Goal: Task Accomplishment & Management: Complete application form

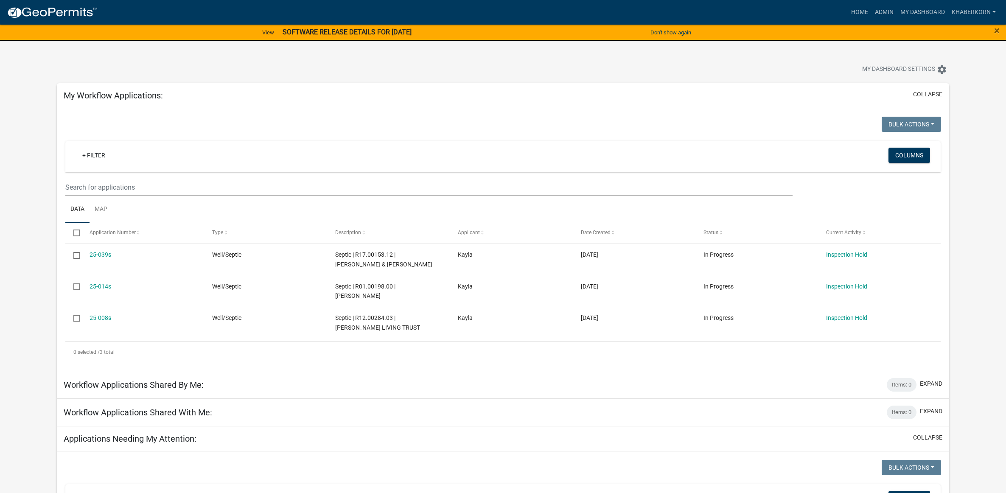
scroll to position [493, 0]
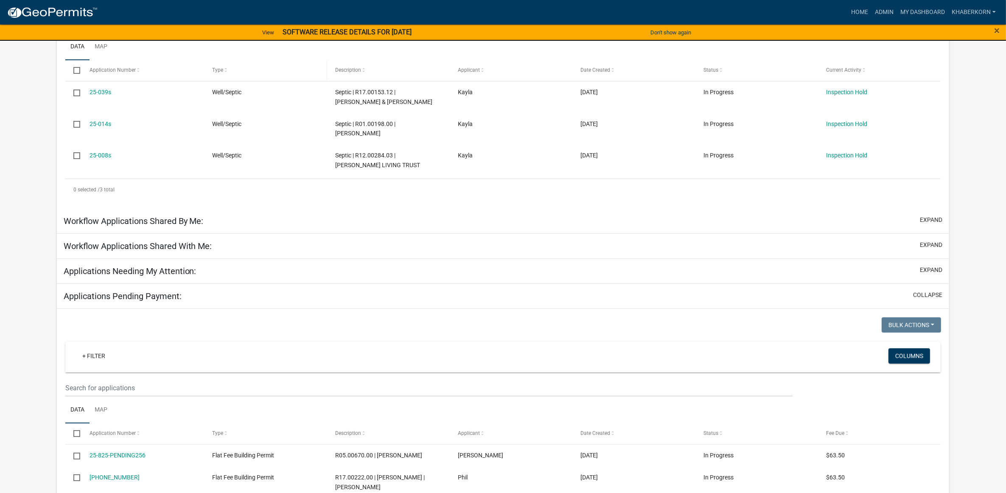
scroll to position [318, 0]
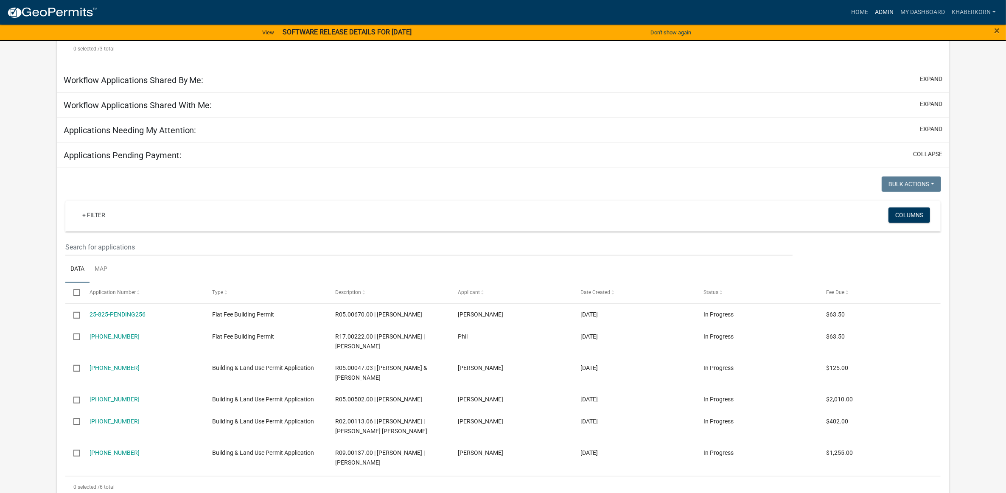
click at [881, 10] on link "Admin" at bounding box center [883, 12] width 25 height 16
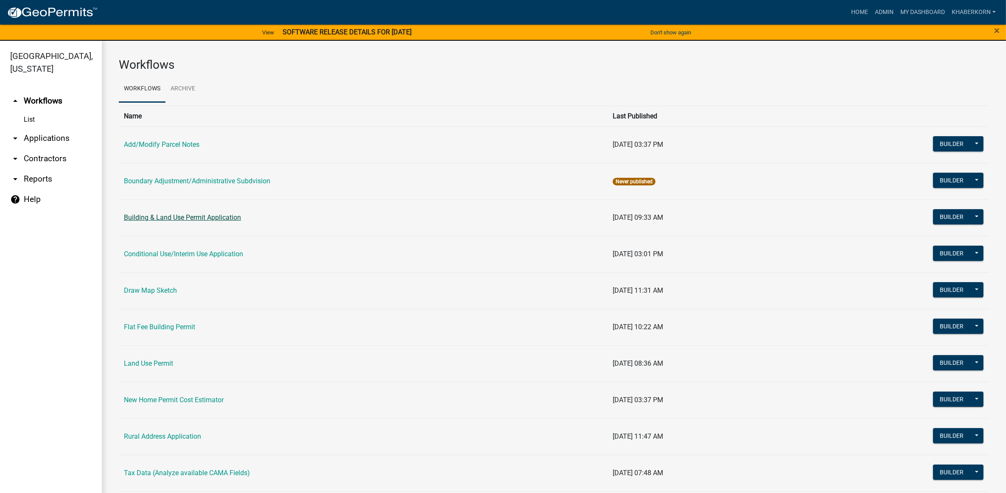
click at [141, 221] on link "Building & Land Use Permit Application" at bounding box center [182, 217] width 117 height 8
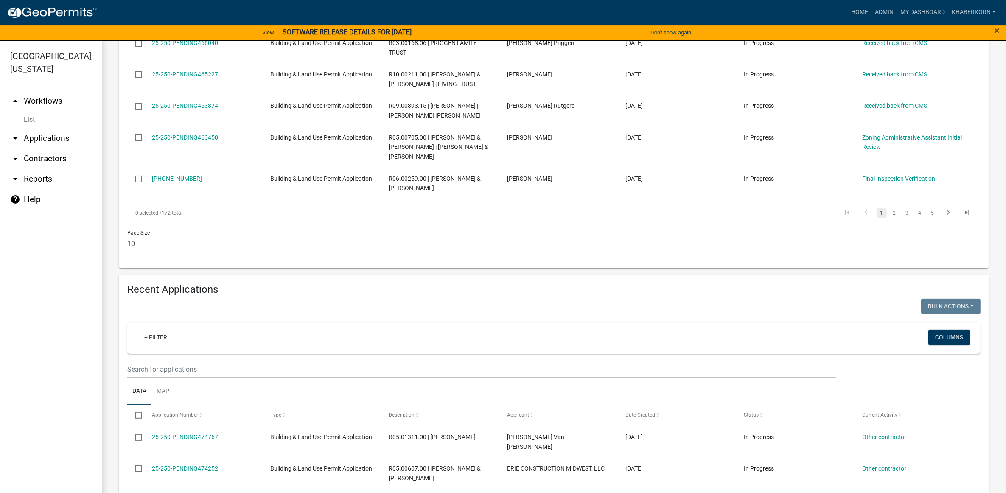
scroll to position [424, 0]
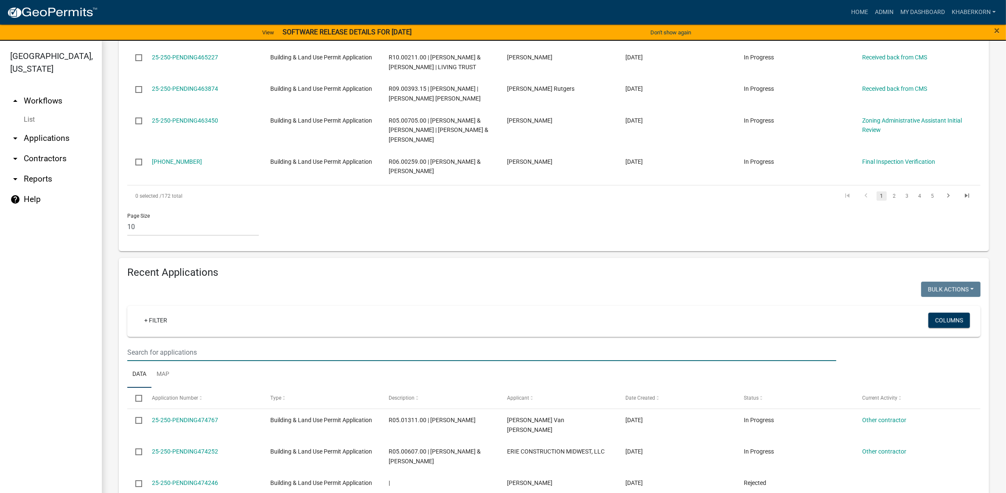
click at [165, 361] on input "text" at bounding box center [481, 352] width 709 height 17
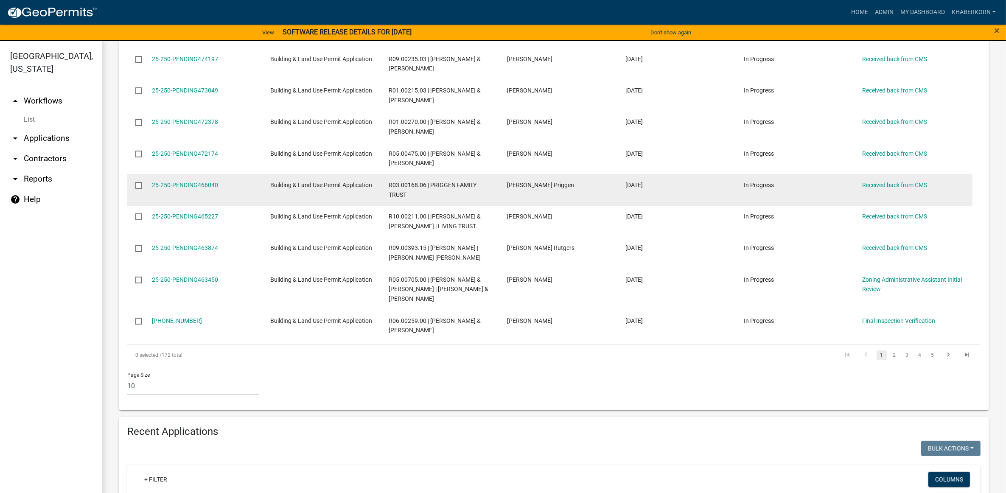
scroll to position [462, 0]
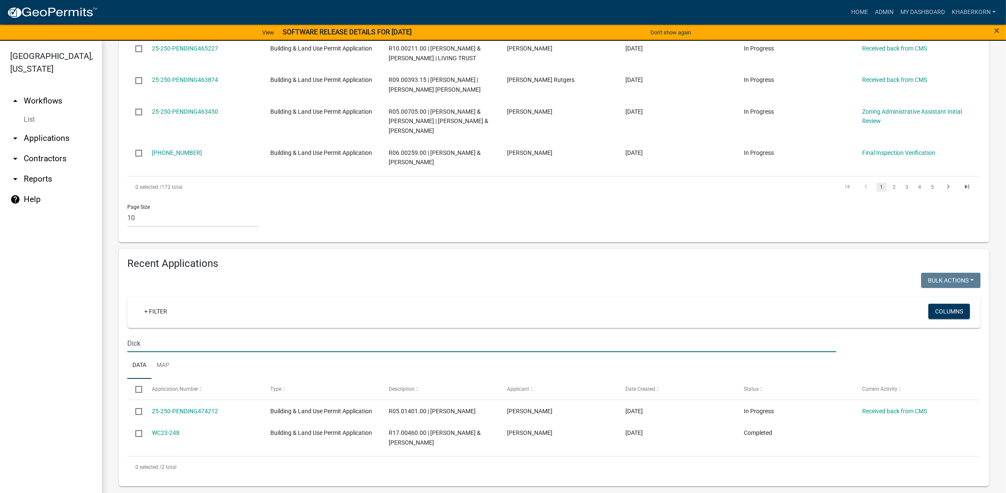
type input "Dick"
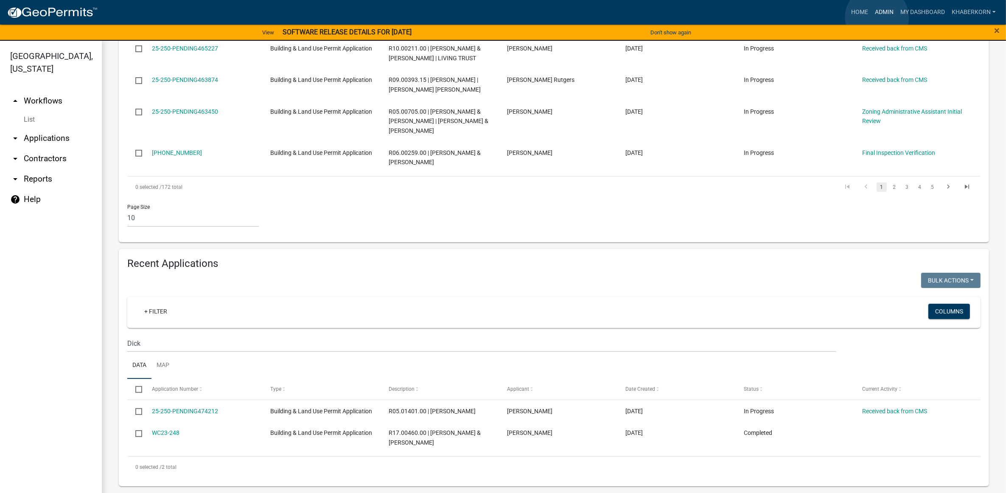
click at [877, 17] on link "Admin" at bounding box center [883, 12] width 25 height 16
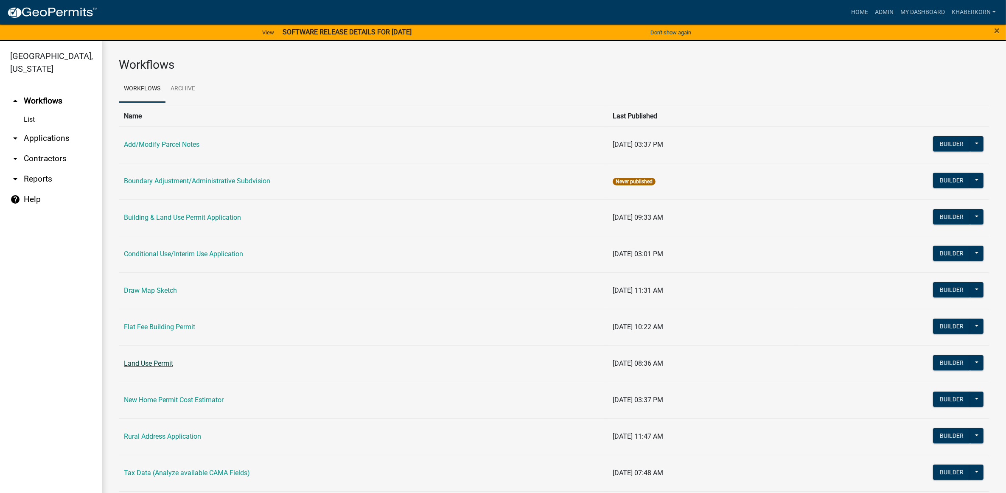
click at [154, 367] on link "Land Use Permit" at bounding box center [148, 363] width 49 height 8
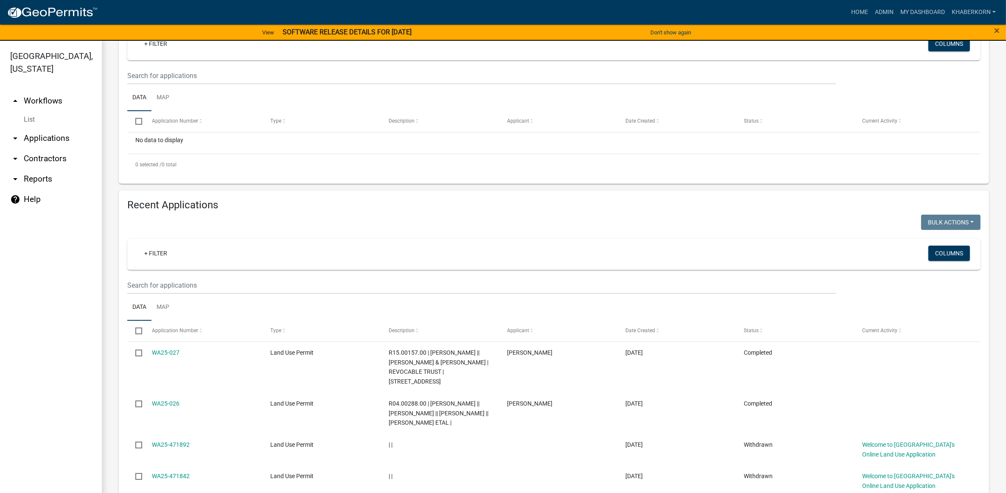
scroll to position [212, 0]
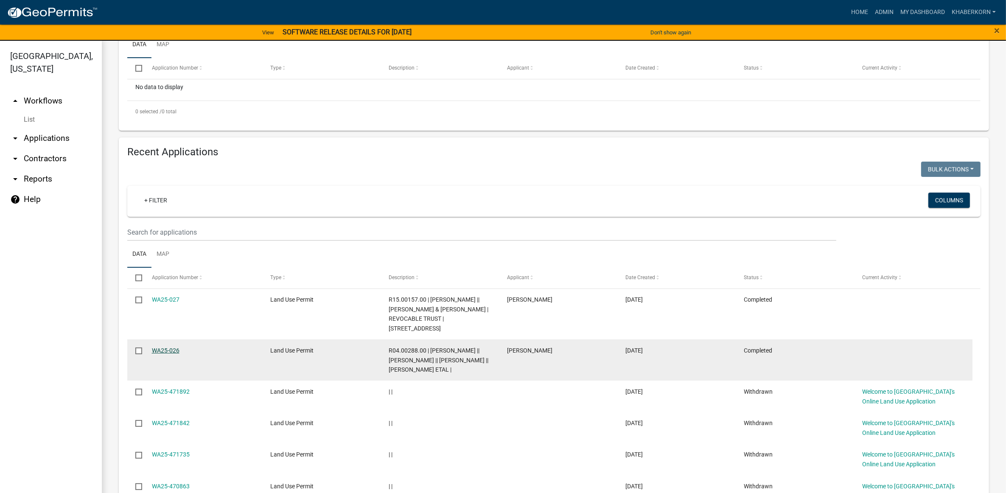
click at [169, 351] on link "WA25-026" at bounding box center [166, 350] width 28 height 7
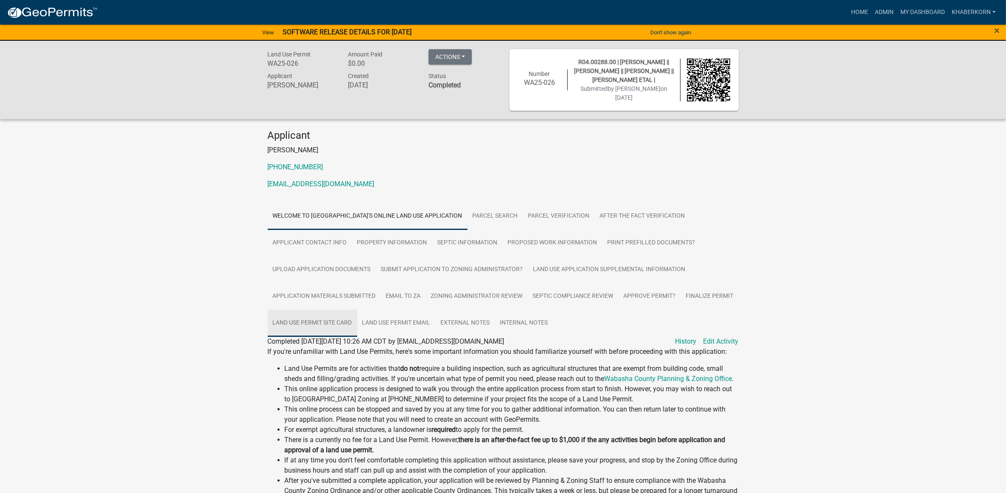
click at [357, 317] on link "Land Use Permit Site Card" at bounding box center [313, 323] width 90 height 27
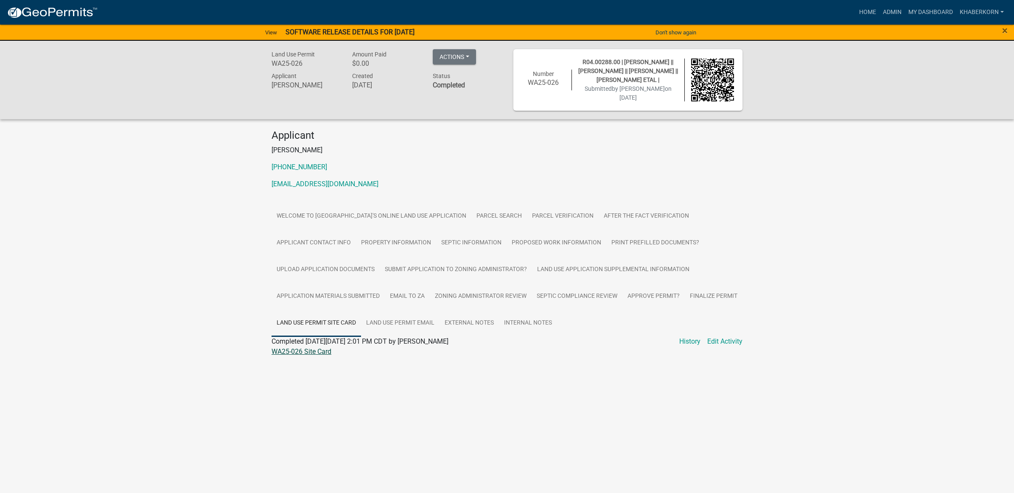
click at [313, 351] on link "WA25-026 Site Card" at bounding box center [302, 351] width 60 height 8
click at [949, 10] on link "My Dashboard" at bounding box center [930, 12] width 51 height 16
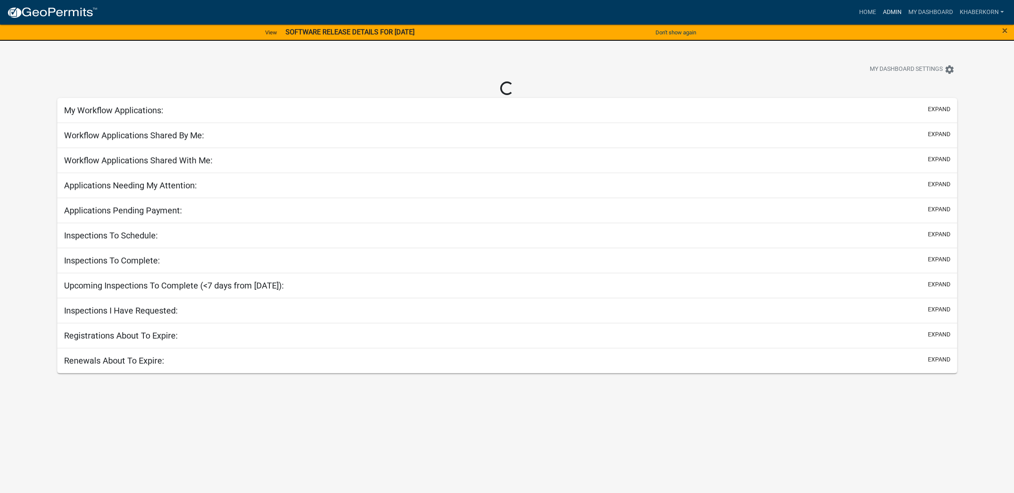
click at [891, 14] on link "Admin" at bounding box center [892, 12] width 25 height 16
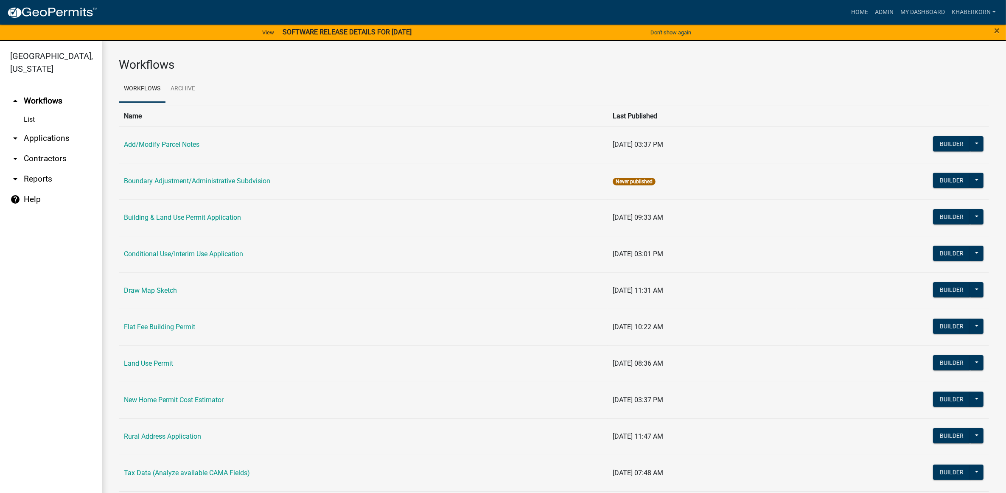
click at [138, 363] on link "Land Use Permit" at bounding box center [148, 363] width 49 height 8
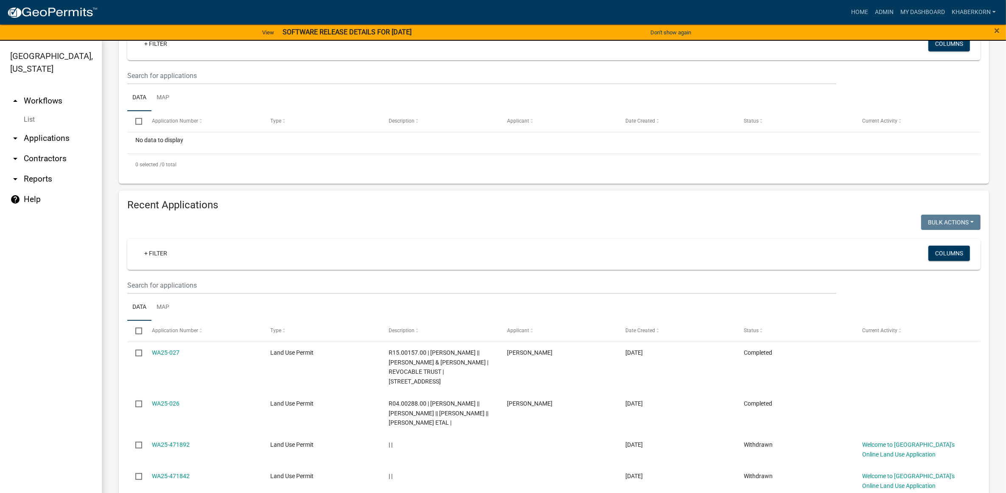
scroll to position [212, 0]
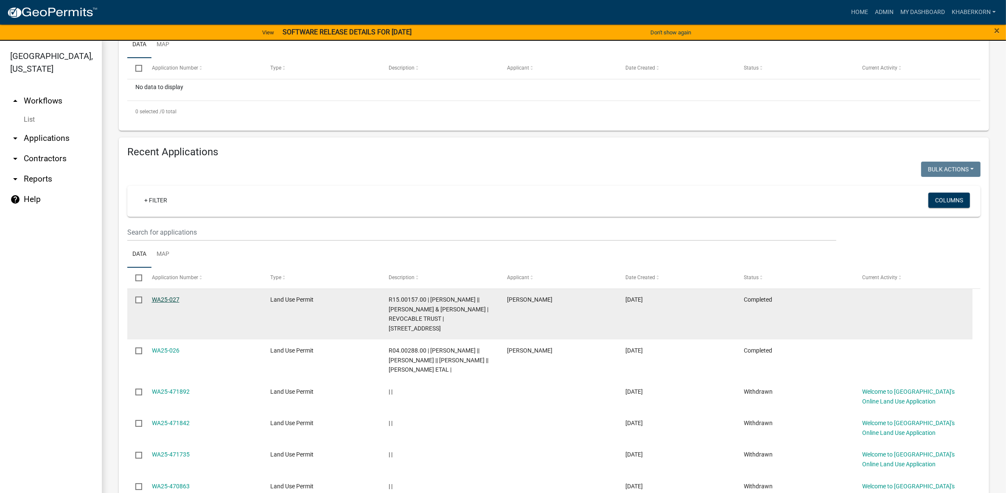
click at [168, 300] on link "WA25-027" at bounding box center [166, 299] width 28 height 7
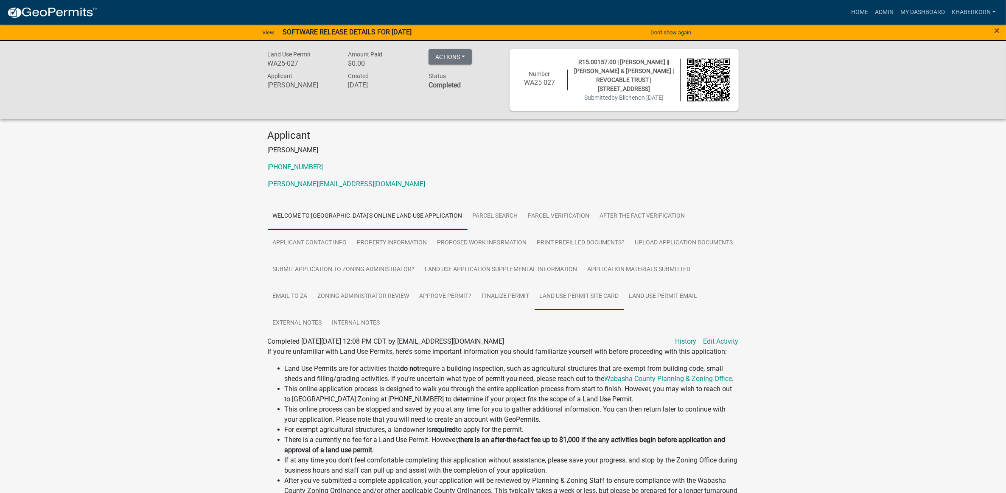
click at [591, 291] on link "Land Use Permit Site Card" at bounding box center [580, 296] width 90 height 27
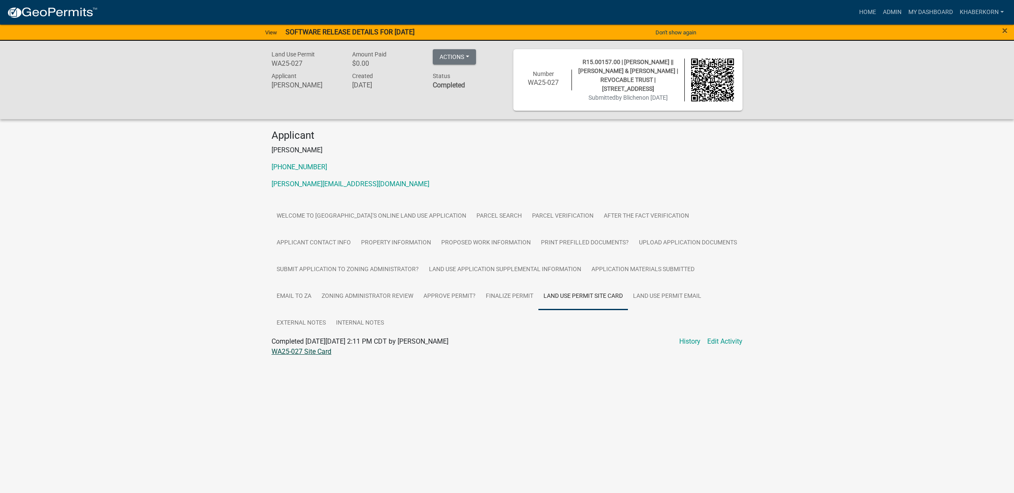
click at [320, 349] on link "WA25-027 Site Card" at bounding box center [302, 351] width 60 height 8
click at [497, 240] on link "Proposed Work Information" at bounding box center [486, 243] width 100 height 27
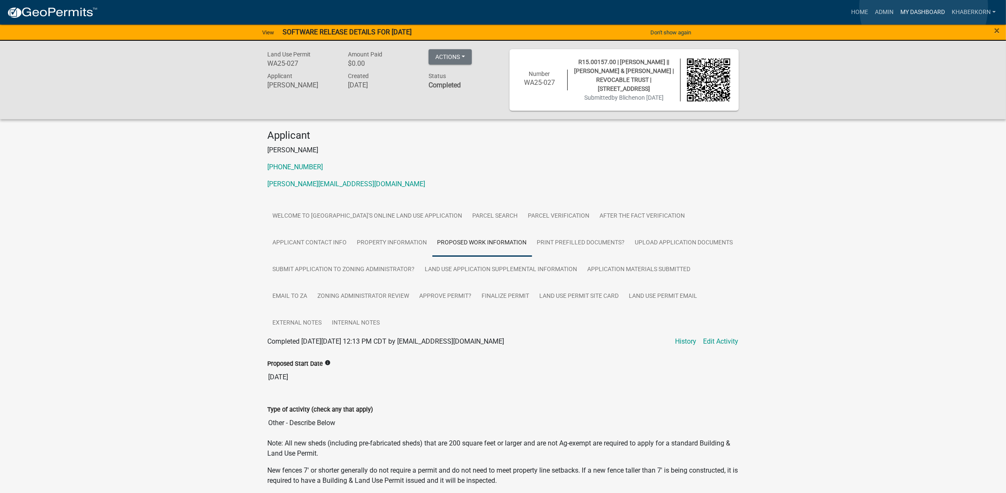
click at [924, 7] on link "My Dashboard" at bounding box center [922, 12] width 51 height 16
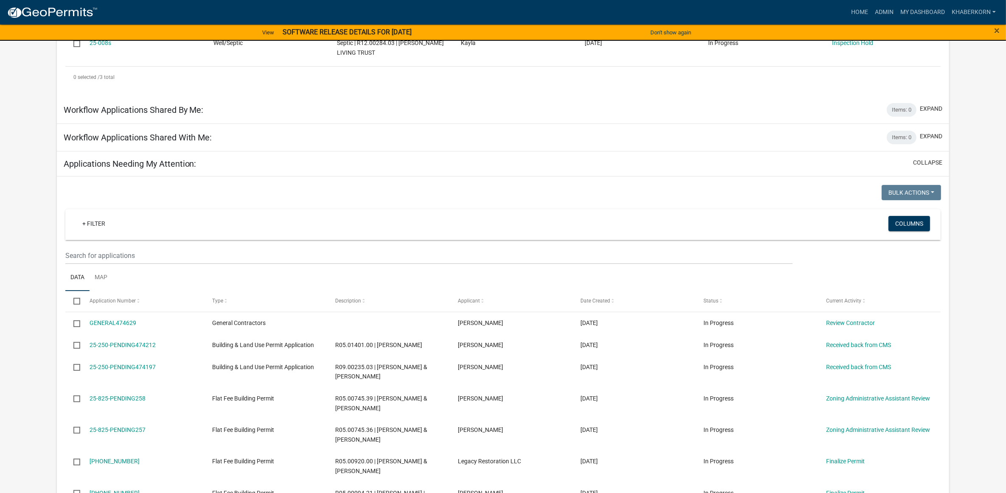
scroll to position [318, 0]
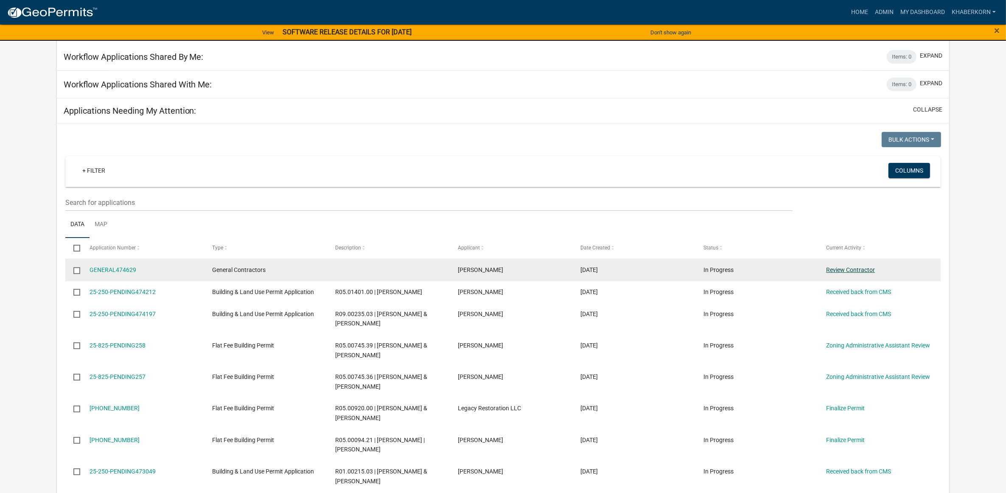
click at [843, 273] on link "Review Contractor" at bounding box center [850, 269] width 49 height 7
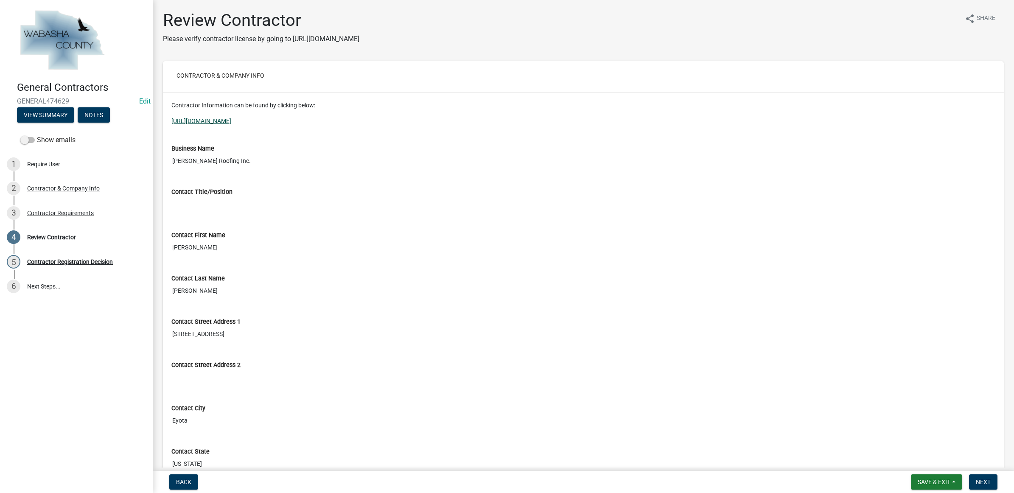
click at [218, 121] on link "https://ims.dli.mn.gov/ims/Find3?cat=Pros" at bounding box center [201, 121] width 60 height 7
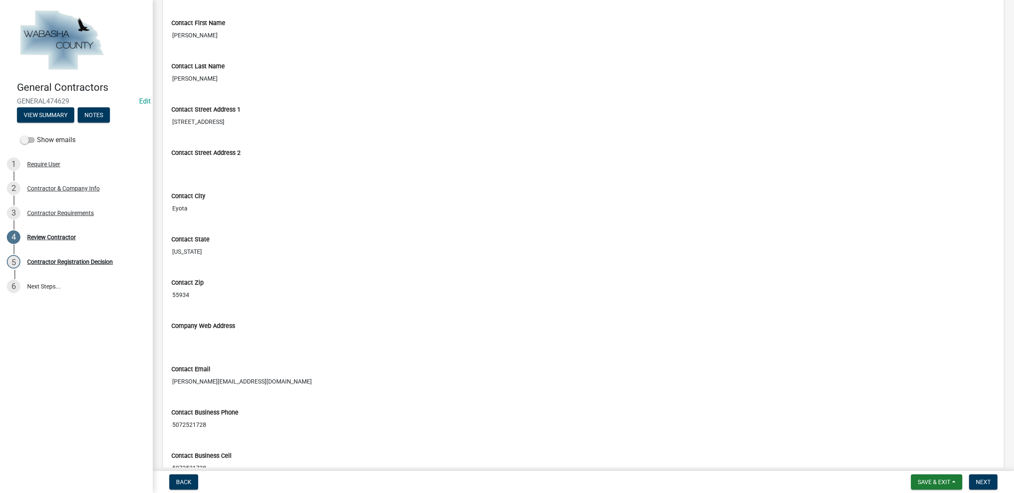
scroll to position [476, 0]
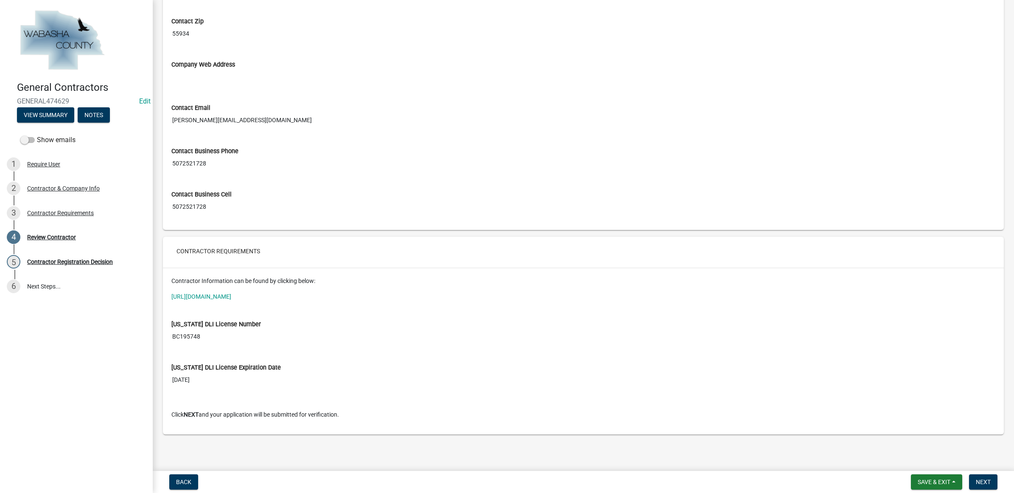
click at [199, 338] on input "BC195748" at bounding box center [583, 337] width 824 height 16
click at [994, 482] on button "Next" at bounding box center [983, 481] width 28 height 15
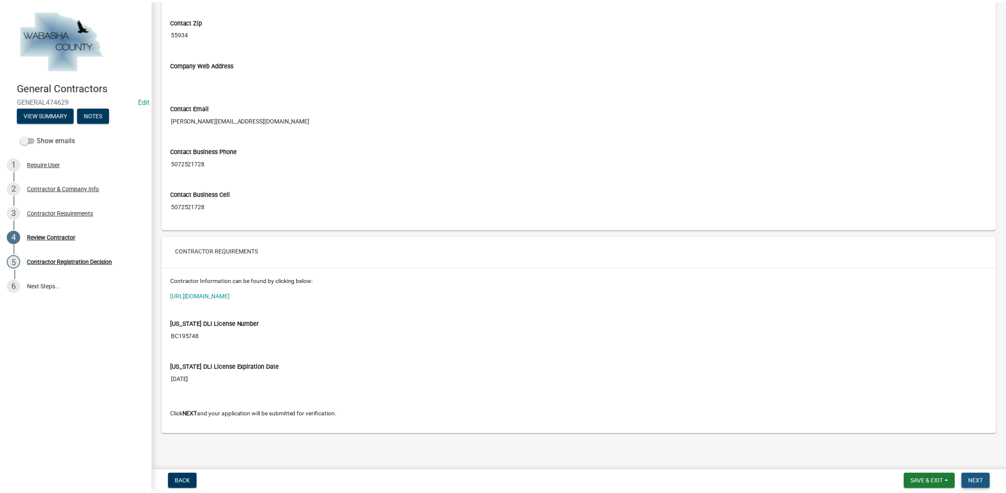
scroll to position [0, 0]
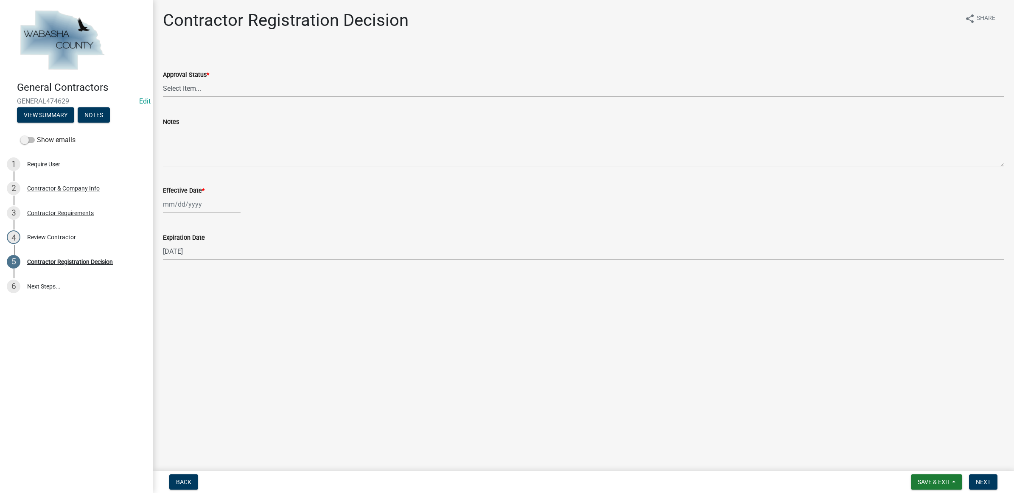
click at [220, 92] on select "Select Item... Approved Denied" at bounding box center [583, 88] width 841 height 17
click at [163, 80] on select "Select Item... Approved Denied" at bounding box center [583, 88] width 841 height 17
select select "4b86b809-39dd-4c68-9f3d-fdb3e7050482"
click at [181, 206] on div at bounding box center [202, 204] width 78 height 17
select select "9"
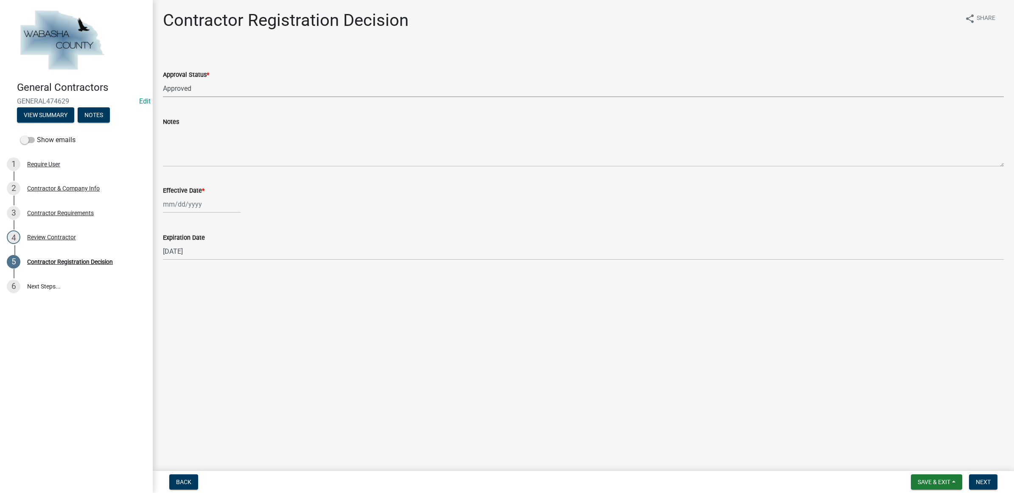
select select "2025"
click at [173, 266] on div "8" at bounding box center [172, 263] width 14 height 14
type input "09/08/2025"
click at [989, 482] on span "Next" at bounding box center [983, 482] width 15 height 7
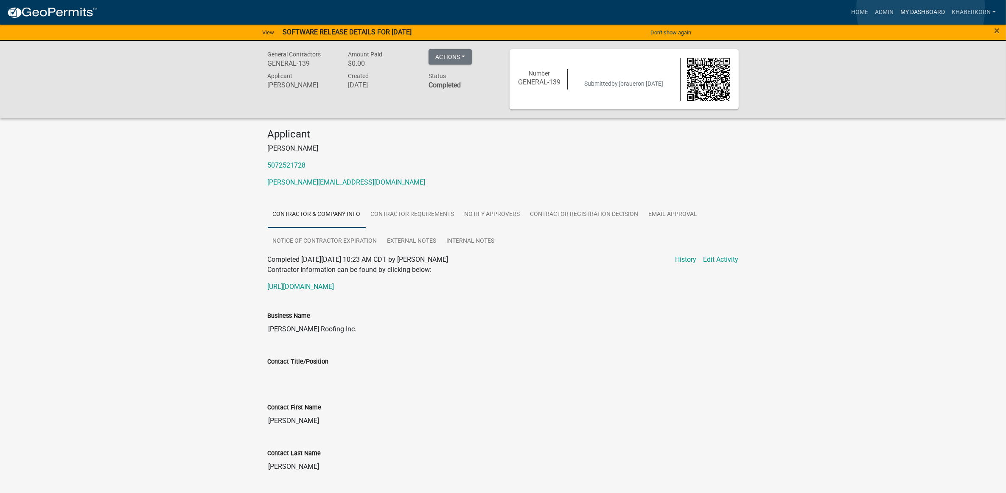
click at [921, 9] on link "My Dashboard" at bounding box center [922, 12] width 51 height 16
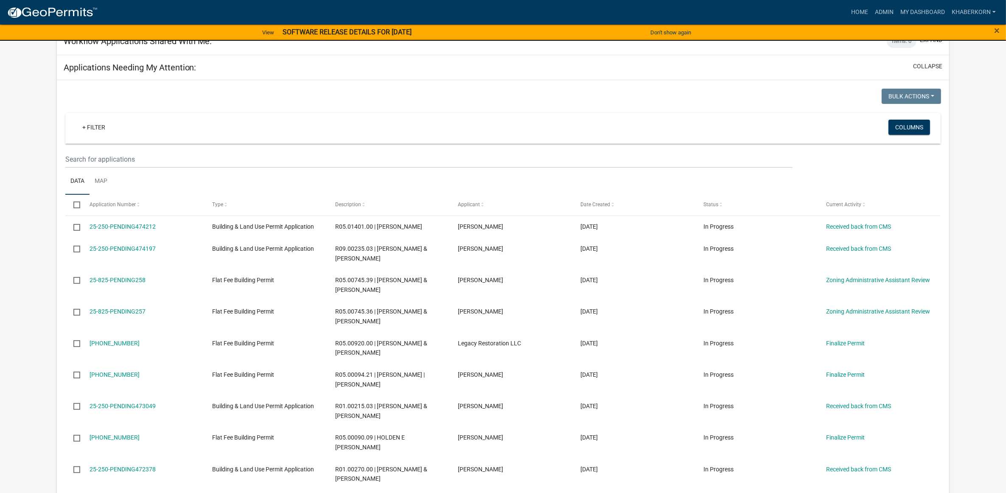
scroll to position [424, 0]
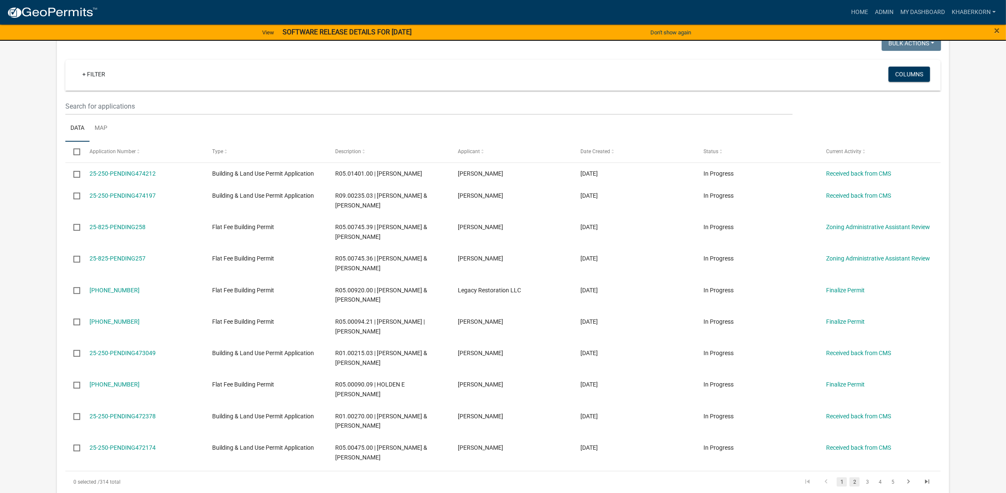
click at [854, 477] on link "2" at bounding box center [854, 481] width 10 height 9
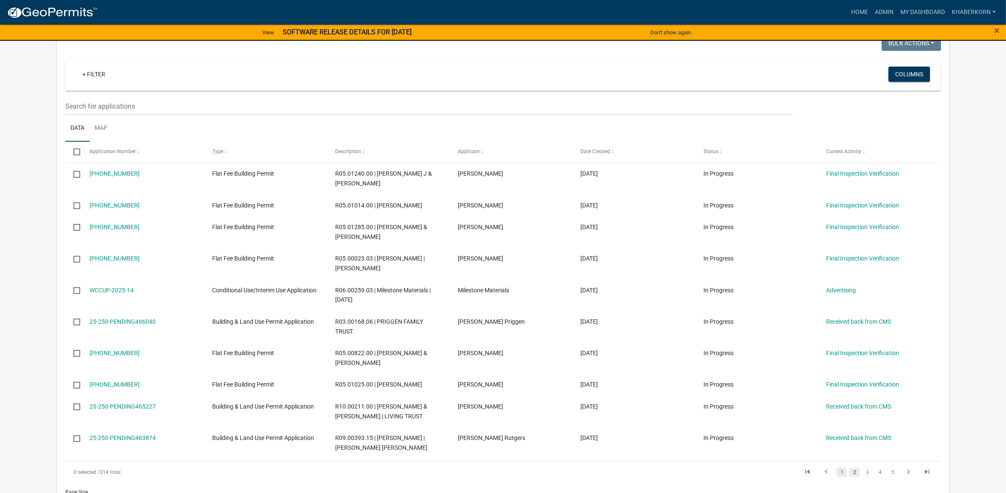
click at [841, 468] on link "1" at bounding box center [842, 472] width 10 height 9
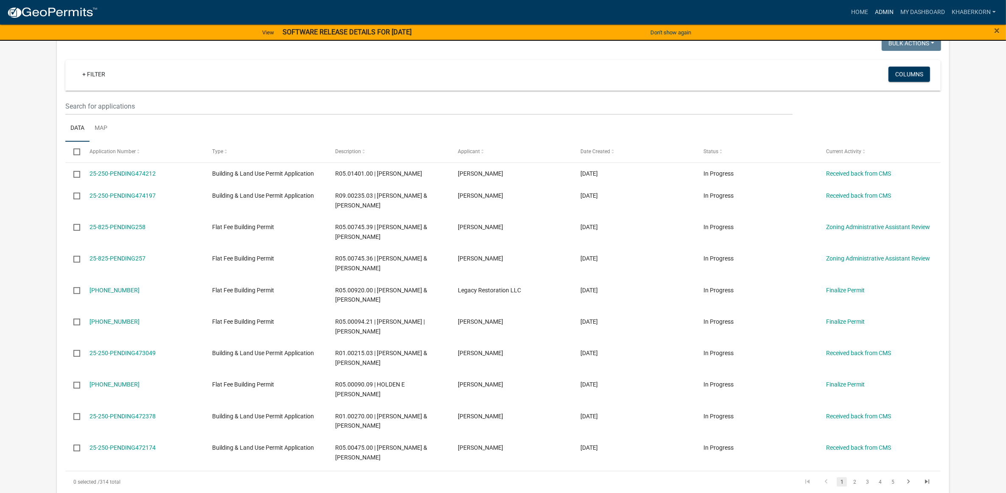
click at [881, 10] on link "Admin" at bounding box center [883, 12] width 25 height 16
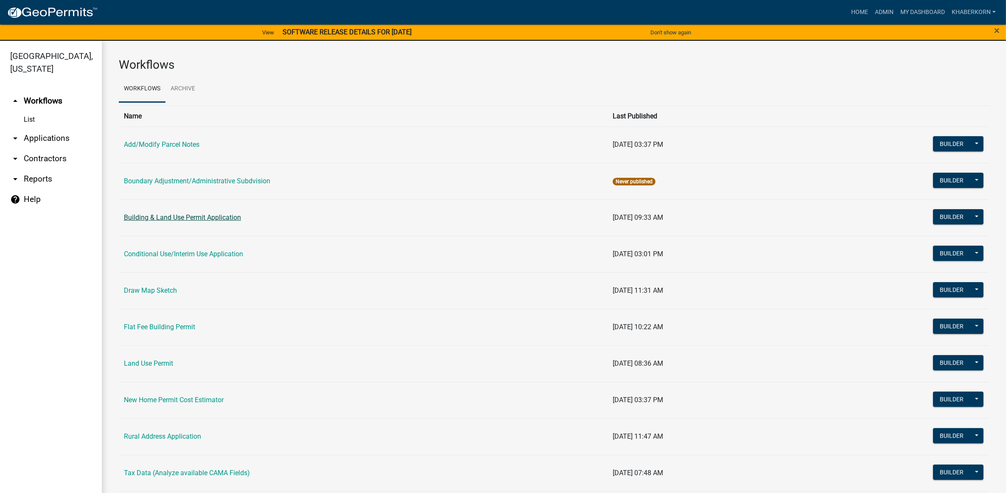
click at [166, 219] on link "Building & Land Use Permit Application" at bounding box center [182, 217] width 117 height 8
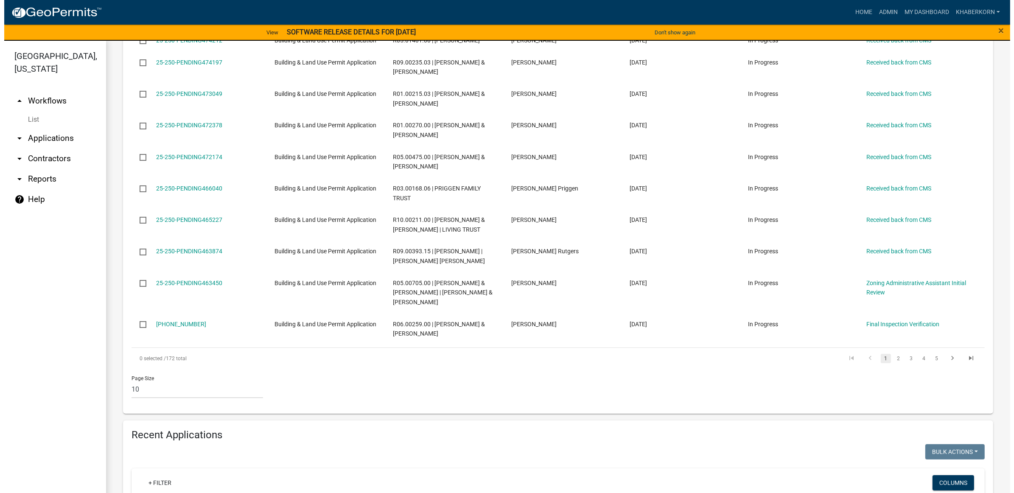
scroll to position [265, 0]
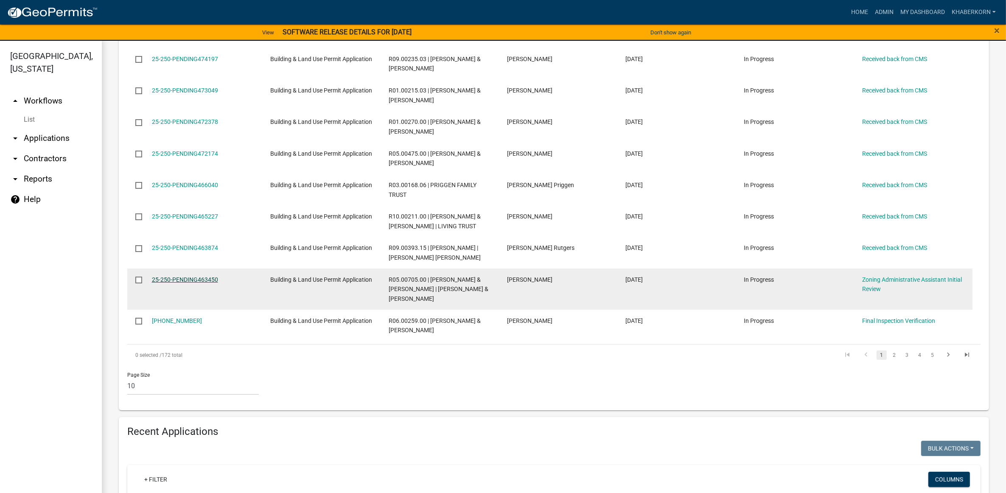
click at [200, 283] on link "25-250-PENDING463450" at bounding box center [185, 279] width 66 height 7
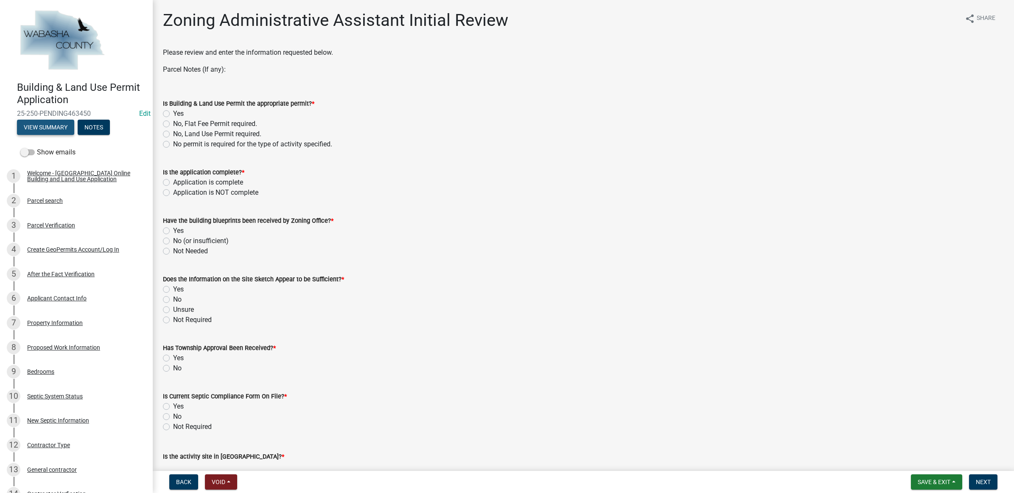
click at [53, 128] on button "View Summary" at bounding box center [45, 127] width 57 height 15
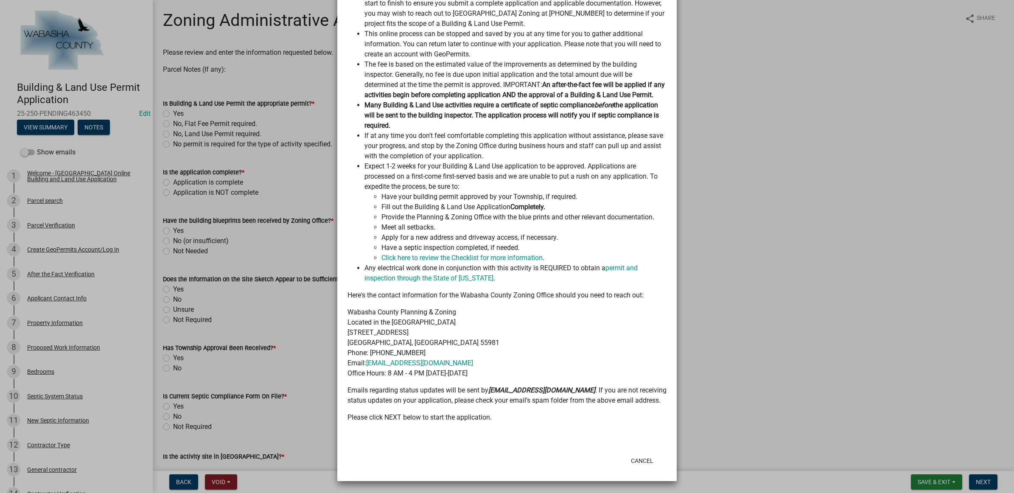
scroll to position [483, 0]
click at [633, 457] on button "Cancel" at bounding box center [642, 460] width 36 height 15
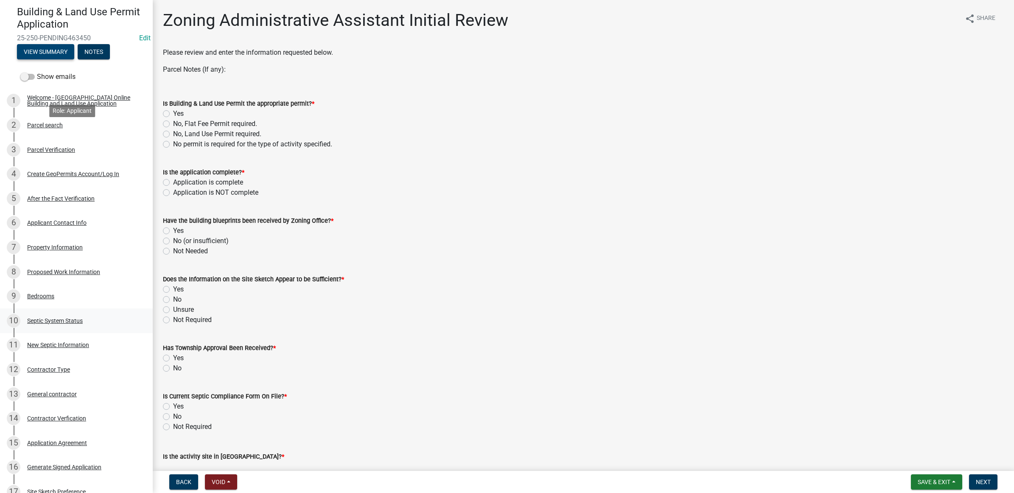
scroll to position [265, 0]
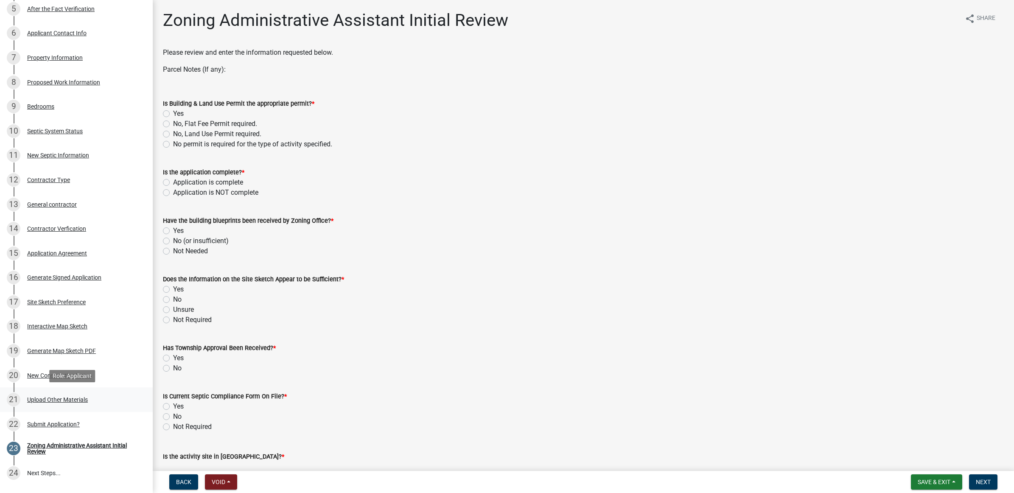
click at [73, 400] on div "Upload Other Materials" at bounding box center [57, 400] width 61 height 6
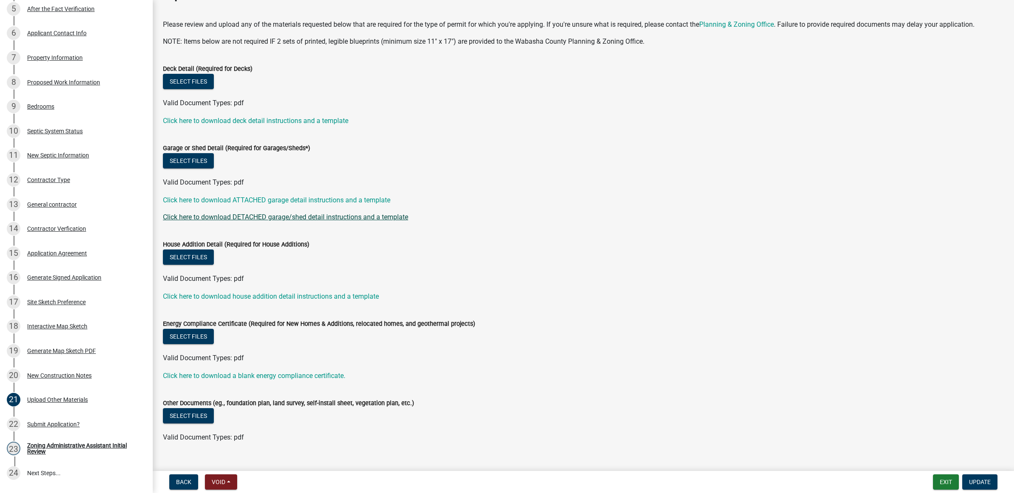
scroll to position [43, 0]
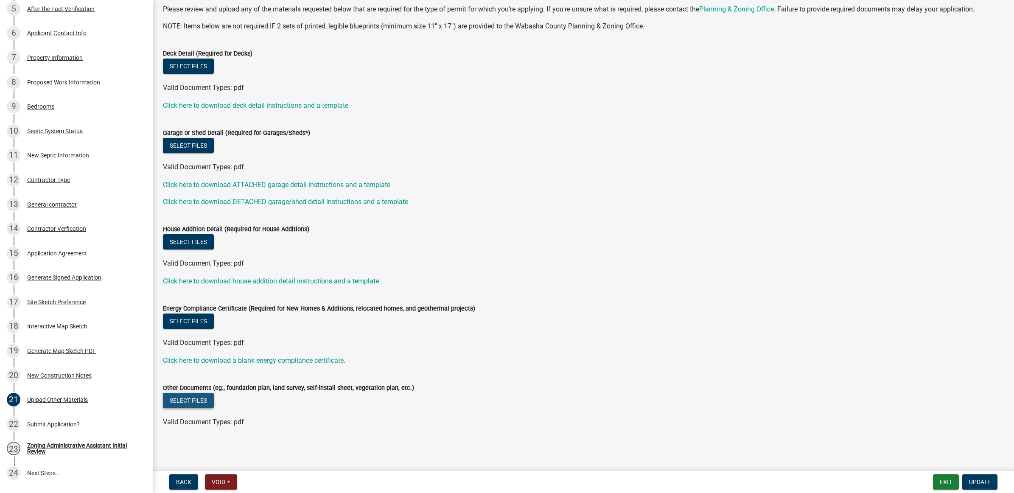
click at [182, 395] on button "Select files" at bounding box center [188, 400] width 51 height 15
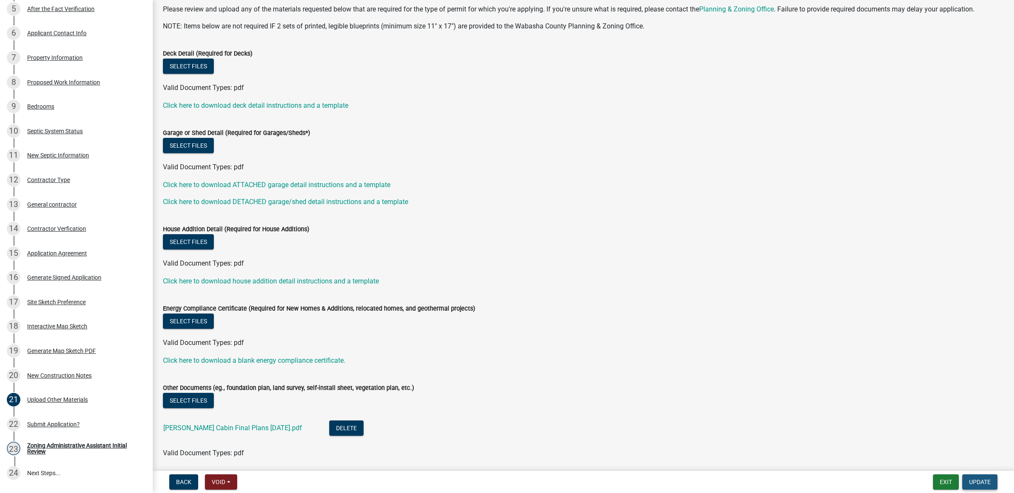
click at [973, 481] on span "Update" at bounding box center [980, 482] width 22 height 7
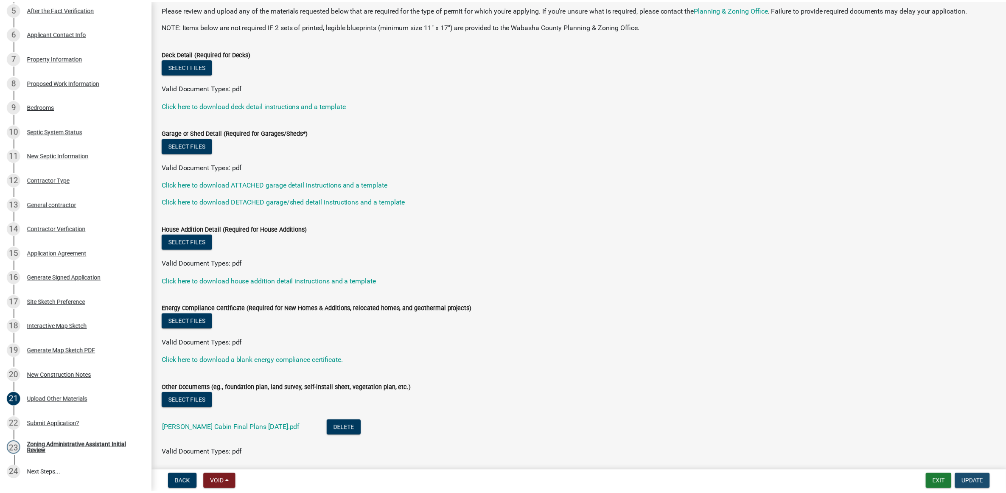
scroll to position [0, 0]
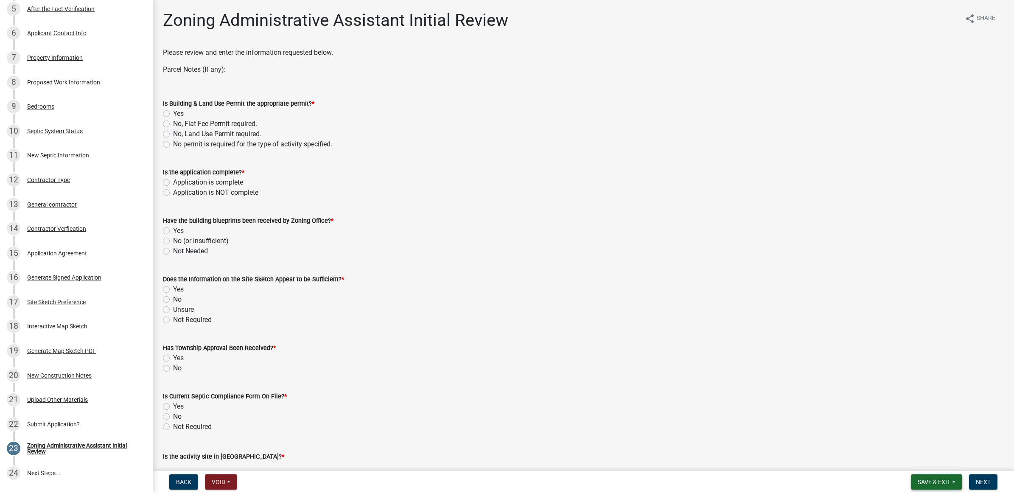
click at [940, 480] on span "Save & Exit" at bounding box center [934, 482] width 33 height 7
click at [928, 463] on button "Save & Exit" at bounding box center [928, 460] width 68 height 20
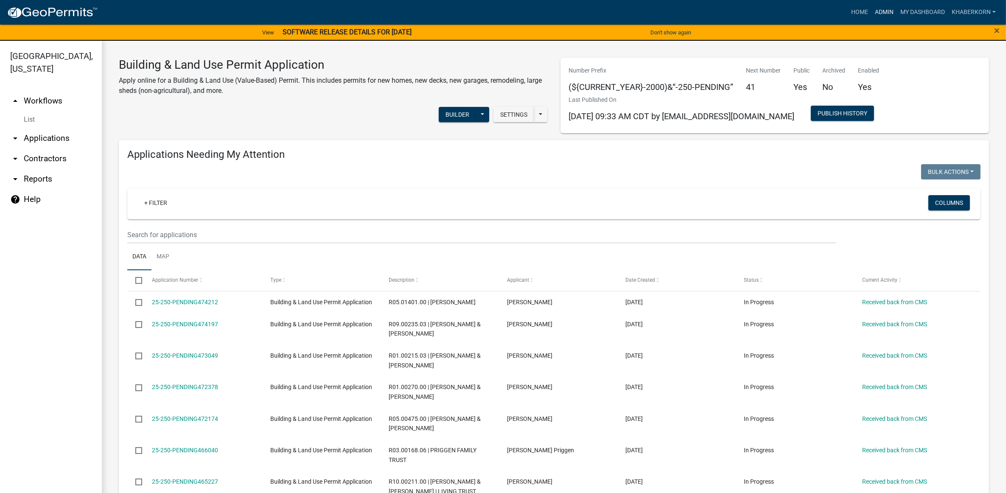
click at [891, 10] on link "Admin" at bounding box center [883, 12] width 25 height 16
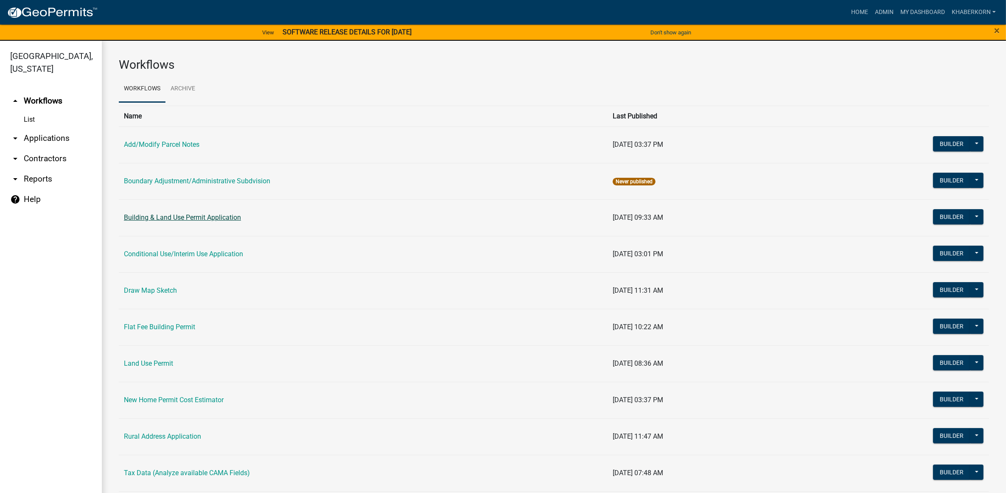
click at [170, 218] on link "Building & Land Use Permit Application" at bounding box center [182, 217] width 117 height 8
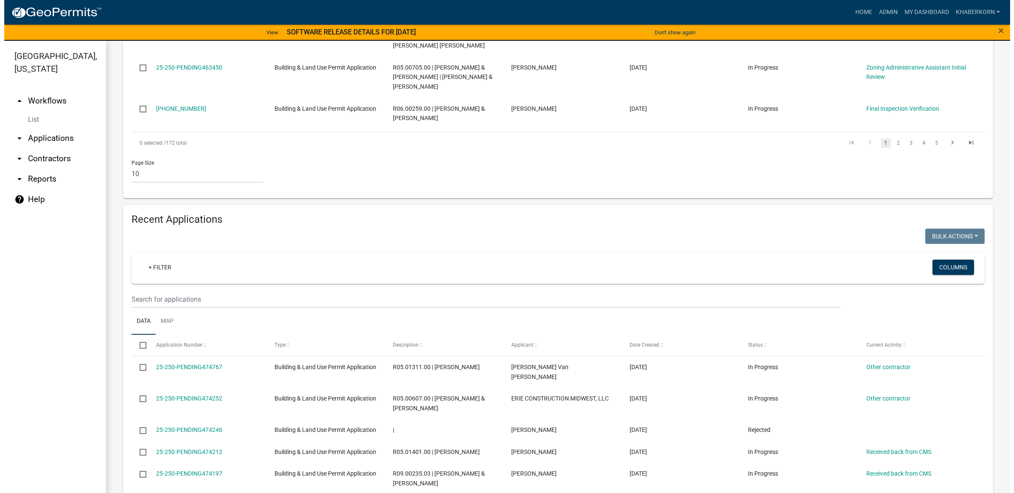
scroll to position [265, 0]
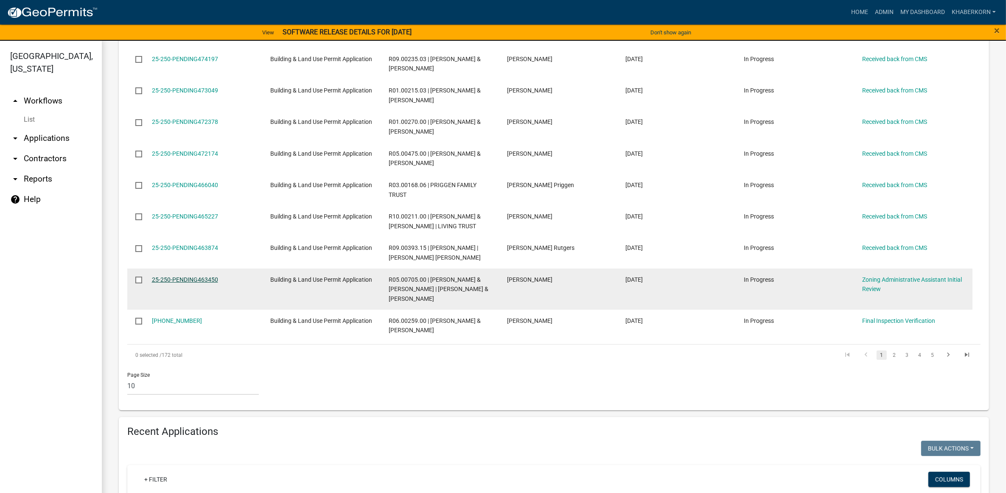
click at [200, 283] on link "25-250-PENDING463450" at bounding box center [185, 279] width 66 height 7
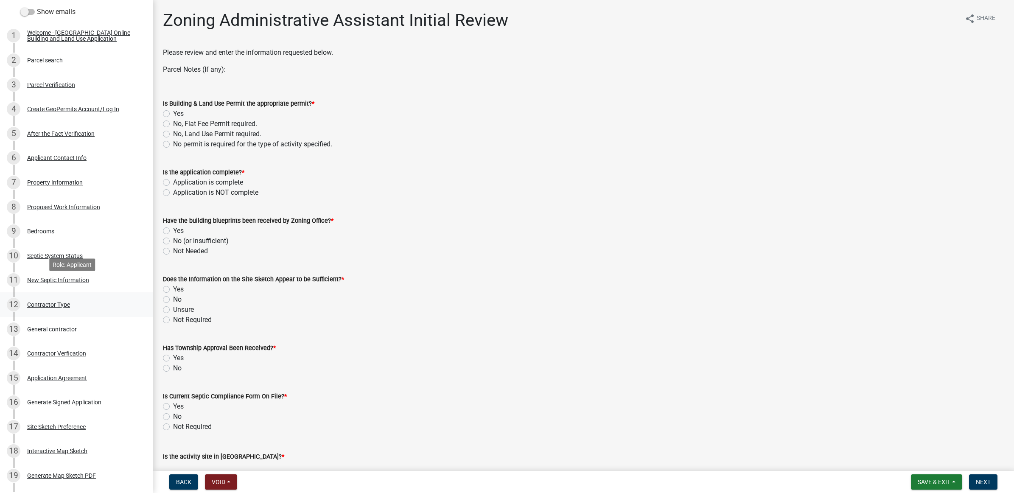
scroll to position [159, 0]
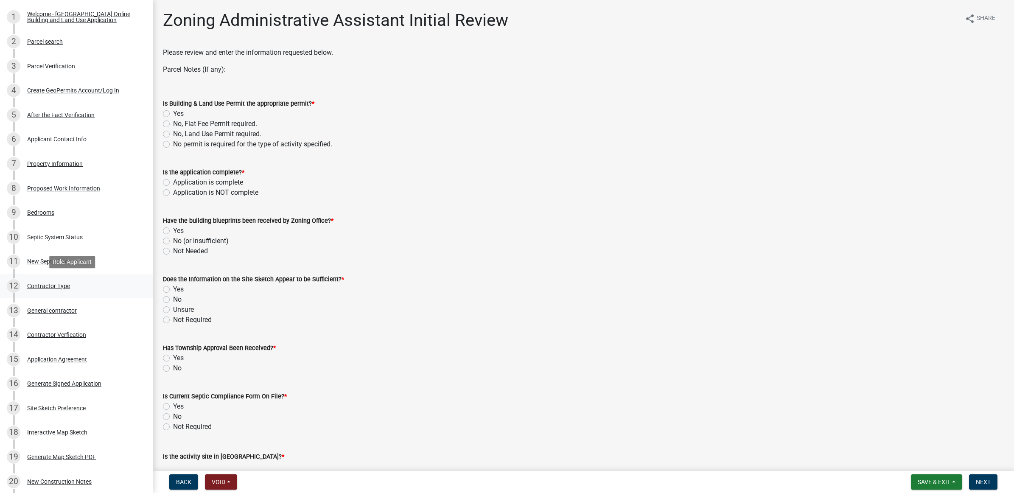
click at [55, 287] on div "Contractor Type" at bounding box center [48, 286] width 43 height 6
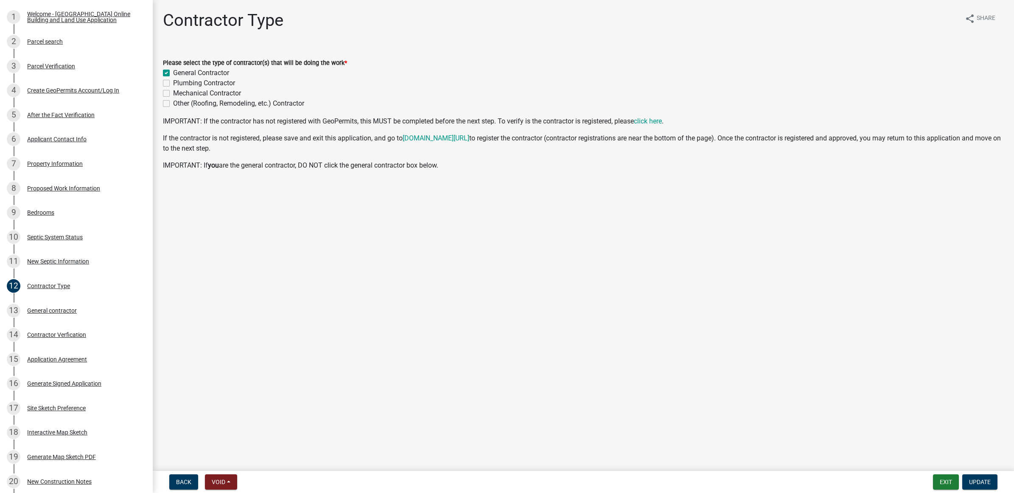
click at [173, 85] on label "Plumbing Contractor" at bounding box center [204, 83] width 62 height 10
click at [173, 84] on input "Plumbing Contractor" at bounding box center [176, 81] width 6 height 6
checkbox input "true"
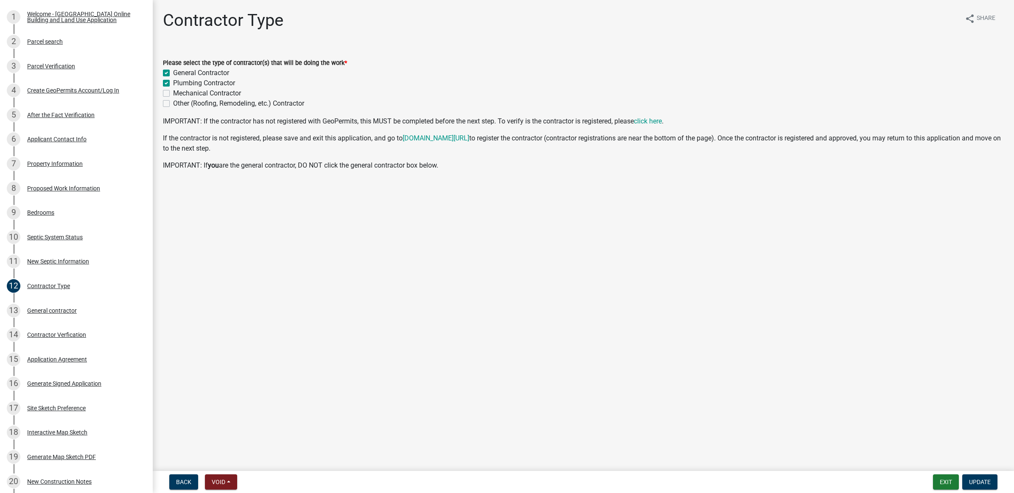
checkbox input "false"
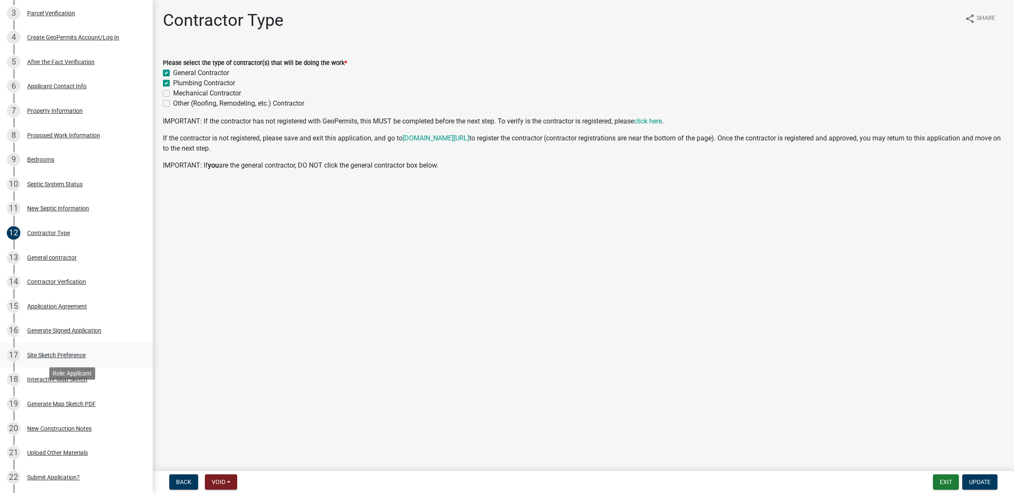
scroll to position [265, 0]
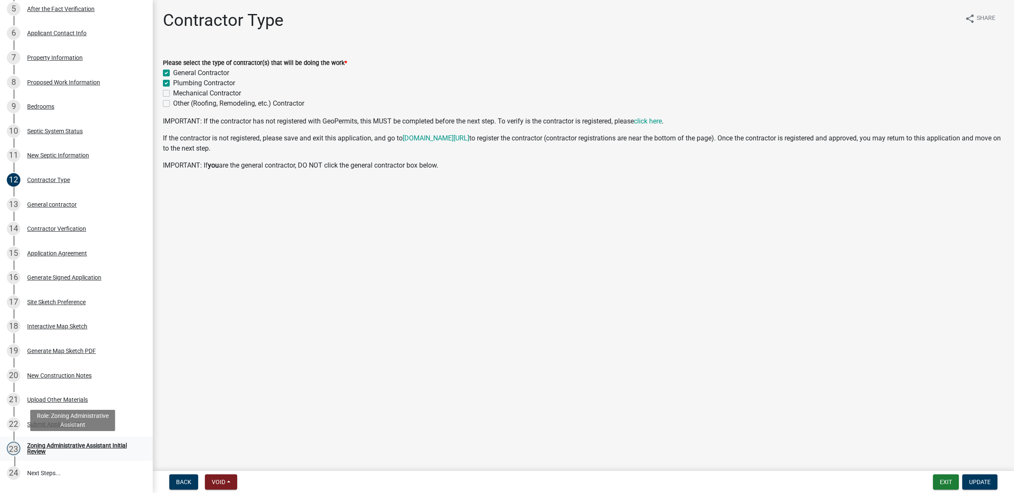
click at [62, 448] on div "Zoning Administrative Assistant Initial Review" at bounding box center [83, 449] width 112 height 12
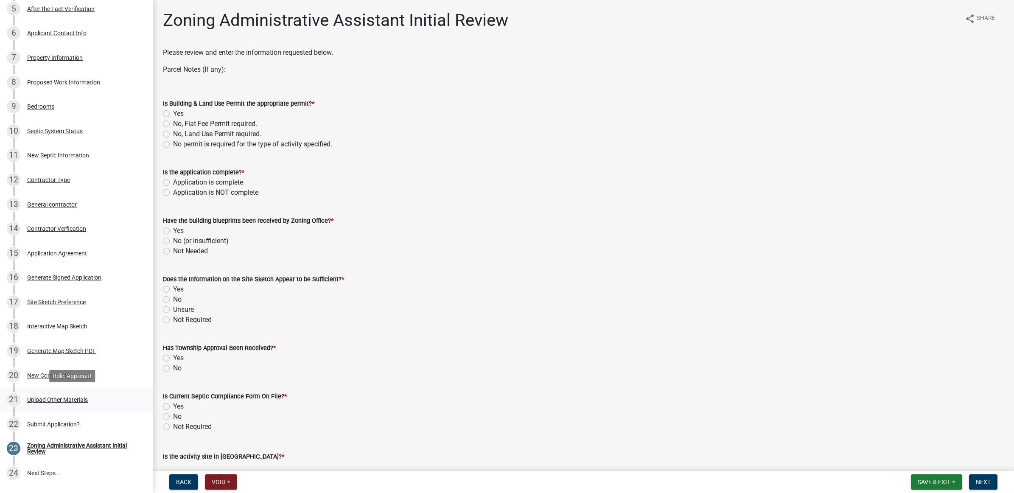
click at [64, 397] on div "Upload Other Materials" at bounding box center [57, 400] width 61 height 6
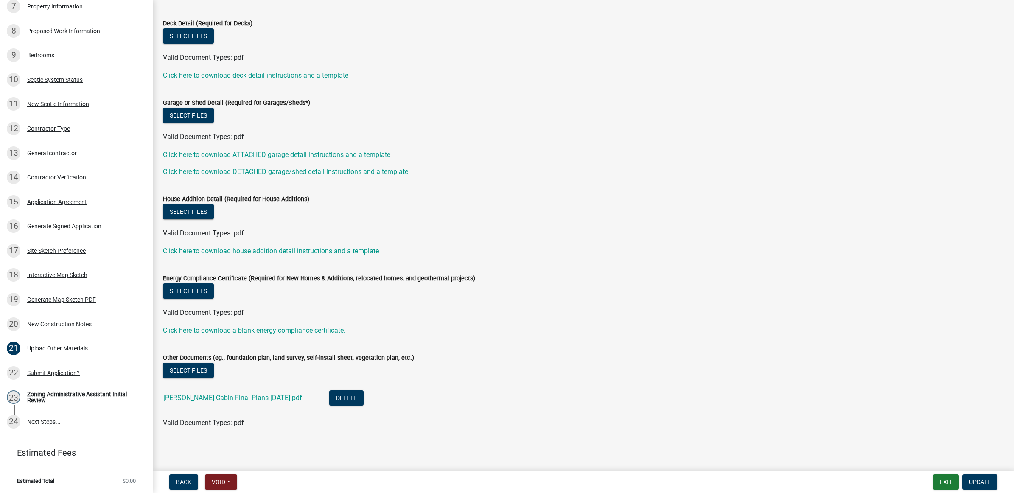
scroll to position [74, 0]
click at [192, 370] on button "Select files" at bounding box center [188, 369] width 51 height 15
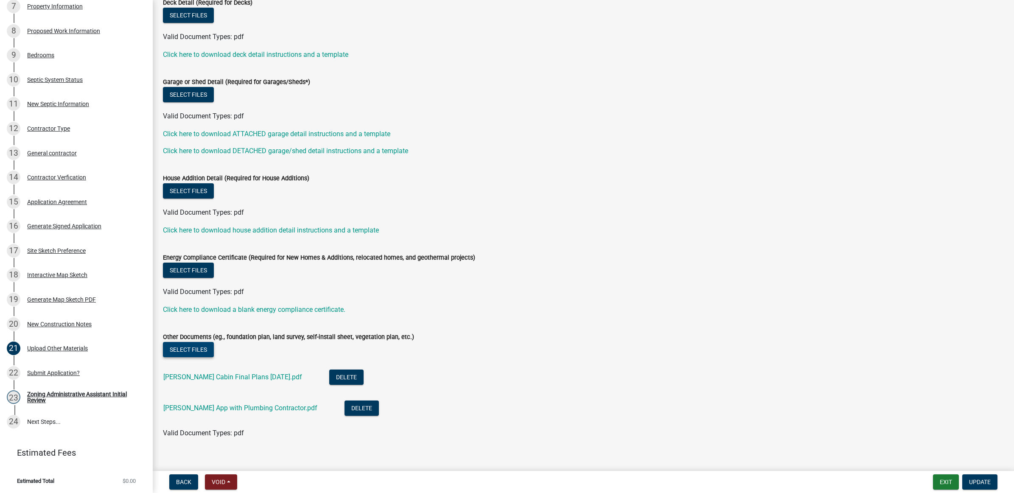
scroll to position [105, 0]
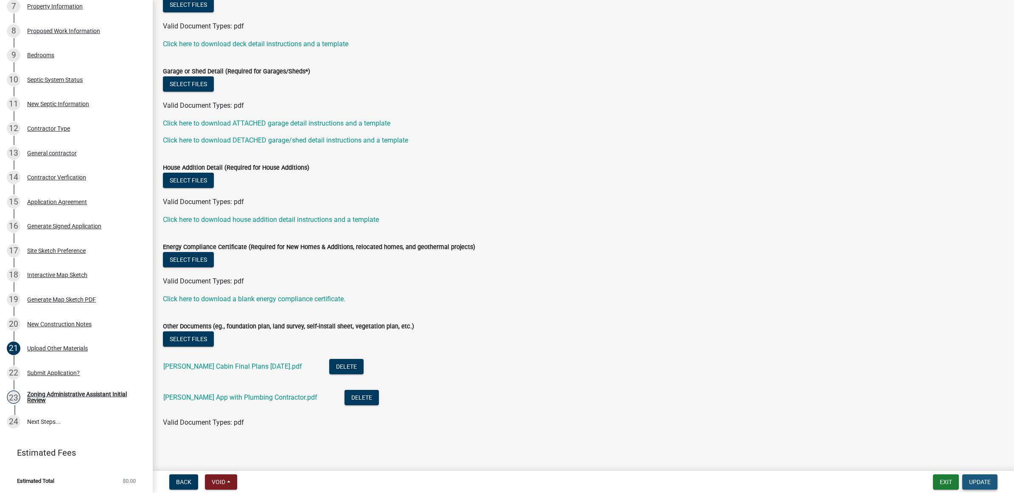
click at [981, 481] on span "Update" at bounding box center [980, 482] width 22 height 7
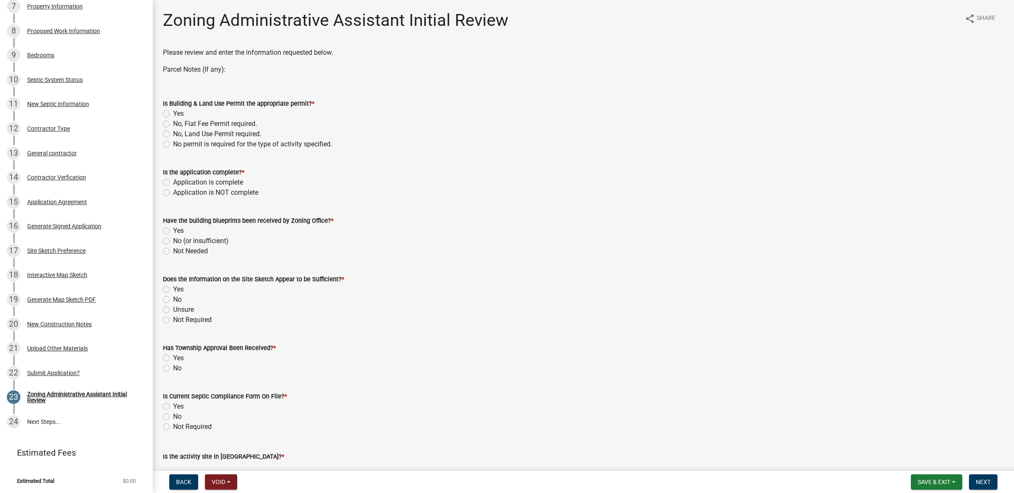
click at [173, 113] on label "Yes" at bounding box center [178, 114] width 11 height 10
click at [173, 113] on input "Yes" at bounding box center [176, 112] width 6 height 6
radio input "true"
click at [173, 179] on label "Application is complete" at bounding box center [208, 182] width 70 height 10
click at [173, 179] on input "Application is complete" at bounding box center [176, 180] width 6 height 6
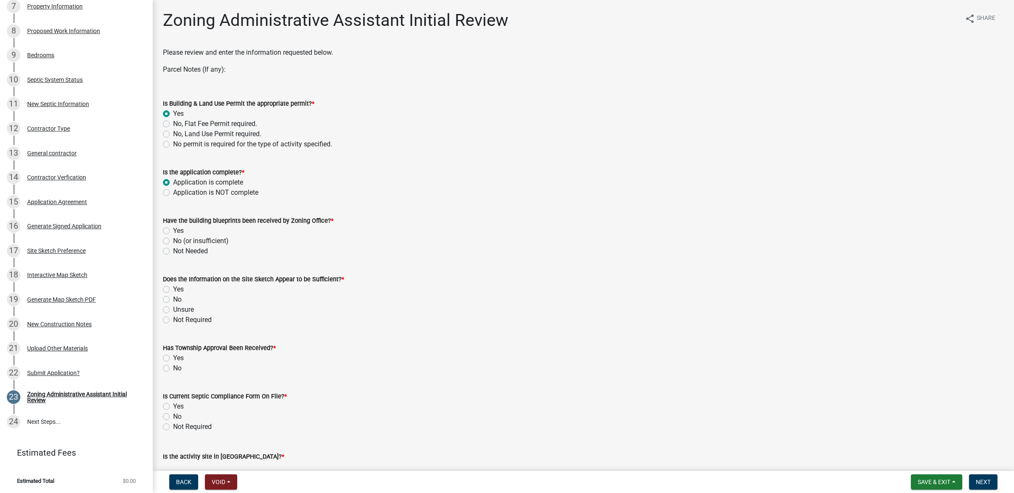
radio input "true"
click at [173, 232] on label "Yes" at bounding box center [178, 231] width 11 height 10
click at [173, 231] on input "Yes" at bounding box center [176, 229] width 6 height 6
radio input "true"
click at [173, 286] on label "Yes" at bounding box center [178, 289] width 11 height 10
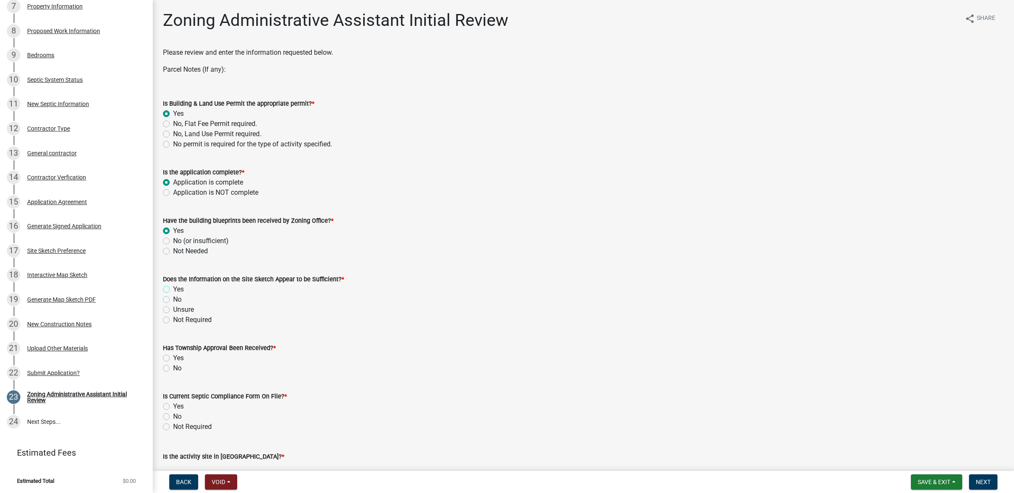
click at [173, 286] on input "Yes" at bounding box center [176, 287] width 6 height 6
radio input "true"
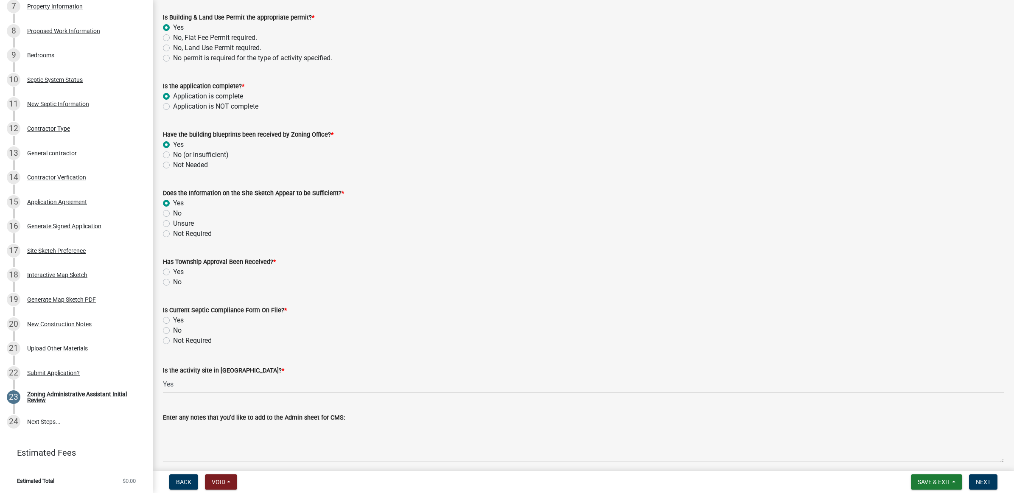
scroll to position [106, 0]
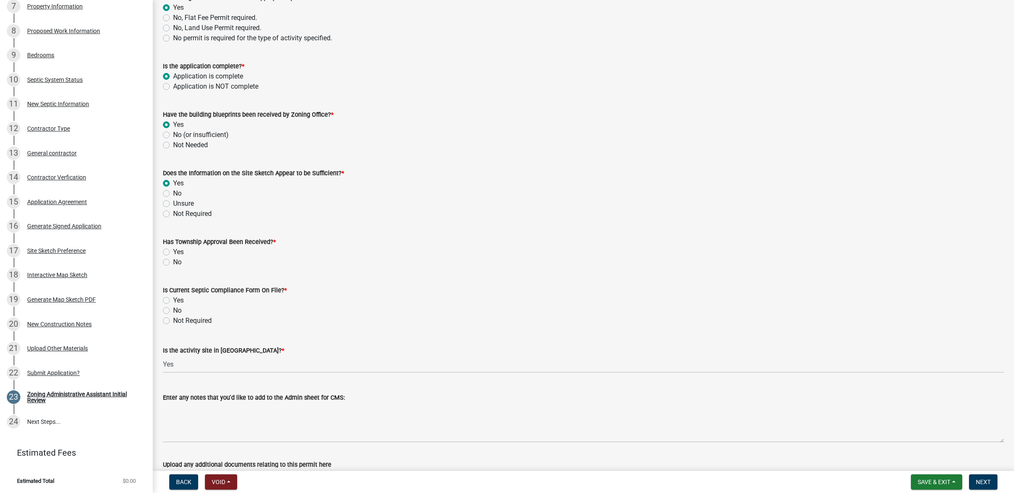
click at [173, 260] on label "No" at bounding box center [177, 262] width 8 height 10
click at [173, 260] on input "No" at bounding box center [176, 260] width 6 height 6
radio input "true"
click at [173, 299] on label "Yes" at bounding box center [178, 300] width 11 height 10
click at [173, 299] on input "Yes" at bounding box center [176, 298] width 6 height 6
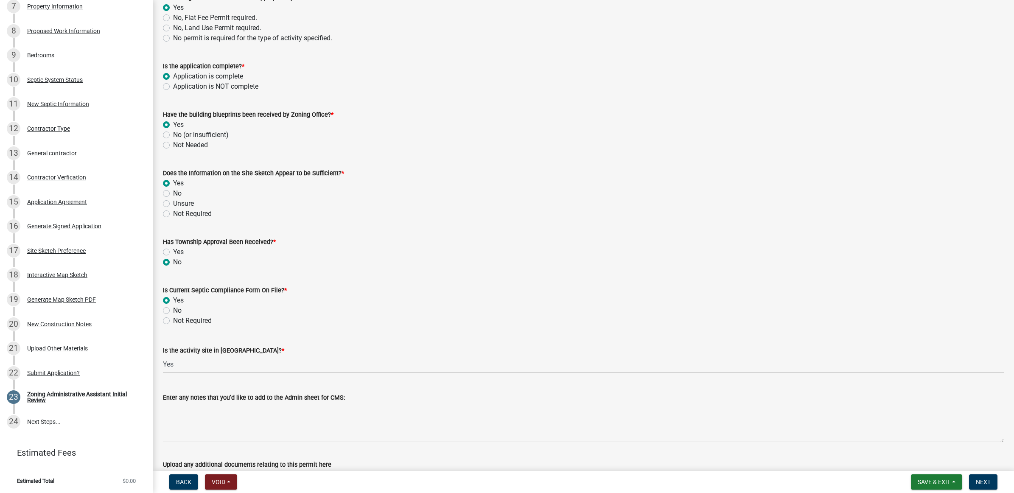
radio input "true"
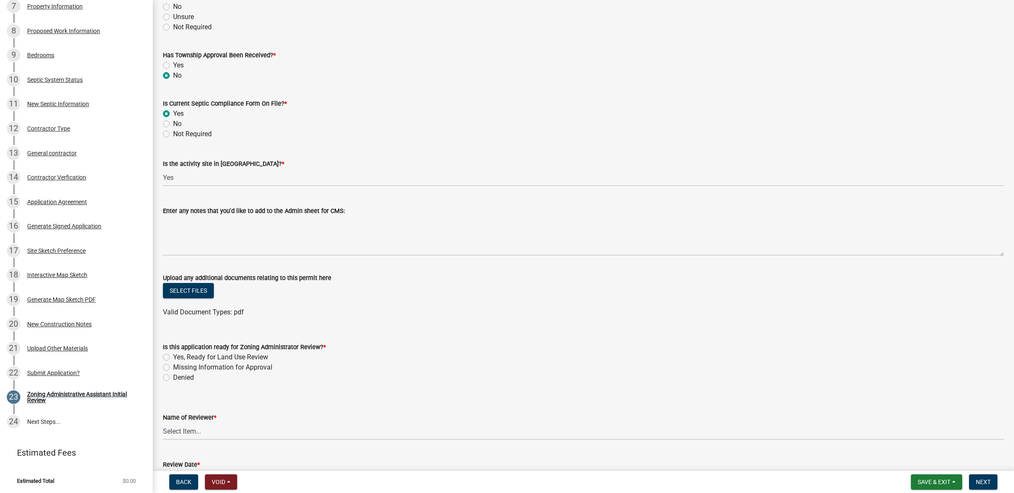
scroll to position [371, 0]
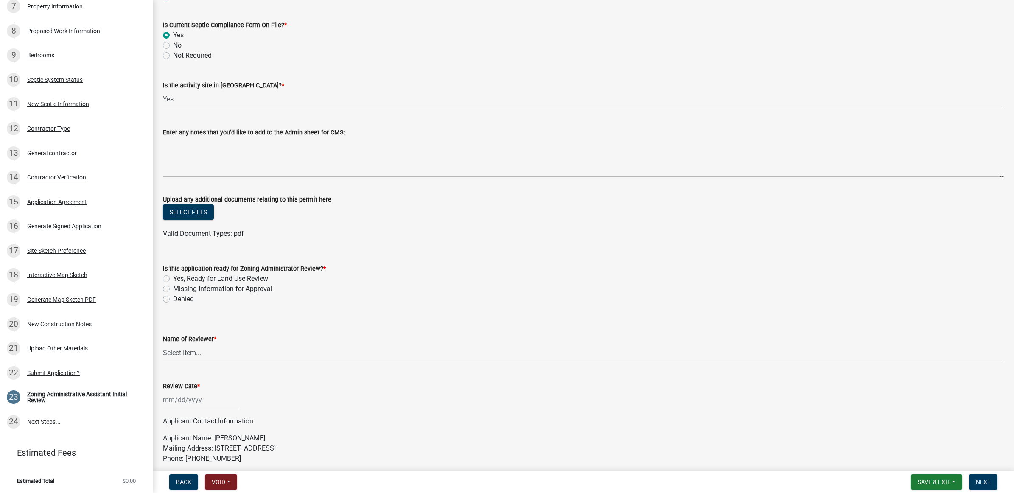
click at [204, 277] on label "Yes, Ready for Land Use Review" at bounding box center [220, 279] width 95 height 10
click at [179, 277] on input "Yes, Ready for Land Use Review" at bounding box center [176, 277] width 6 height 6
radio input "true"
click at [196, 355] on select "Select Item... Shari Bartlett Kayla Haberkorn Shep Austad" at bounding box center [583, 352] width 841 height 17
click at [163, 344] on select "Select Item... Shari Bartlett Kayla Haberkorn Shep Austad" at bounding box center [583, 352] width 841 height 17
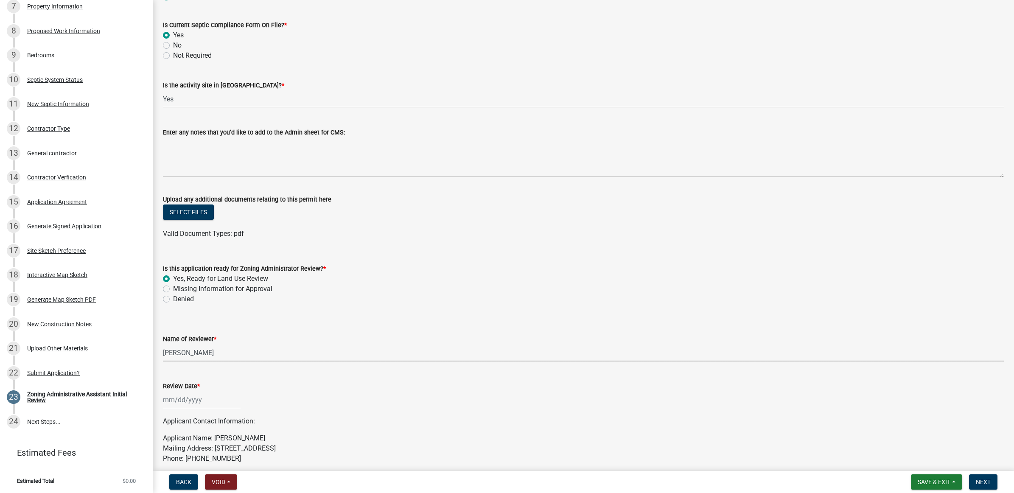
select select "754176e7-ccfa-4984-b3bb-101ad8d8d74d"
select select "9"
select select "2025"
click at [193, 396] on div "Jan Feb Mar Apr May Jun Jul Aug Sep Oct Nov Dec 2024 2025 2026 Mo Tu We Th Fr S…" at bounding box center [202, 399] width 78 height 17
click at [175, 325] on div "8" at bounding box center [172, 328] width 14 height 14
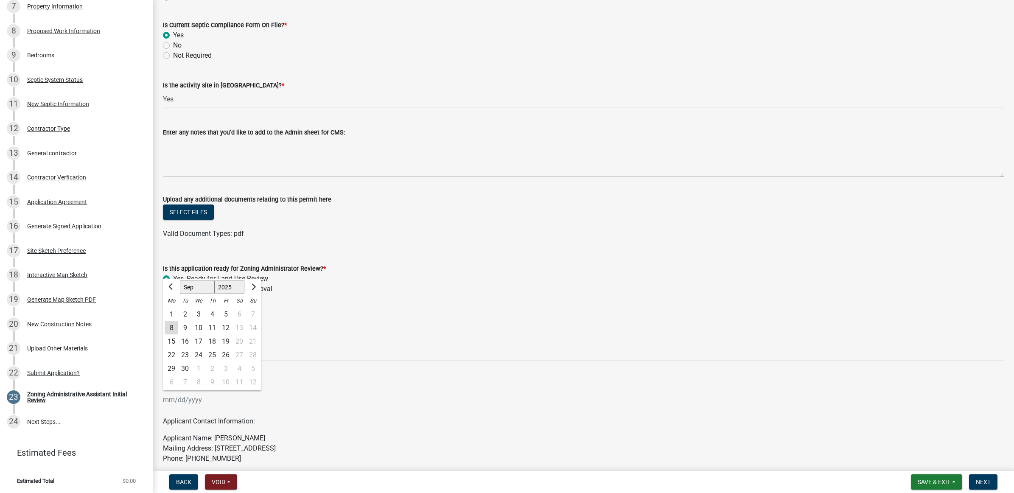
type input "09/08/2025"
click at [974, 479] on button "Next" at bounding box center [983, 481] width 28 height 15
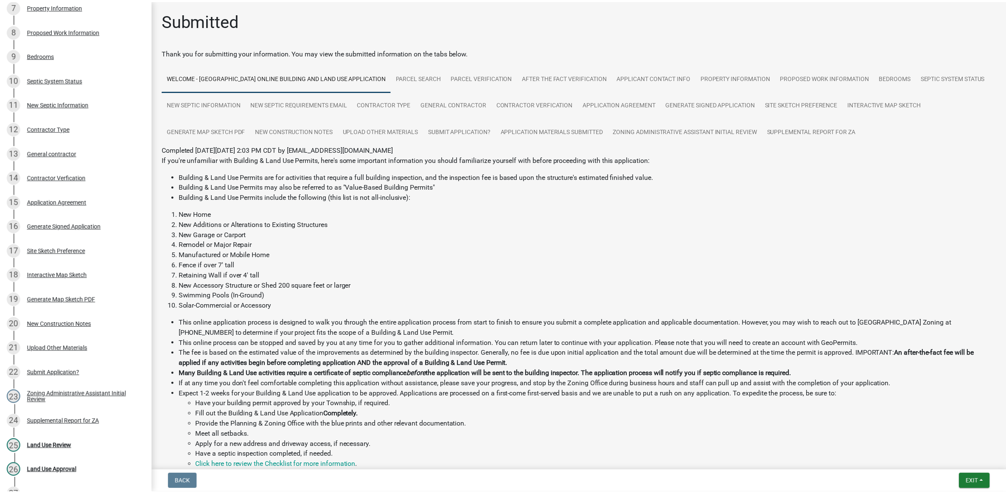
scroll to position [389, 0]
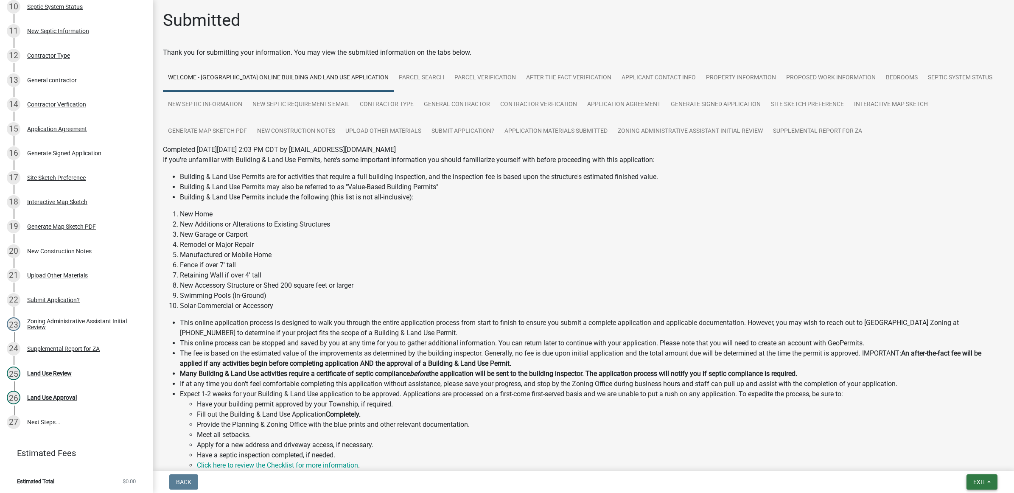
click at [979, 481] on span "Exit" at bounding box center [979, 482] width 12 height 7
click at [978, 465] on button "Save & Exit" at bounding box center [964, 460] width 68 height 20
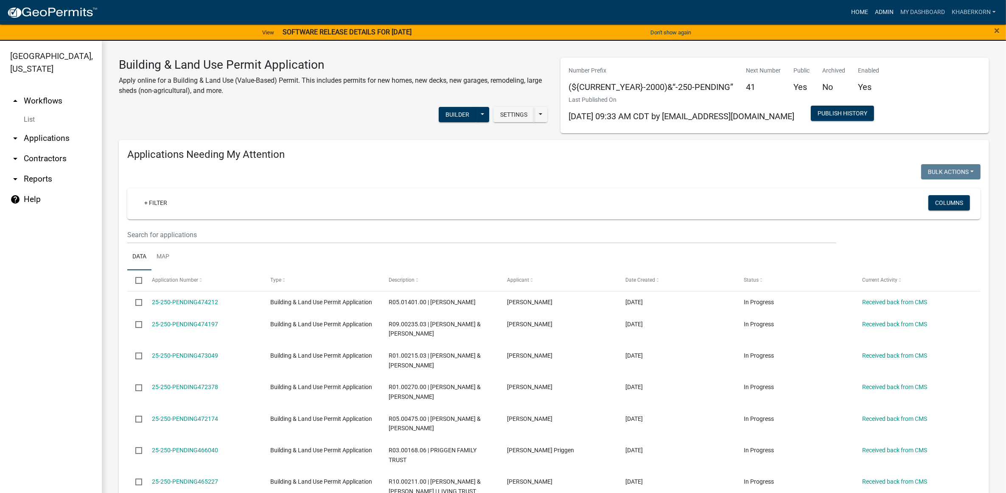
drag, startPoint x: 887, startPoint y: 13, endPoint x: 864, endPoint y: 16, distance: 23.5
click at [887, 13] on link "Admin" at bounding box center [883, 12] width 25 height 16
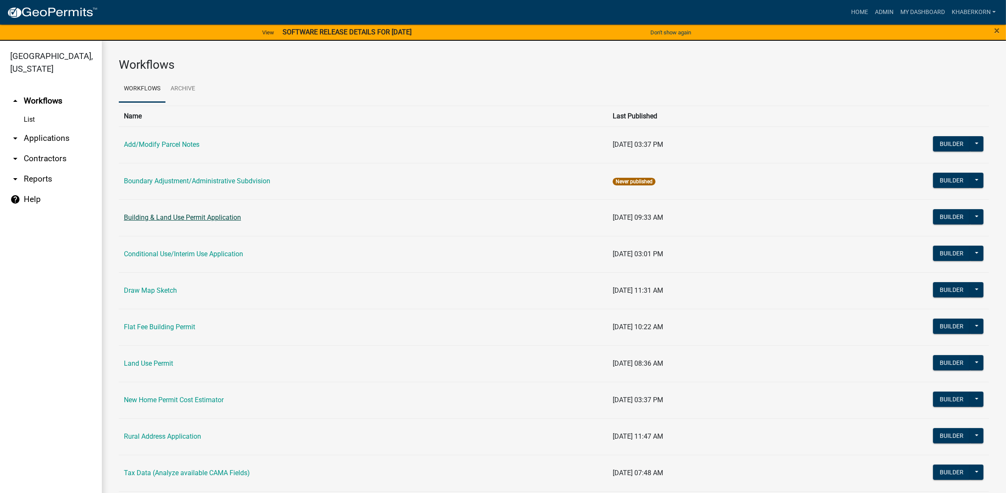
click at [164, 219] on link "Building & Land Use Permit Application" at bounding box center [182, 217] width 117 height 8
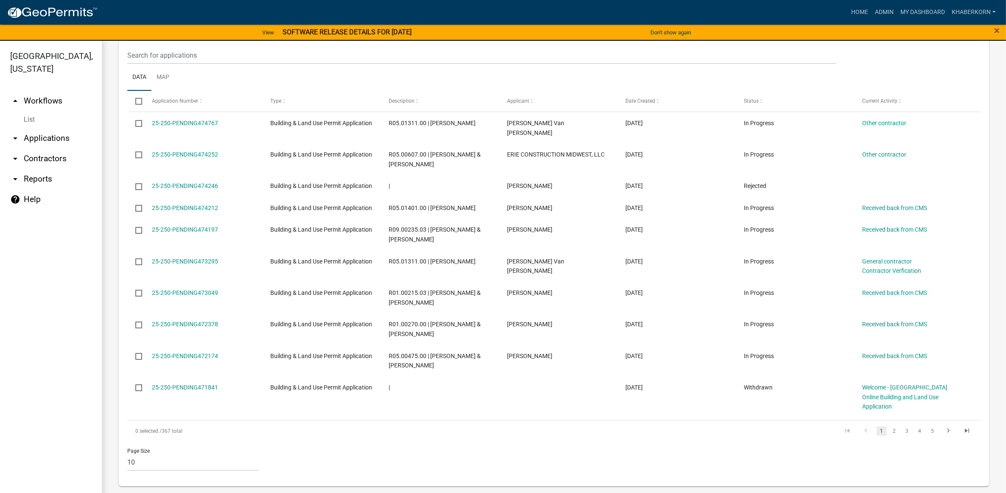
scroll to position [750, 0]
click at [889, 433] on link "2" at bounding box center [894, 430] width 10 height 9
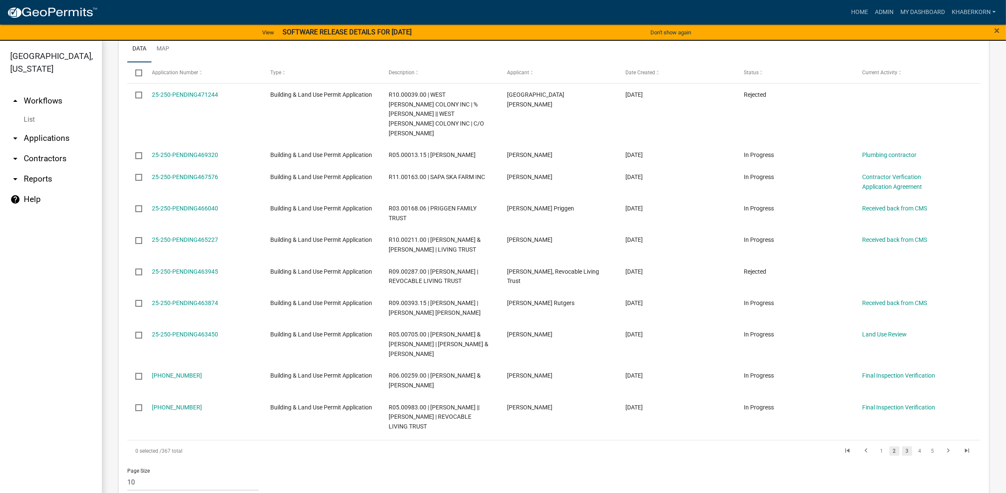
click at [902, 456] on link "3" at bounding box center [907, 450] width 10 height 9
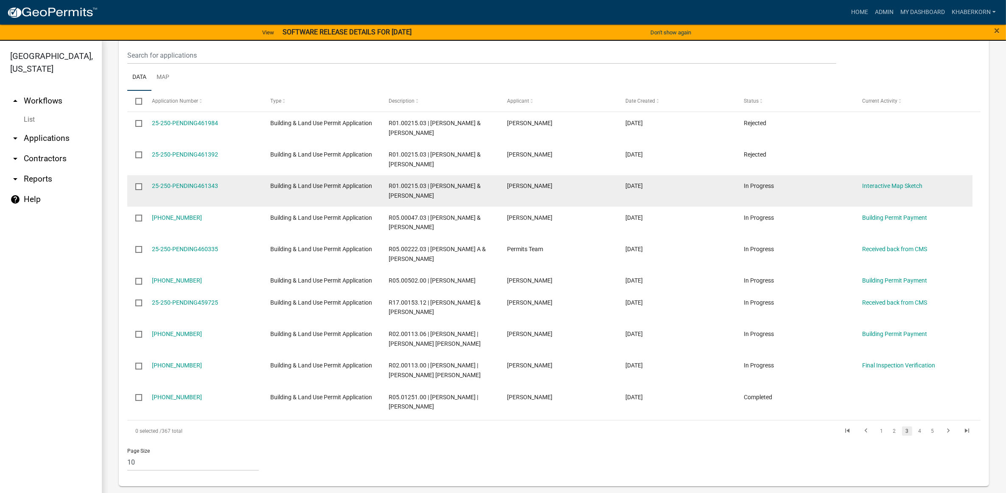
click at [139, 183] on input "checkbox" at bounding box center [138, 186] width 6 height 6
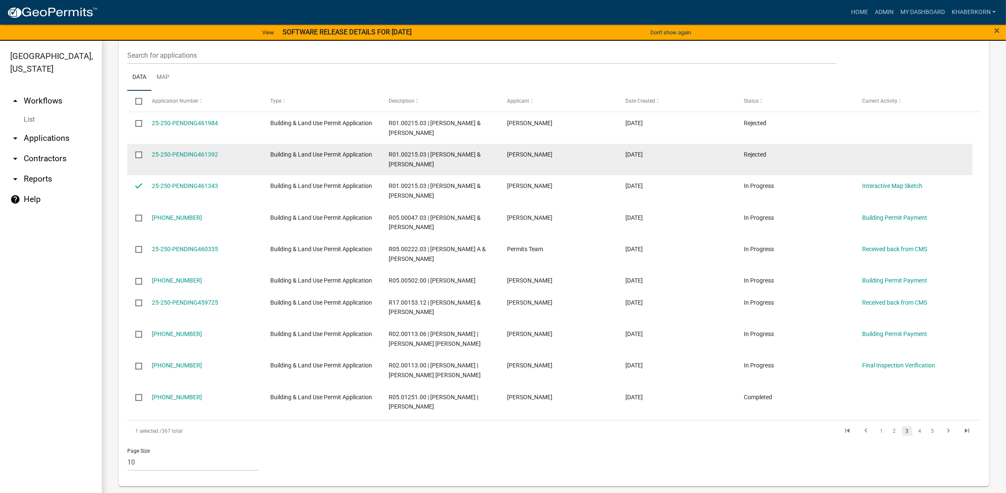
scroll to position [644, 0]
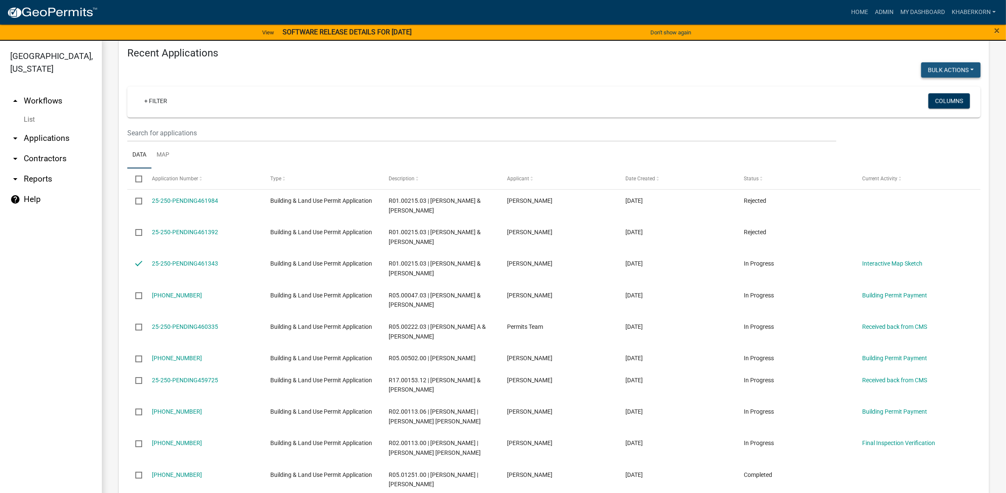
click at [944, 78] on button "Bulk Actions" at bounding box center [950, 69] width 59 height 15
click at [944, 102] on button "Void" at bounding box center [947, 92] width 68 height 20
checkbox input "false"
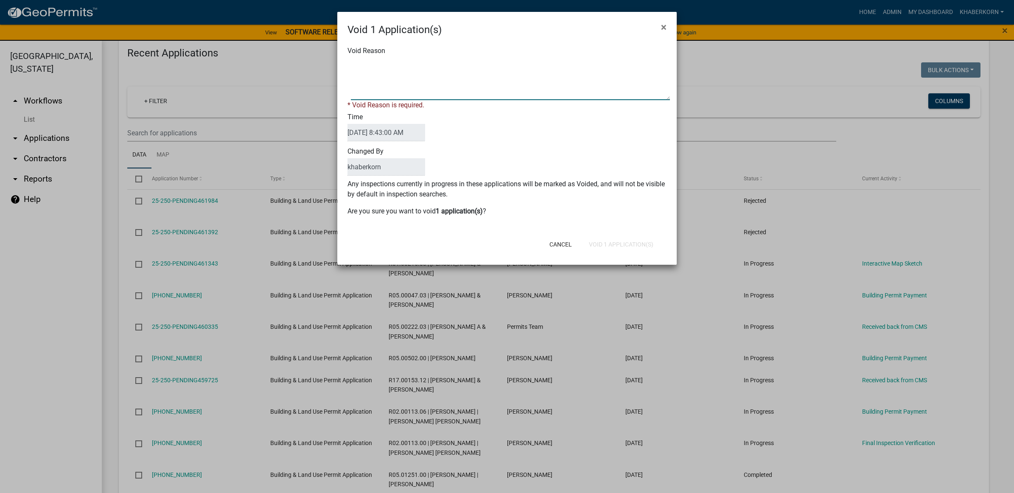
click at [359, 68] on textarea "Void Reason" at bounding box center [510, 79] width 319 height 42
type textarea "Duplicate"
click at [615, 245] on div "Cancel Void 1 Application(s)" at bounding box center [562, 244] width 209 height 22
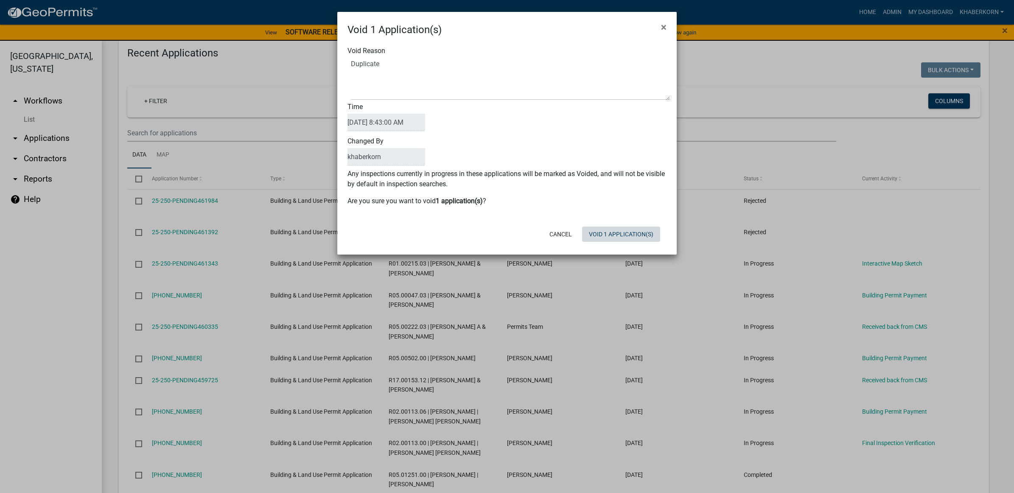
click at [610, 230] on button "Void 1 Application(s)" at bounding box center [621, 234] width 78 height 15
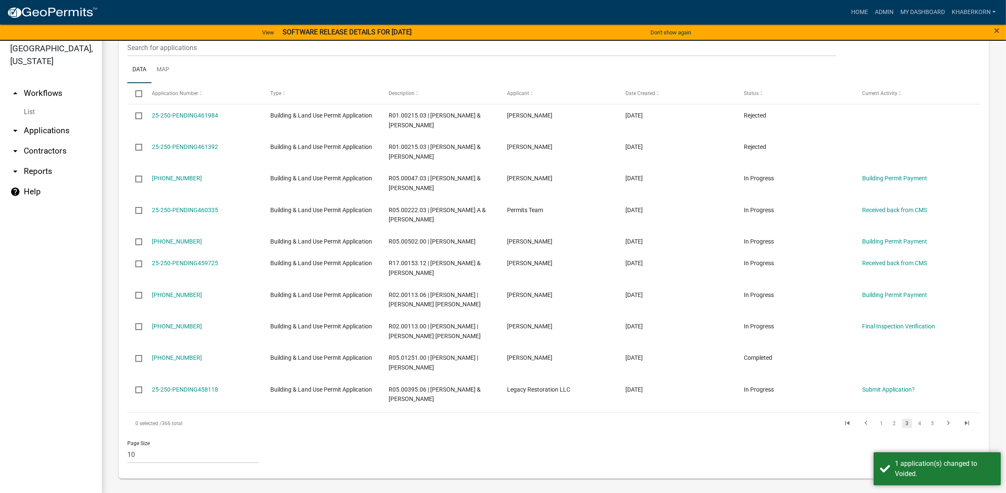
scroll to position [10, 0]
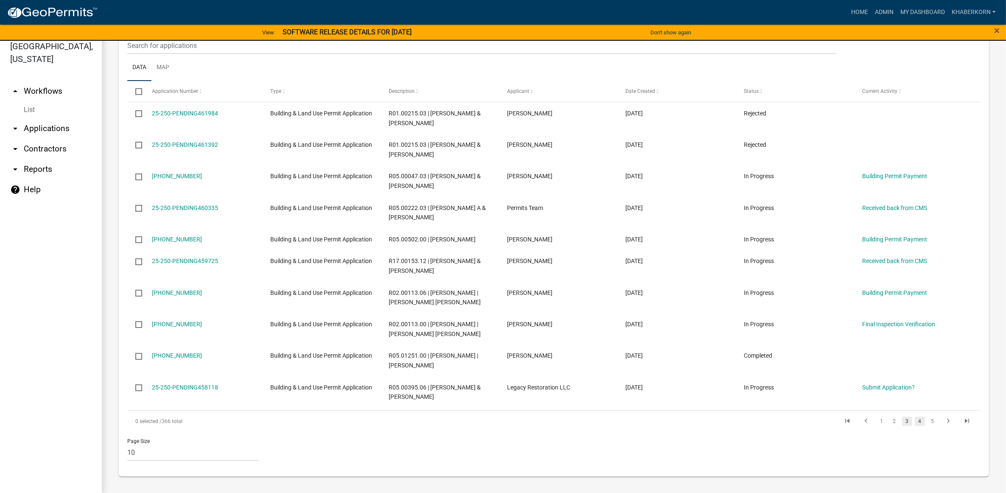
click at [915, 420] on link "4" at bounding box center [920, 421] width 10 height 9
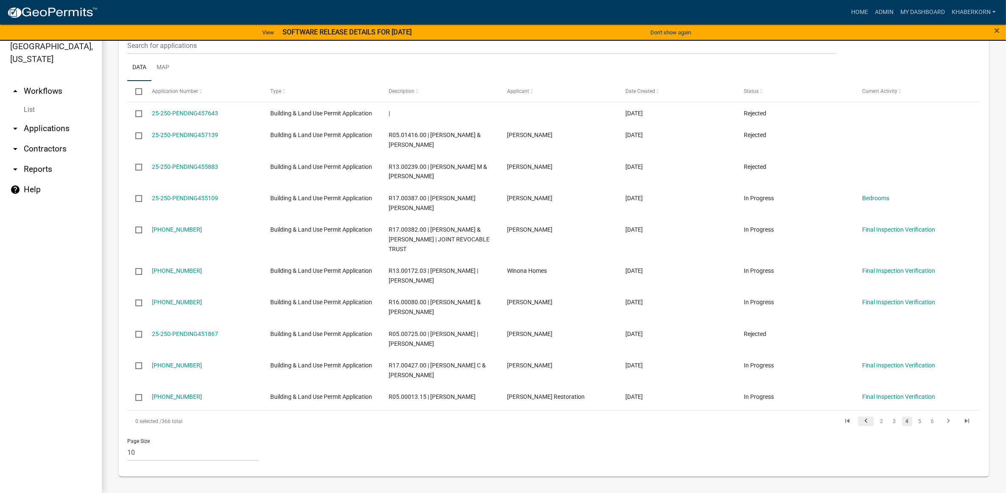
click at [860, 427] on icon "go to previous page" at bounding box center [865, 422] width 11 height 10
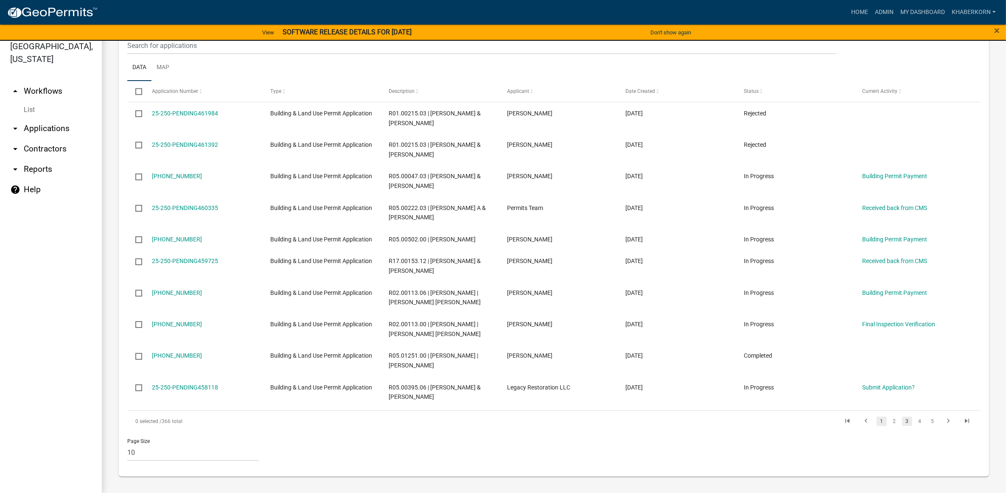
click at [877, 419] on link "1" at bounding box center [882, 421] width 10 height 9
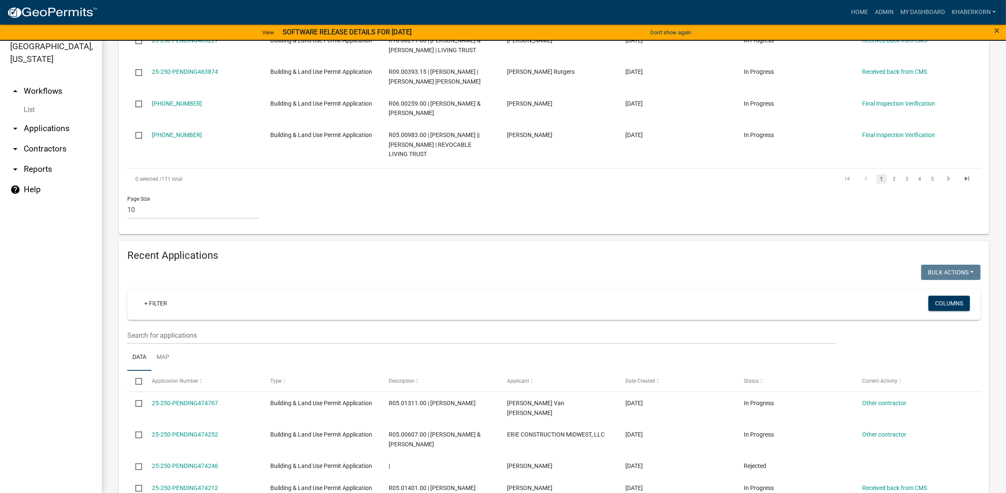
scroll to position [219, 0]
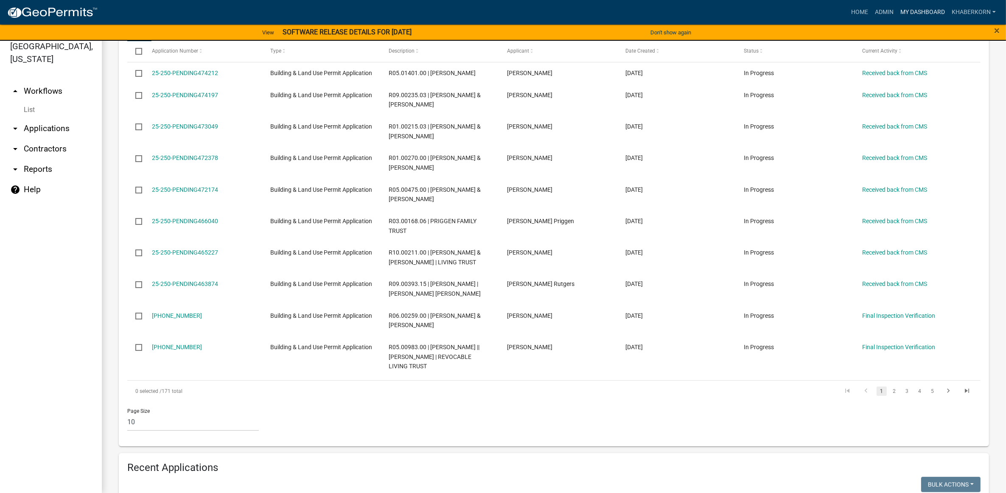
click at [912, 5] on link "My Dashboard" at bounding box center [922, 12] width 51 height 16
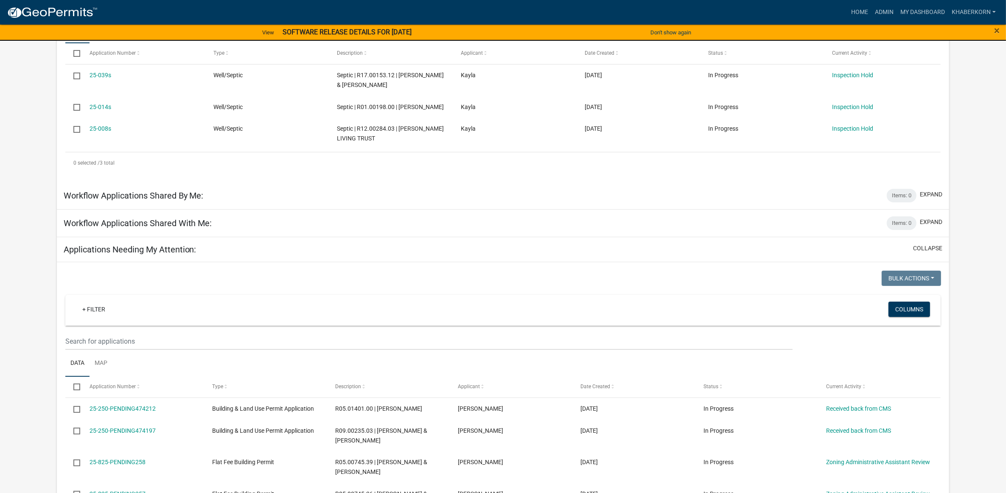
scroll to position [106, 0]
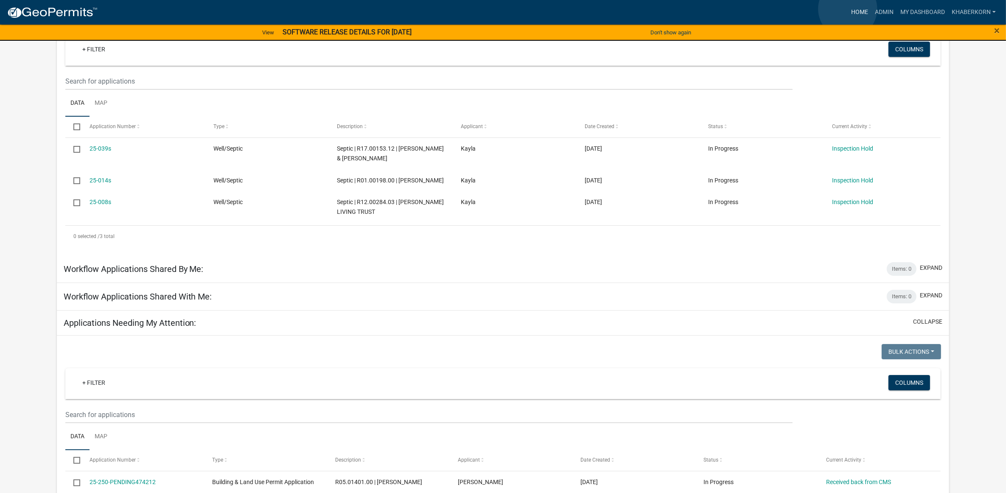
click at [848, 9] on link "Home" at bounding box center [860, 12] width 24 height 16
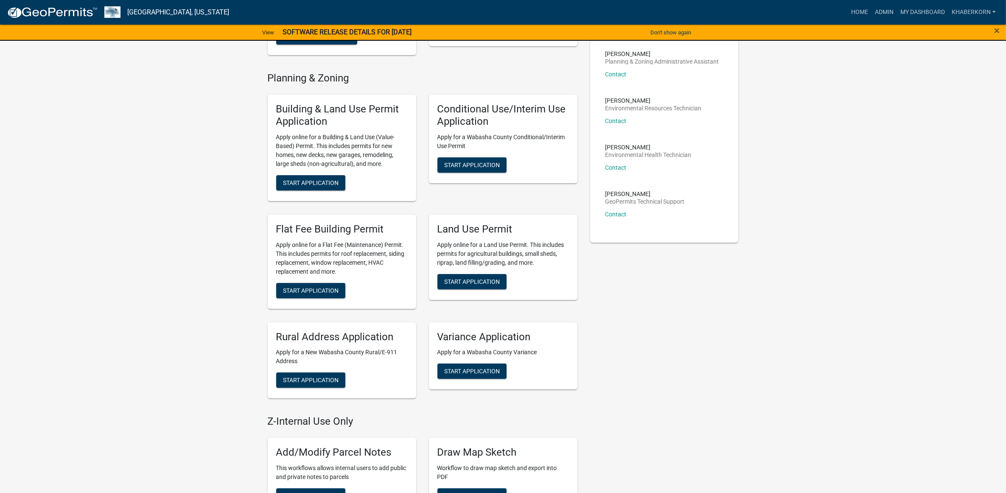
scroll to position [159, 0]
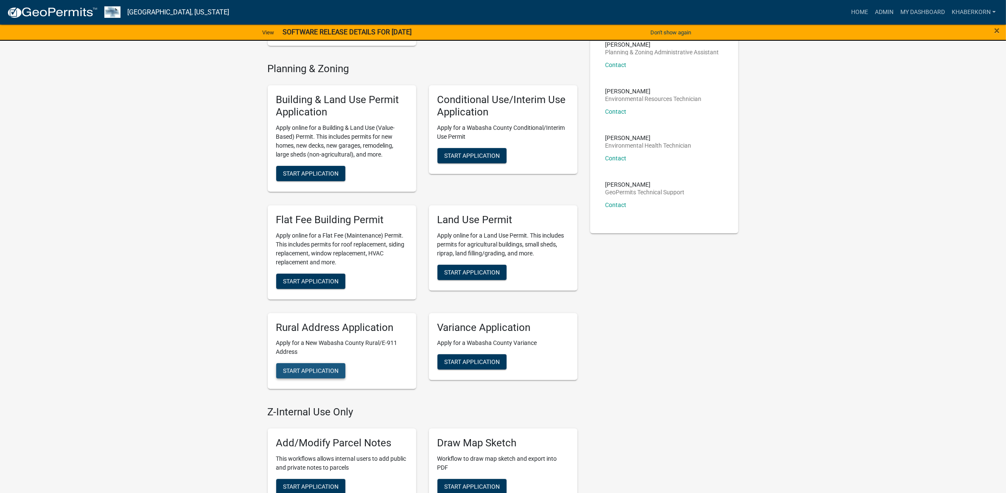
click at [331, 371] on span "Start Application" at bounding box center [311, 370] width 56 height 7
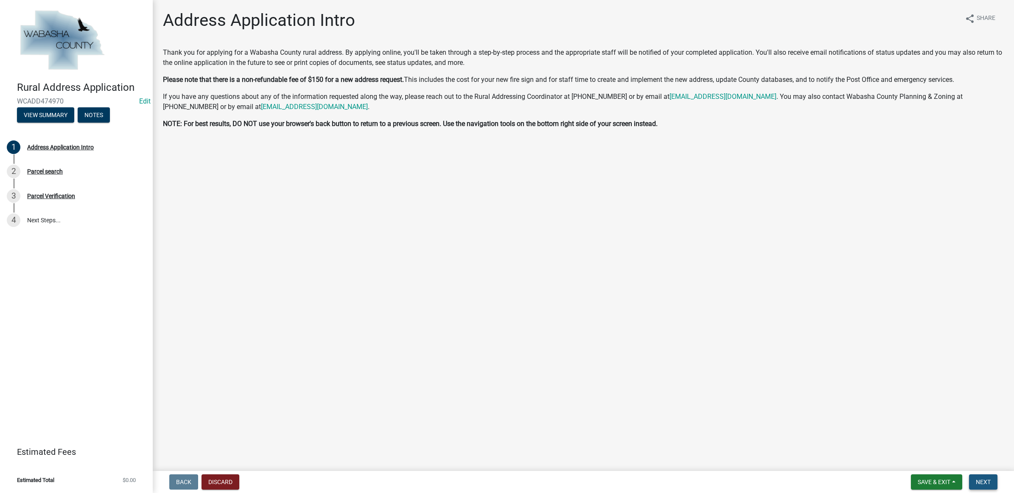
click at [993, 479] on button "Next" at bounding box center [983, 481] width 28 height 15
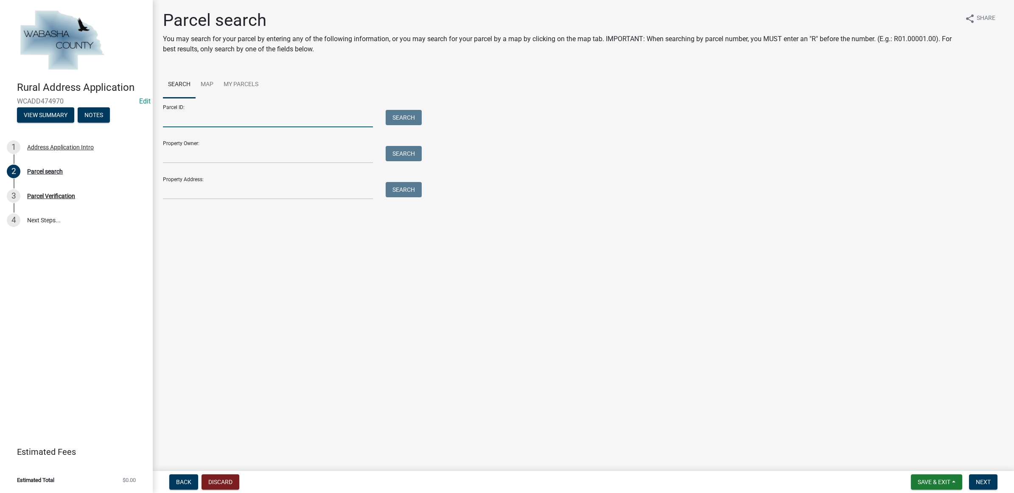
click at [181, 115] on input "Parcel ID:" at bounding box center [268, 118] width 210 height 17
type input "R05.00705.00"
click at [412, 123] on button "Search" at bounding box center [404, 117] width 36 height 15
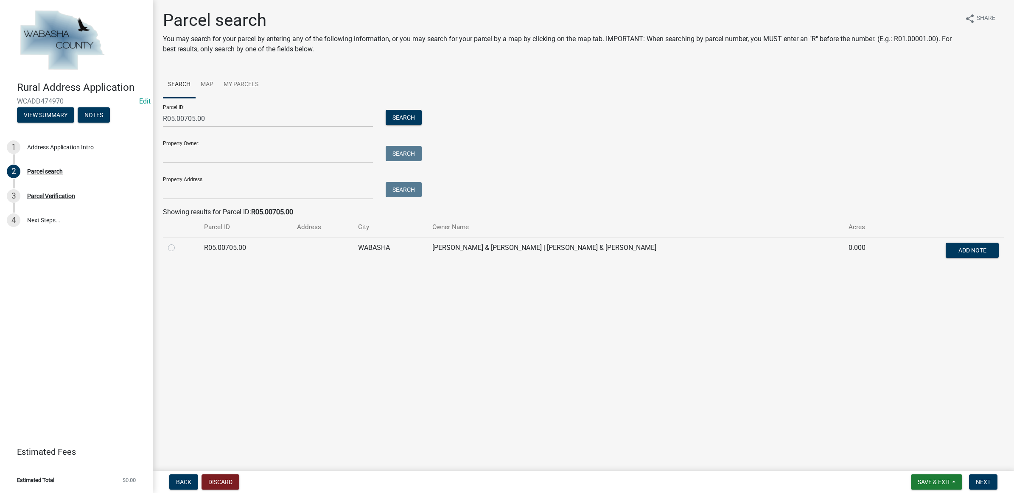
click at [178, 243] on label at bounding box center [178, 243] width 0 height 0
click at [178, 246] on input "radio" at bounding box center [181, 246] width 6 height 6
radio input "true"
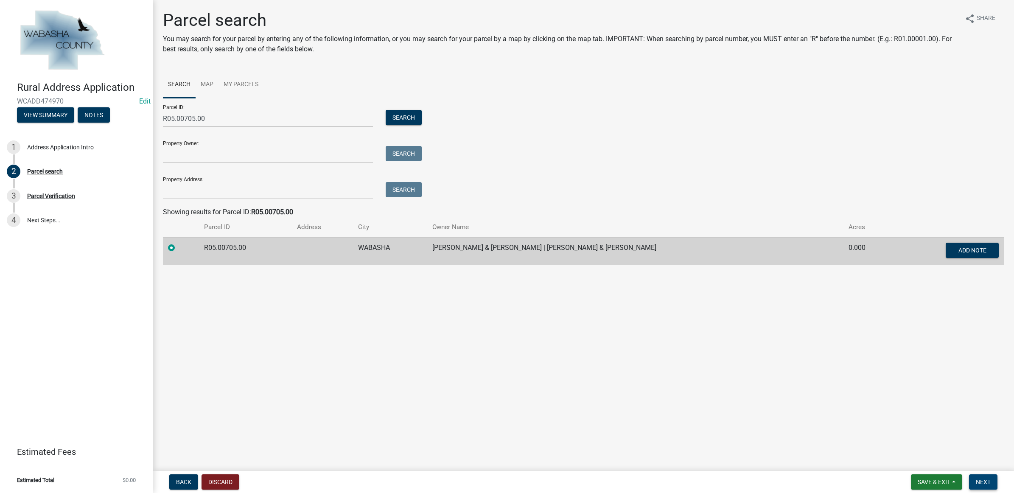
click at [987, 482] on span "Next" at bounding box center [983, 482] width 15 height 7
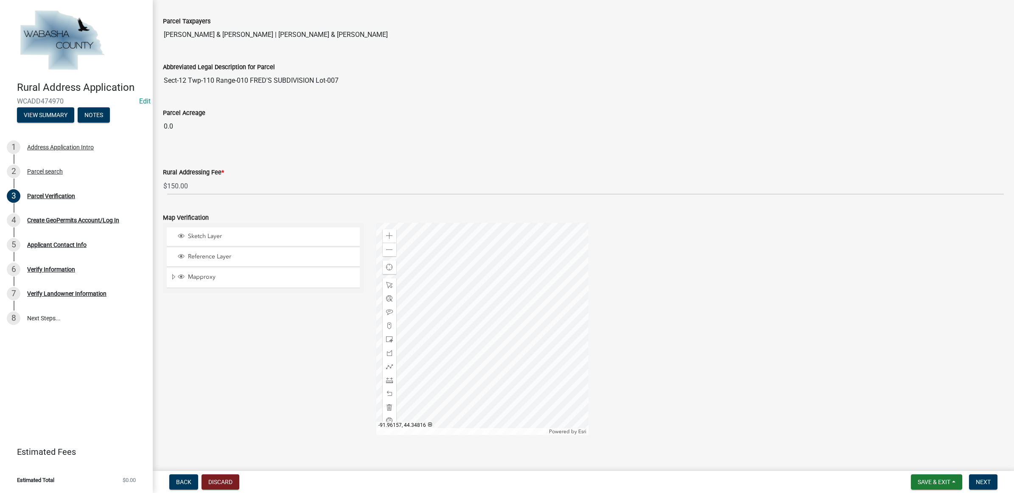
scroll to position [115, 0]
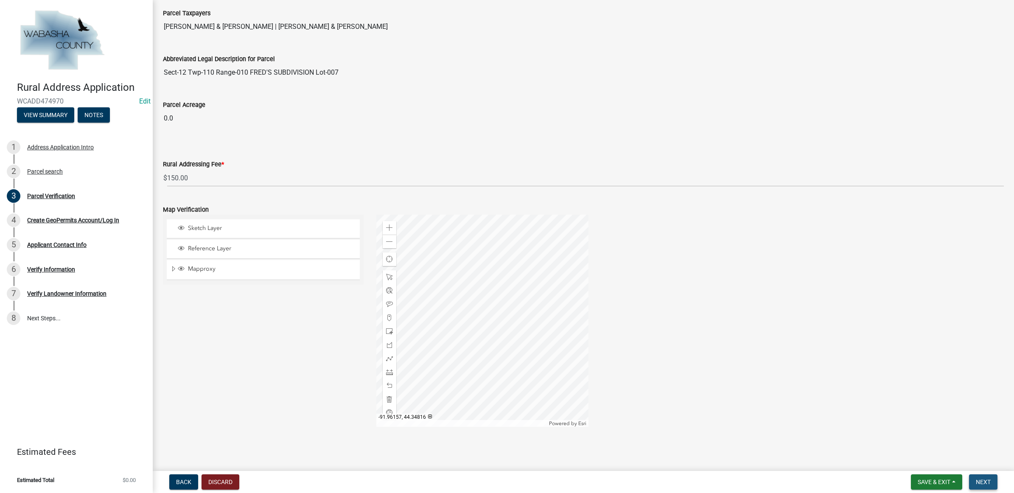
click at [979, 482] on span "Next" at bounding box center [983, 482] width 15 height 7
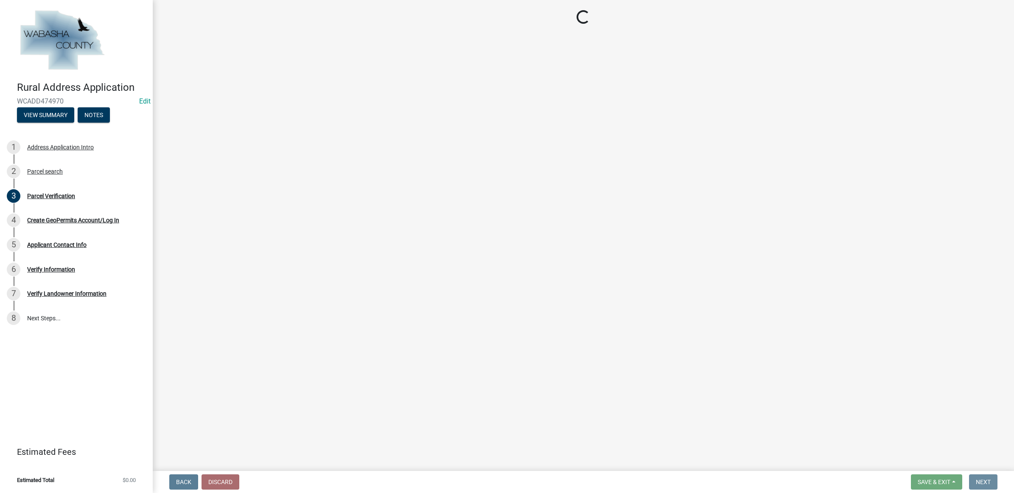
scroll to position [0, 0]
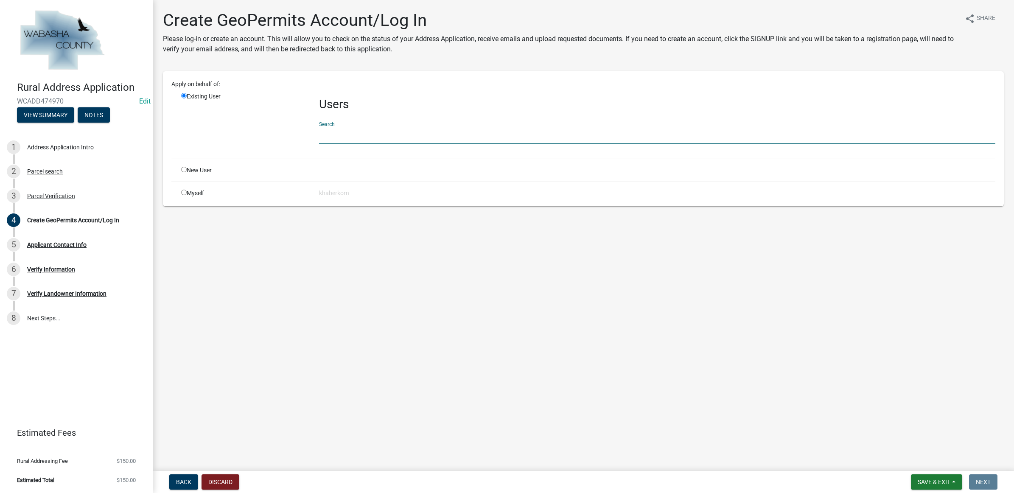
click at [356, 133] on input "text" at bounding box center [657, 135] width 676 height 17
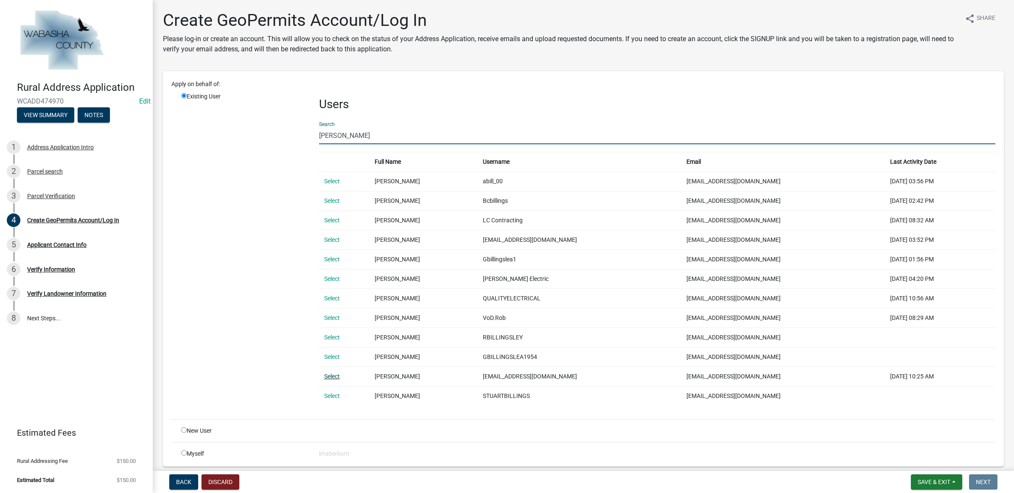
type input "billings"
click at [333, 378] on link "Select" at bounding box center [332, 376] width 16 height 7
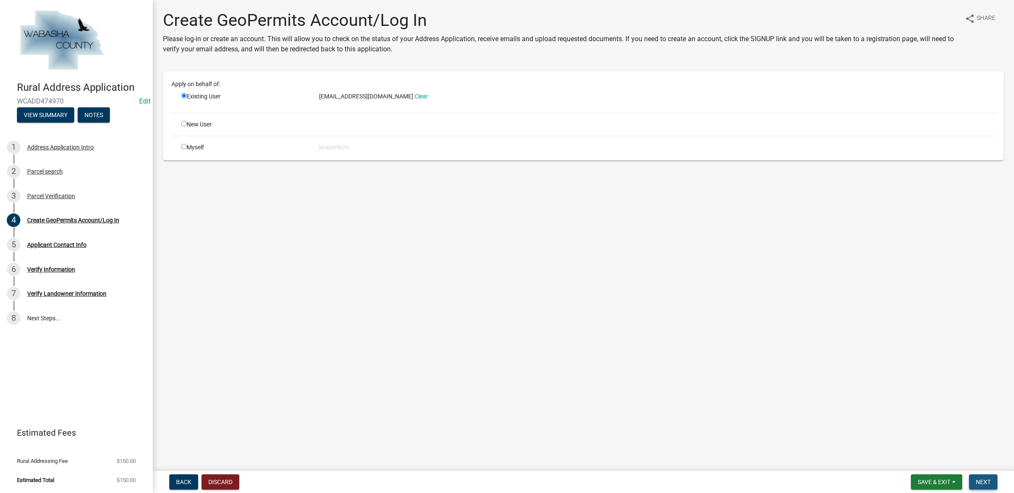
click at [992, 482] on button "Next" at bounding box center [983, 481] width 28 height 15
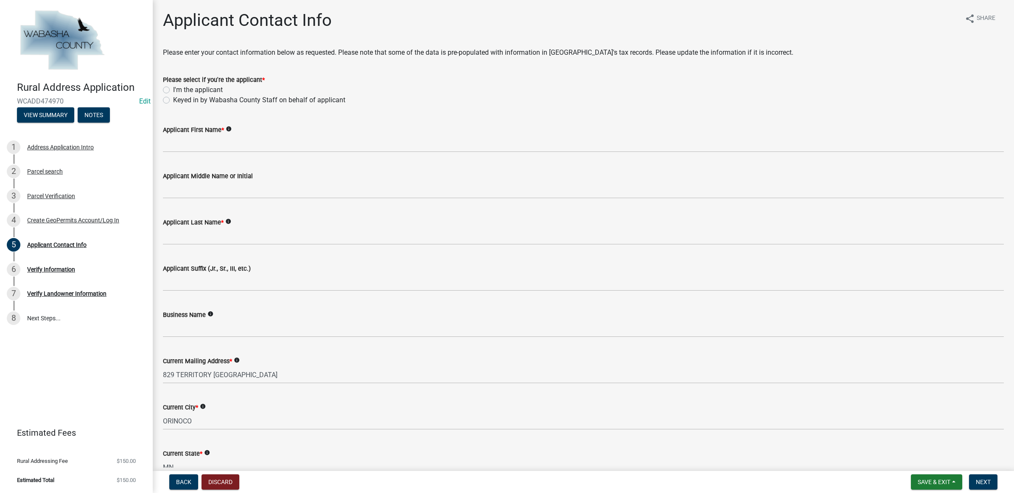
click at [184, 98] on label "Keyed in by Wabasha County Staff on behalf of applicant" at bounding box center [259, 100] width 172 height 10
click at [179, 98] on input "Keyed in by Wabasha County Staff on behalf of applicant" at bounding box center [176, 98] width 6 height 6
radio input "true"
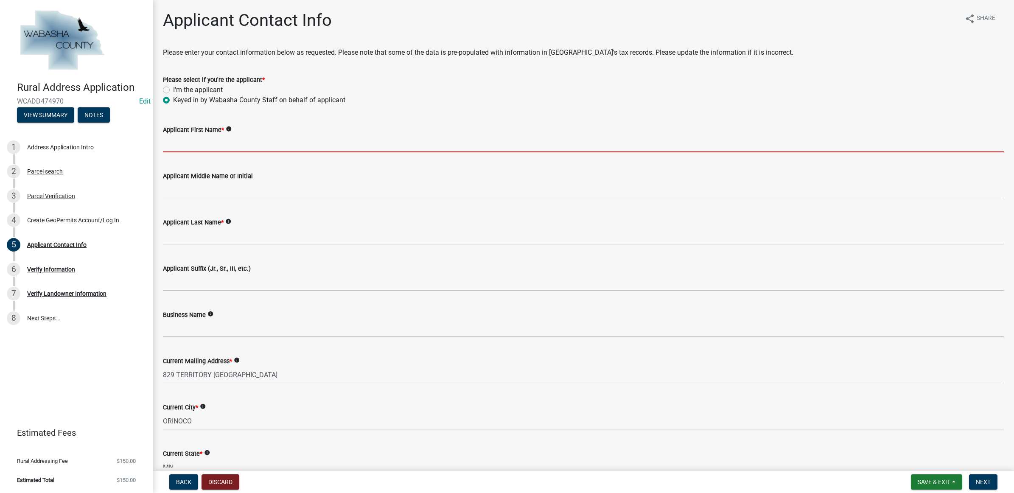
click at [181, 143] on input "Applicant First Name *" at bounding box center [583, 143] width 841 height 17
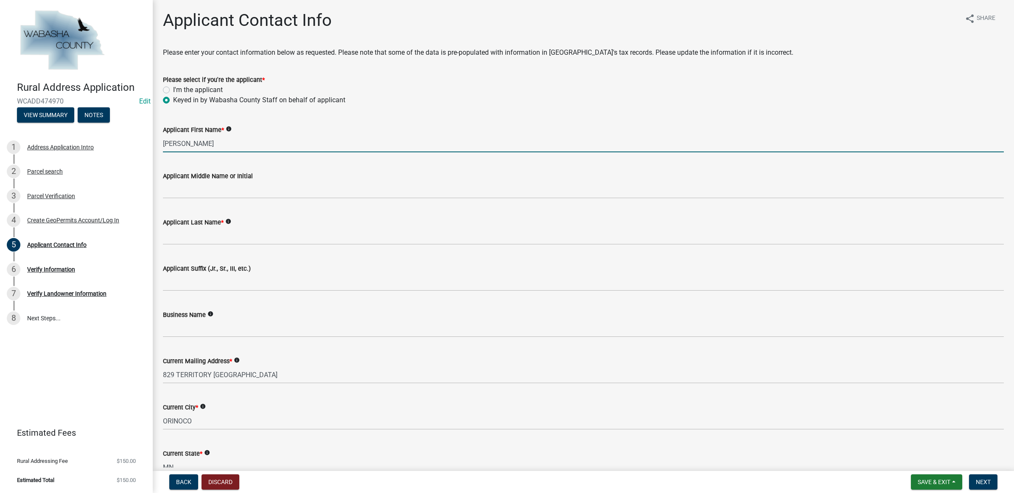
type input "Richard"
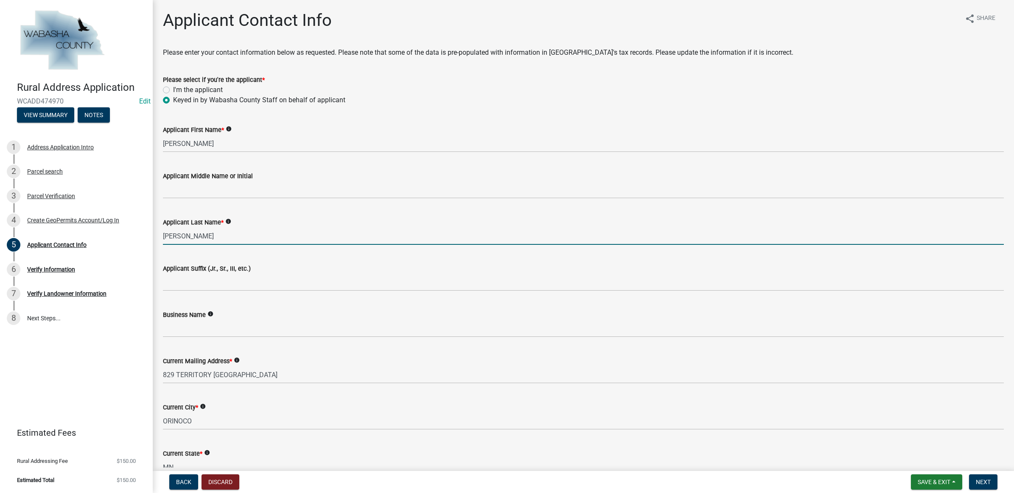
type input "Billings"
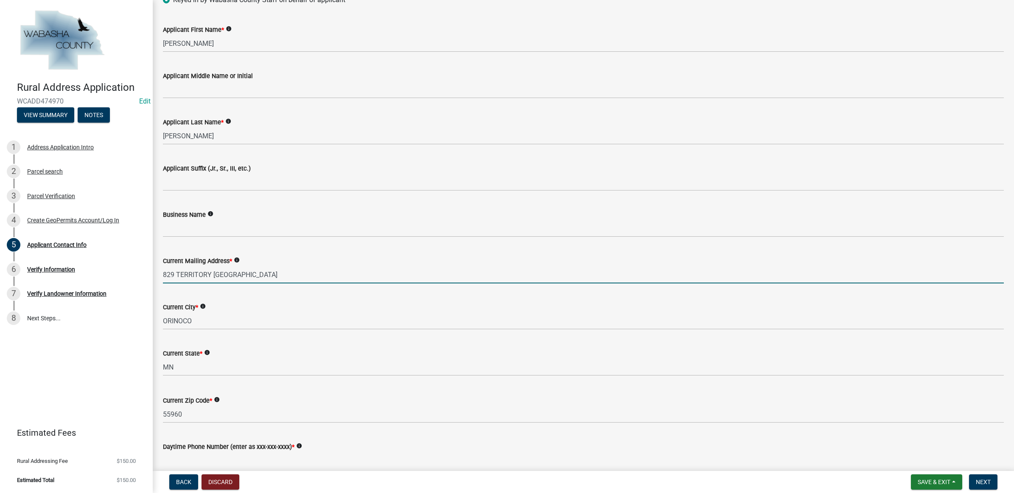
scroll to position [106, 0]
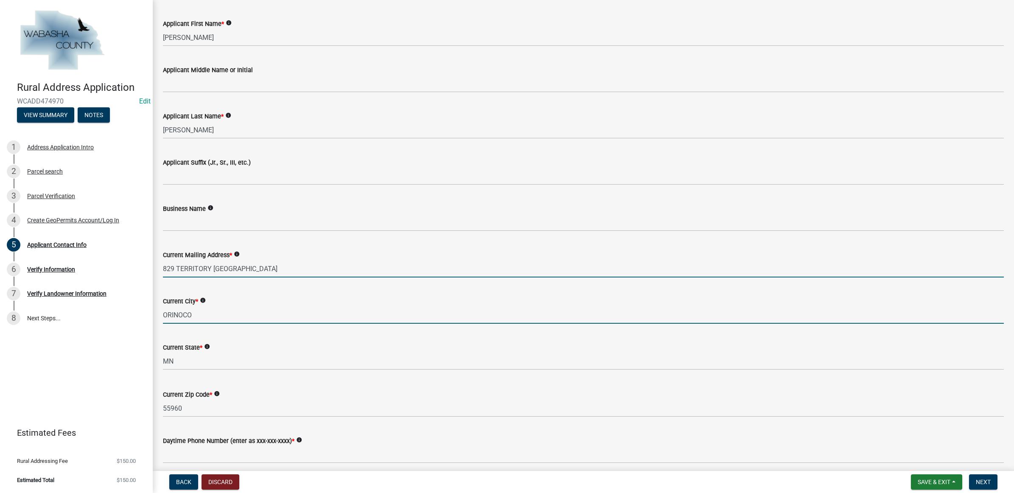
click at [200, 314] on input "ORINOCO" at bounding box center [583, 314] width 841 height 17
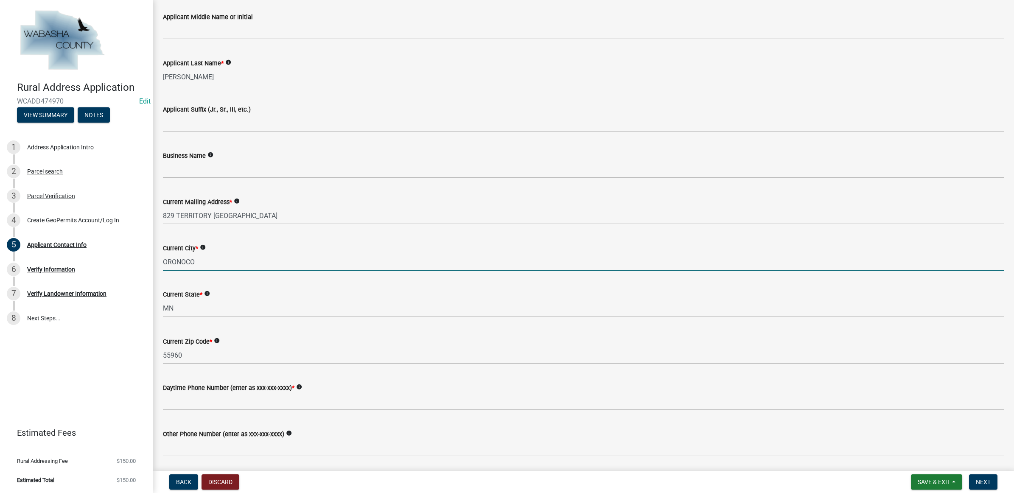
scroll to position [212, 0]
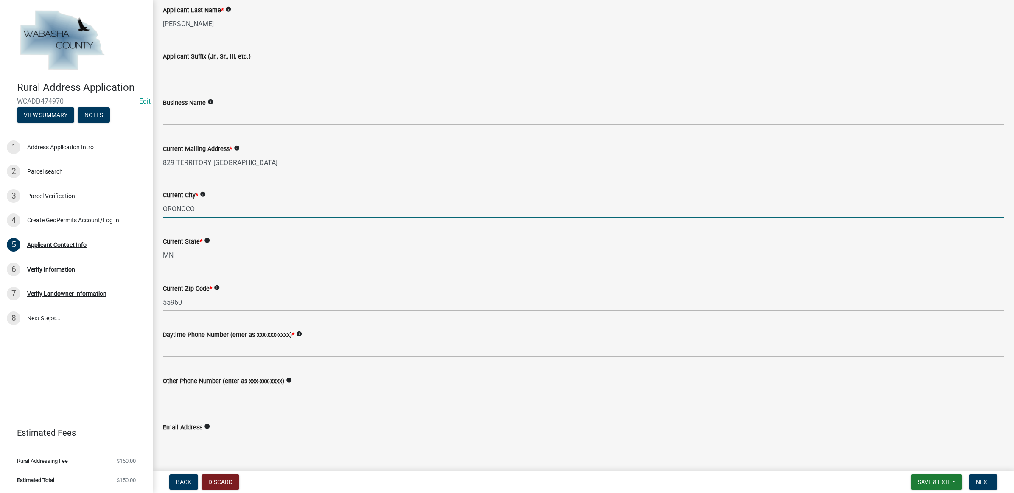
type input "ORONOCO"
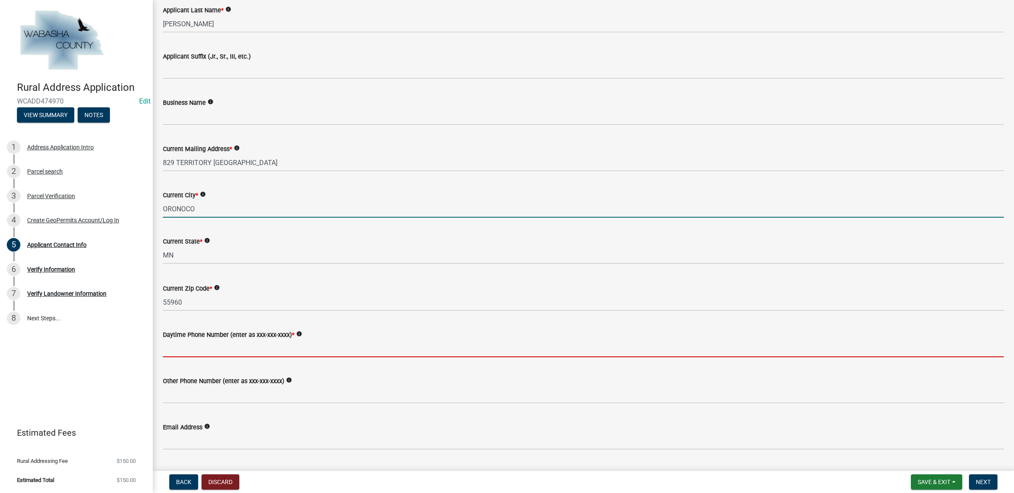
click at [190, 347] on input "Daytime Phone Number (enter as xxx-xxx-xxxx) *" at bounding box center [583, 348] width 841 height 17
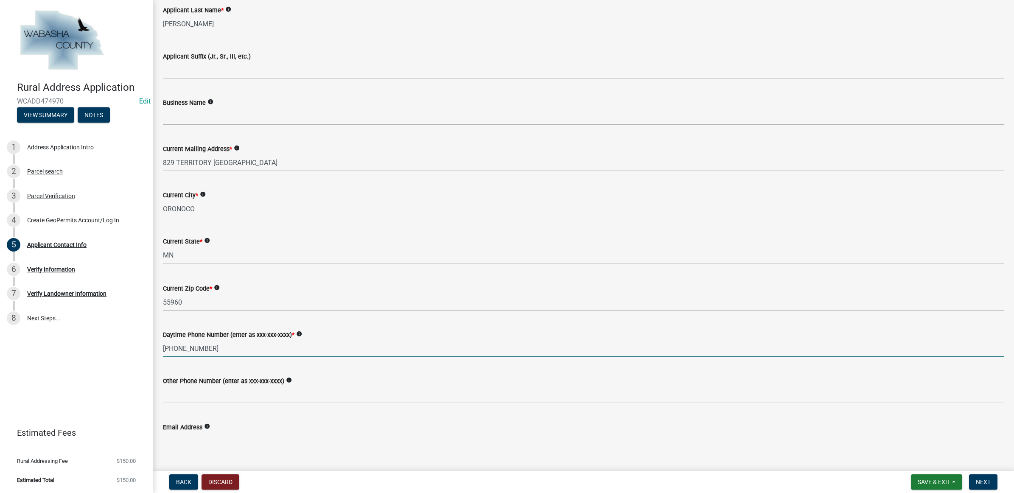
type input "507-254-9015"
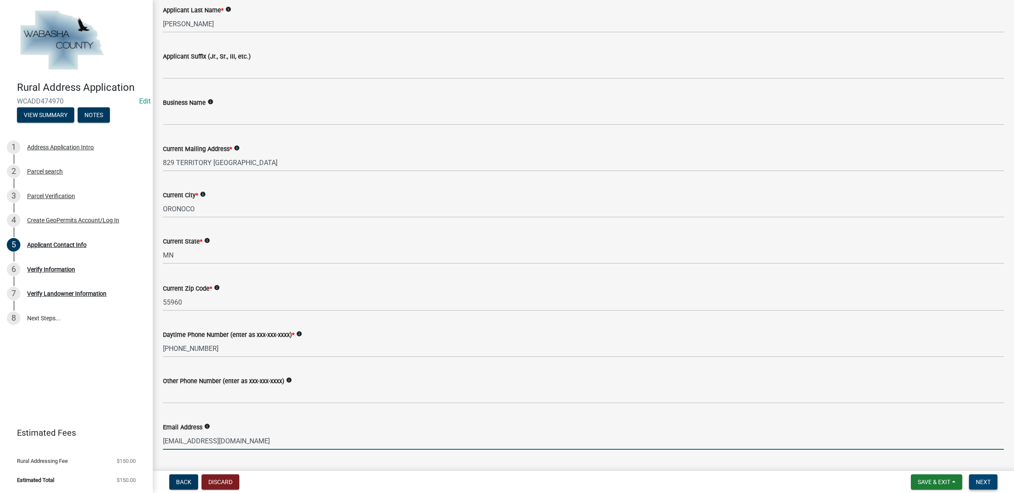
type input "rrbmlb4@gmail.com"
click at [979, 479] on span "Next" at bounding box center [983, 482] width 15 height 7
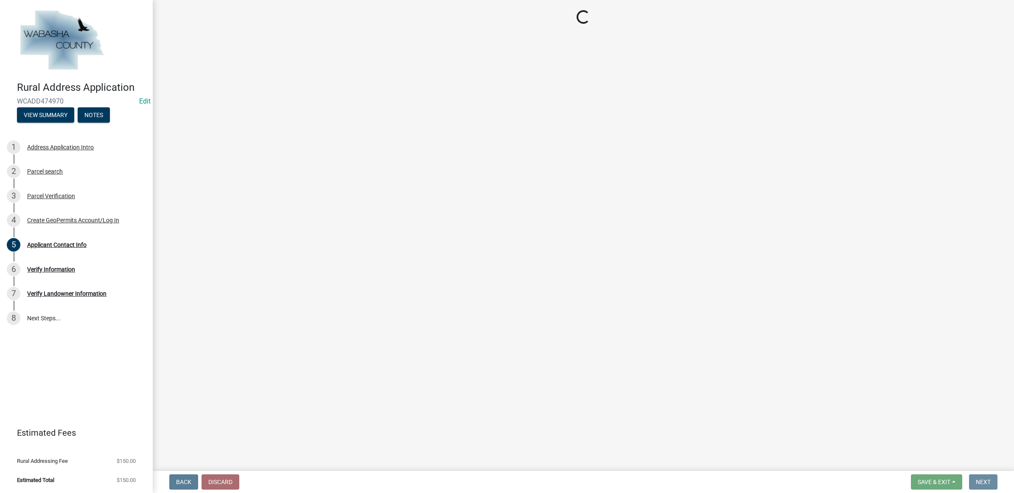
scroll to position [0, 0]
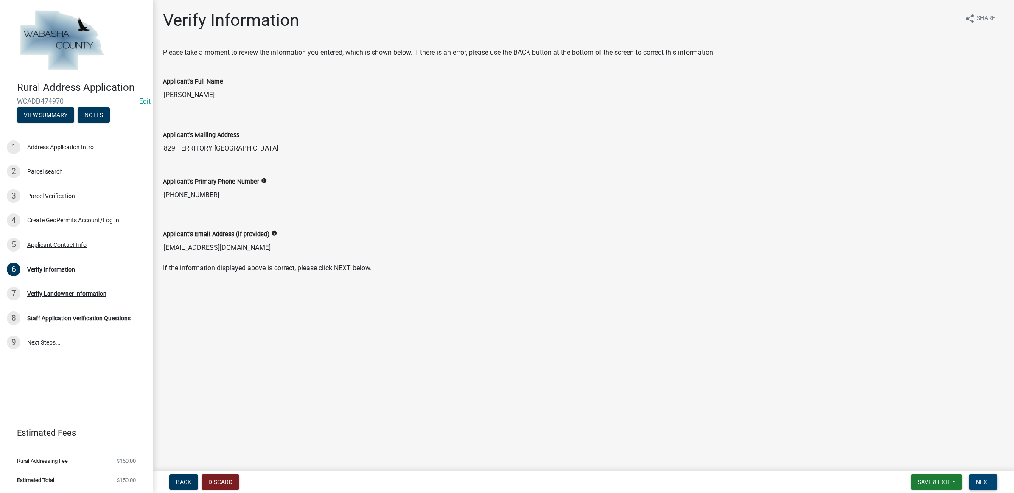
click at [983, 479] on span "Next" at bounding box center [983, 482] width 15 height 7
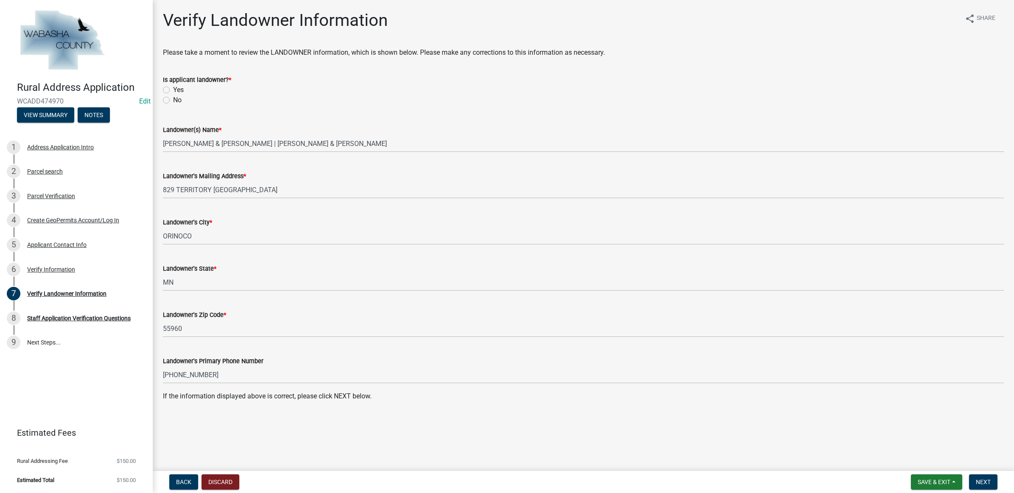
click at [173, 89] on label "Yes" at bounding box center [178, 90] width 11 height 10
click at [173, 89] on input "Yes" at bounding box center [176, 88] width 6 height 6
radio input "true"
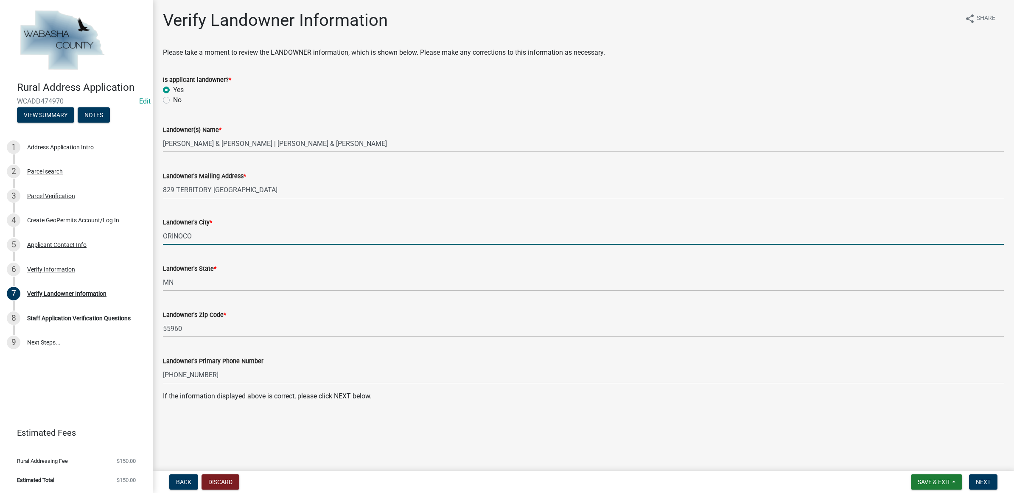
click at [173, 235] on input "ORINOCO" at bounding box center [583, 235] width 841 height 17
type input "ORONOCO"
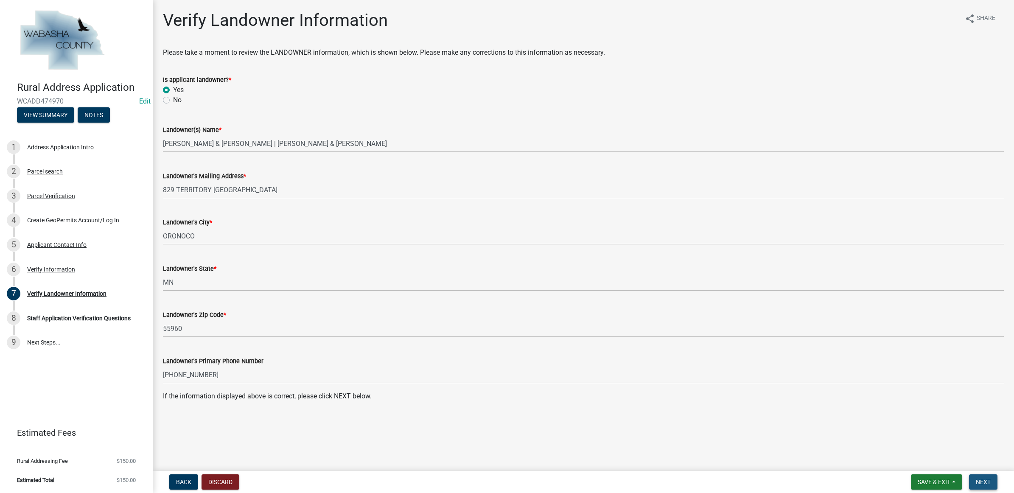
click at [972, 482] on button "Next" at bounding box center [983, 481] width 28 height 15
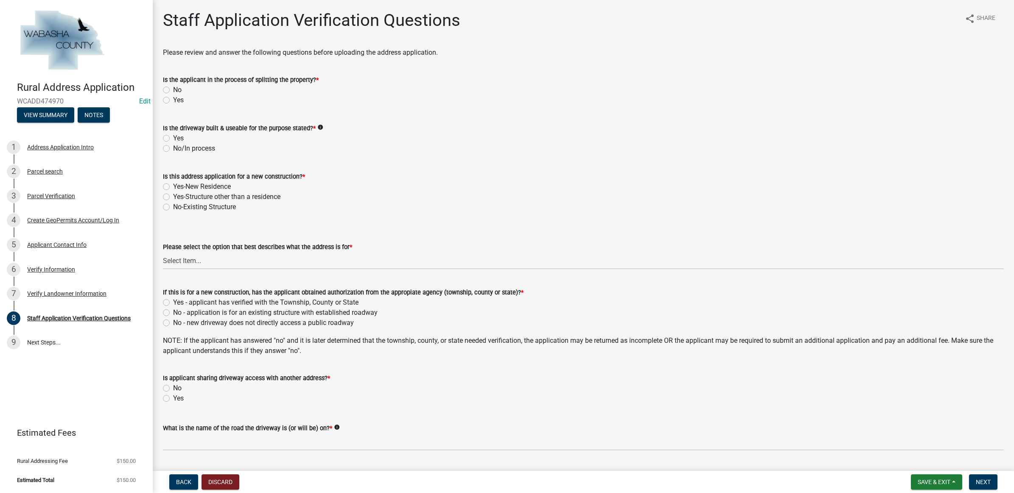
click at [171, 88] on div "No" at bounding box center [583, 90] width 841 height 10
click at [173, 89] on label "No" at bounding box center [177, 90] width 8 height 10
click at [173, 89] on input "No" at bounding box center [176, 88] width 6 height 6
radio input "true"
click at [173, 148] on label "No/In process" at bounding box center [194, 148] width 42 height 10
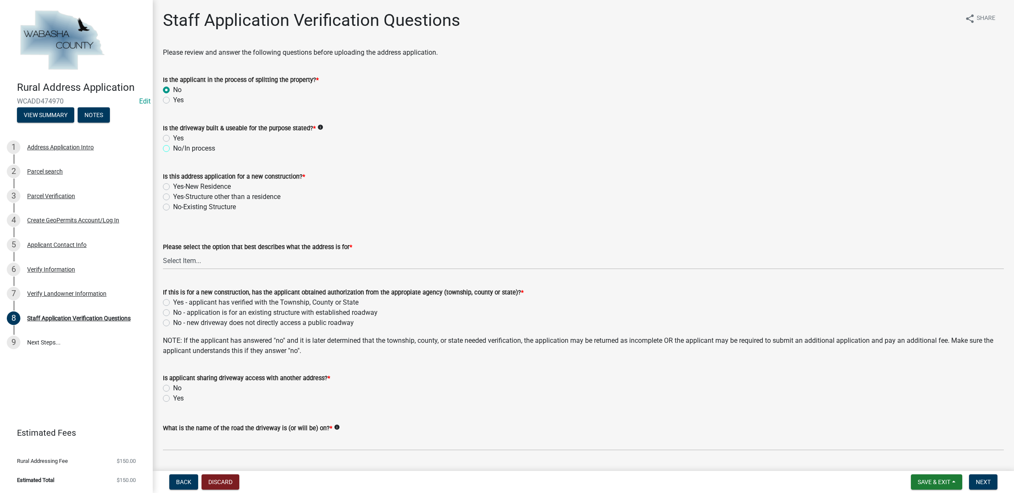
click at [173, 148] on input "No/In process" at bounding box center [176, 146] width 6 height 6
radio input "true"
click at [171, 185] on div "Yes-New Residence" at bounding box center [583, 187] width 841 height 10
click at [173, 183] on label "Yes-New Residence" at bounding box center [202, 187] width 58 height 10
click at [173, 183] on input "Yes-New Residence" at bounding box center [176, 185] width 6 height 6
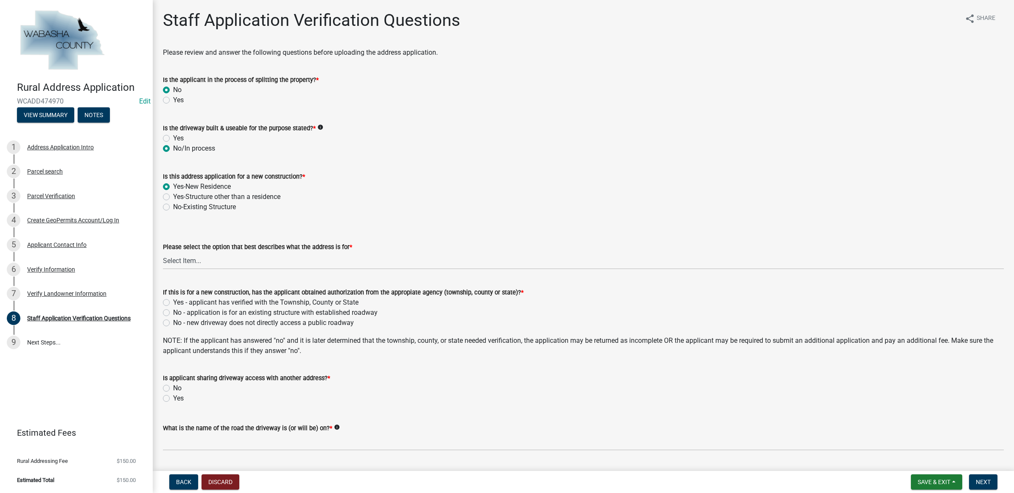
radio input "true"
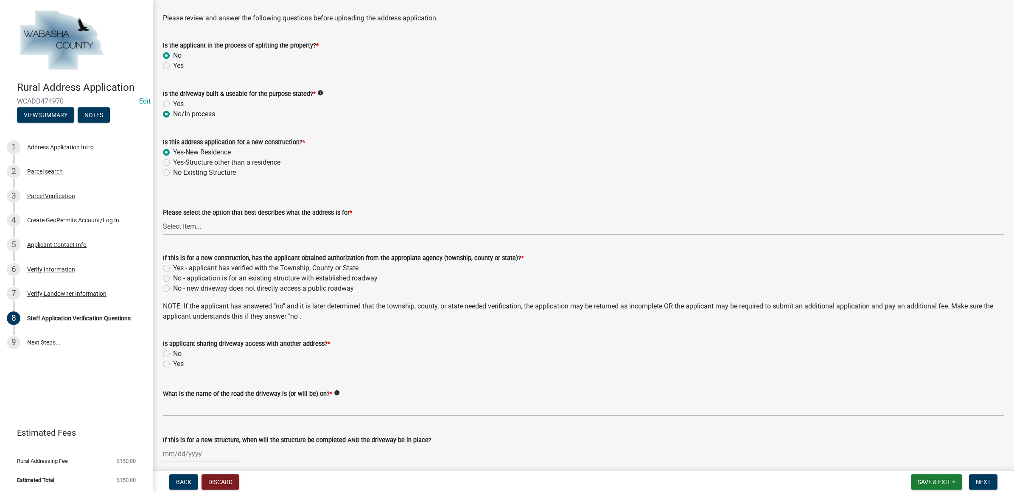
scroll to position [53, 0]
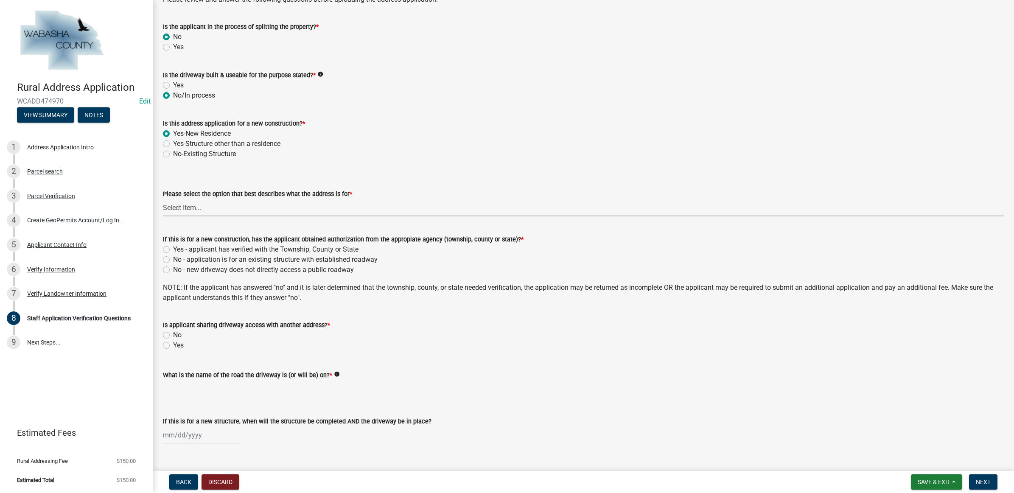
click at [209, 203] on select "Select Item... Residence Shed/Garage Agricultural Business Communications Tower…" at bounding box center [583, 207] width 841 height 17
click at [163, 199] on select "Select Item... Residence Shed/Garage Agricultural Business Communications Tower…" at bounding box center [583, 207] width 841 height 17
select select "eadb1606-4c62-4b21-93b0-d8b4f0108341"
click at [194, 247] on label "Yes - applicant has verified with the Township, County or State" at bounding box center [265, 249] width 185 height 10
click at [179, 247] on input "Yes - applicant has verified with the Township, County or State" at bounding box center [176, 247] width 6 height 6
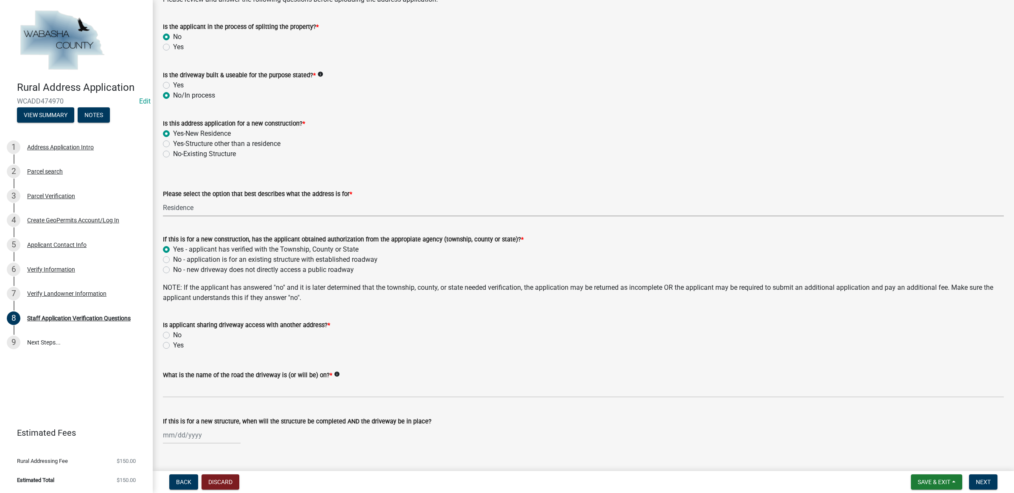
radio input "true"
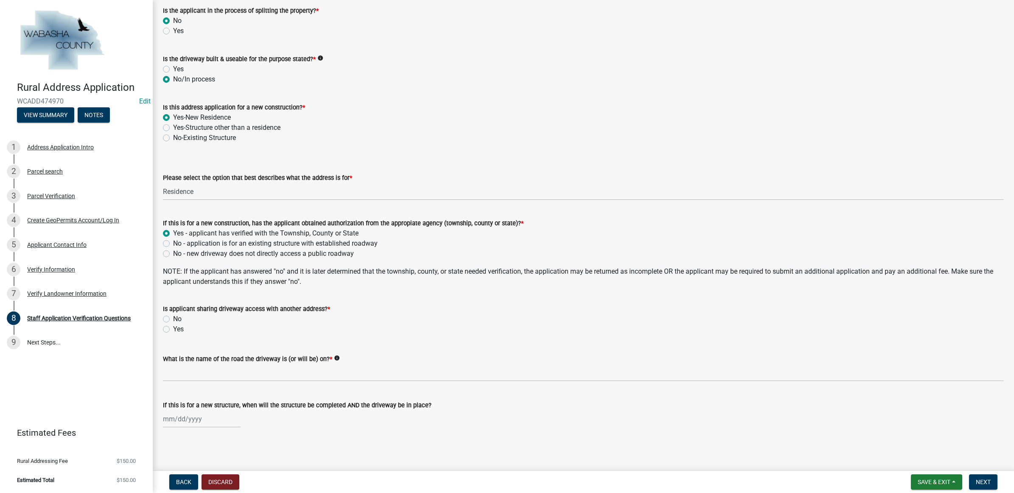
click at [173, 317] on label "No" at bounding box center [177, 319] width 8 height 10
click at [173, 317] on input "No" at bounding box center [176, 317] width 6 height 6
radio input "true"
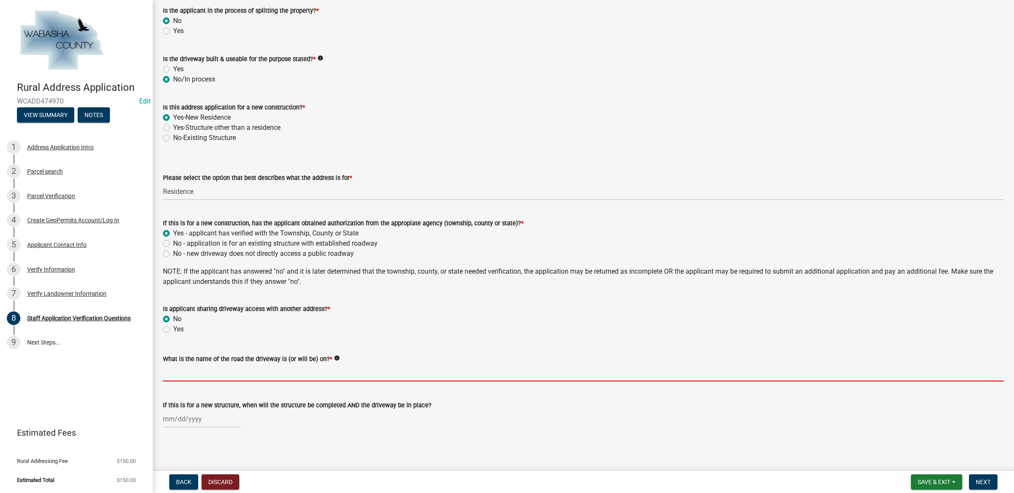
click at [212, 369] on input "What is the name of the road the driveway is (or will be) on? *" at bounding box center [583, 372] width 841 height 17
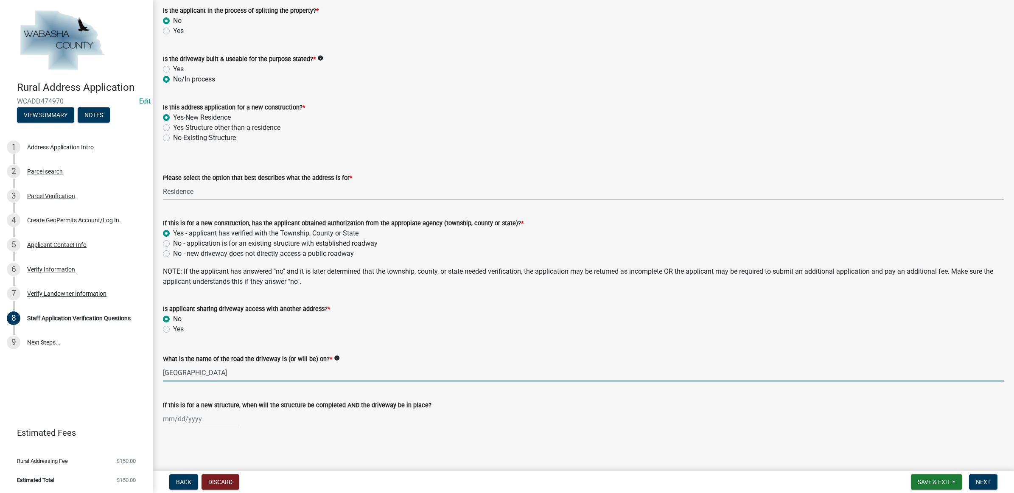
type input "146th Ave"
click at [207, 415] on div at bounding box center [202, 418] width 78 height 17
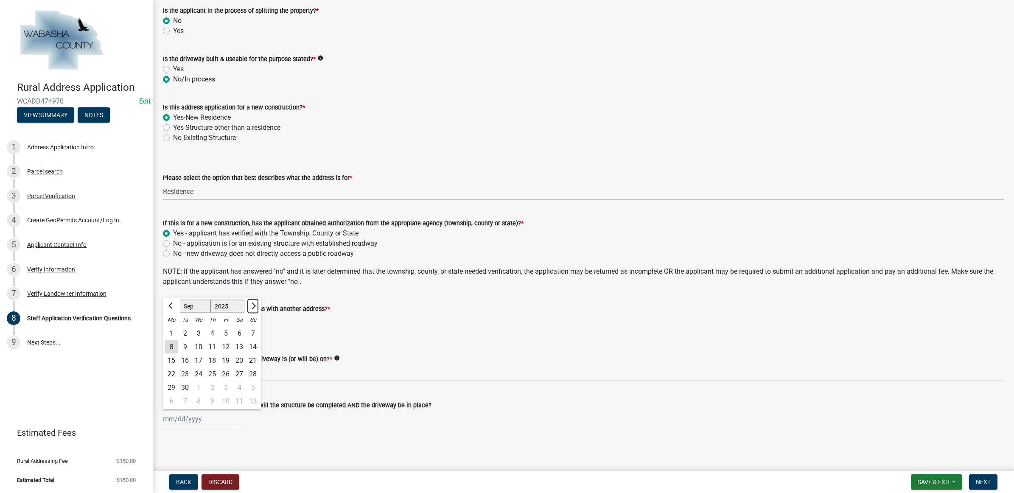
click at [252, 303] on span "Next month" at bounding box center [252, 306] width 6 height 6
select select "1"
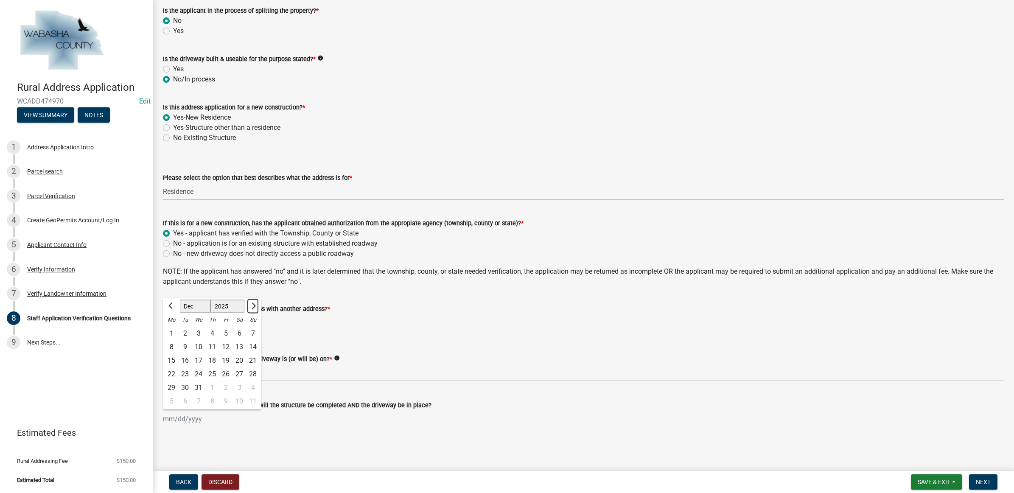
select select "2026"
click at [252, 303] on span "Next month" at bounding box center [252, 306] width 6 height 6
select select "4"
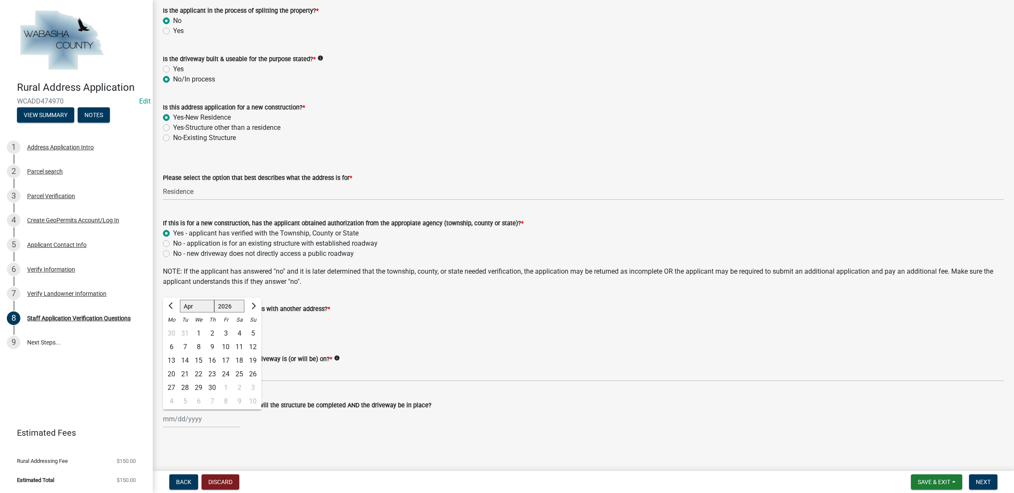
click at [200, 331] on div "1" at bounding box center [199, 334] width 14 height 14
type input "04/01/2026"
click at [992, 481] on button "Next" at bounding box center [983, 481] width 28 height 15
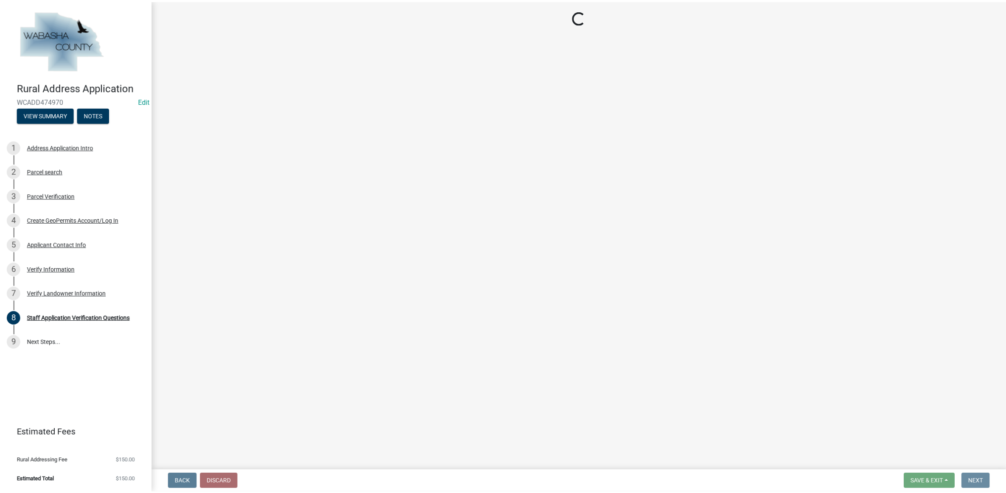
scroll to position [0, 0]
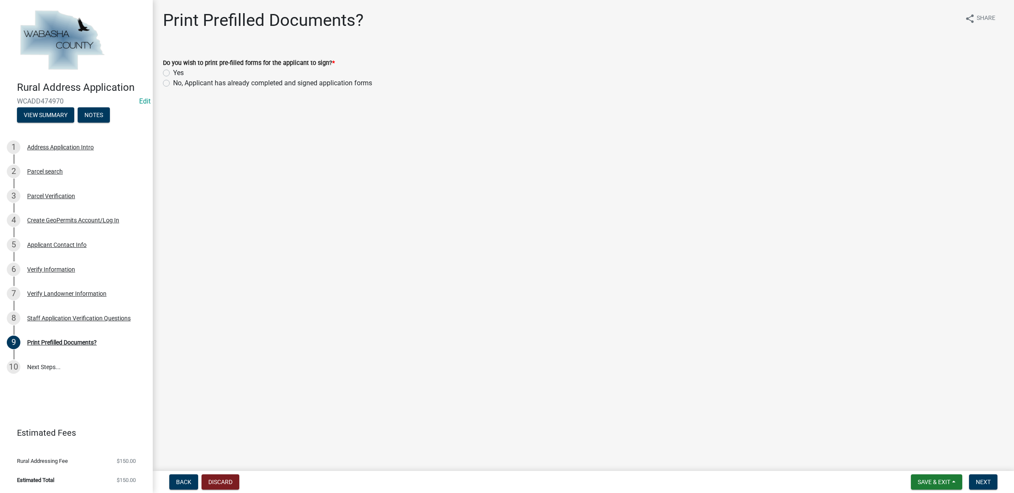
click at [206, 85] on label "No, Applicant has already completed and signed application forms" at bounding box center [272, 83] width 199 height 10
click at [179, 84] on input "No, Applicant has already completed and signed application forms" at bounding box center [176, 81] width 6 height 6
radio input "true"
click at [978, 480] on span "Next" at bounding box center [983, 482] width 15 height 7
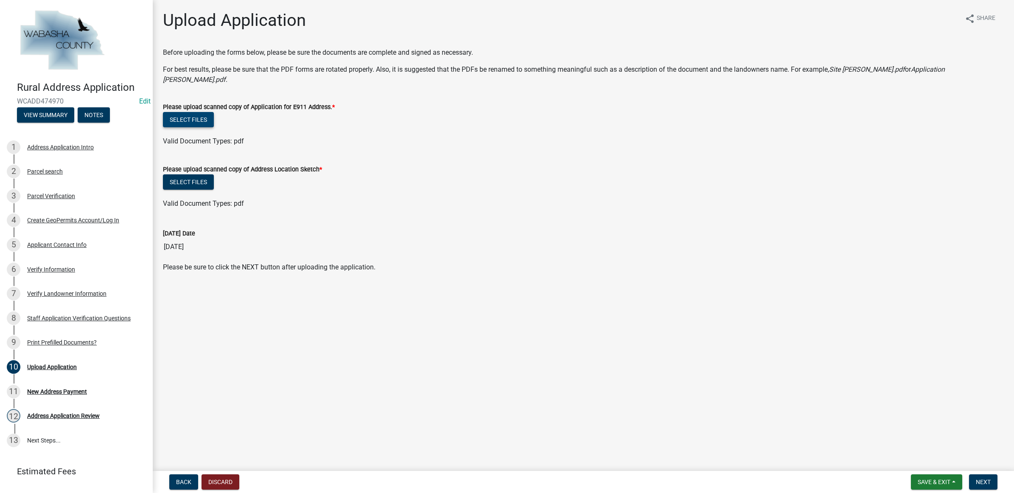
click at [198, 115] on button "Select files" at bounding box center [188, 119] width 51 height 15
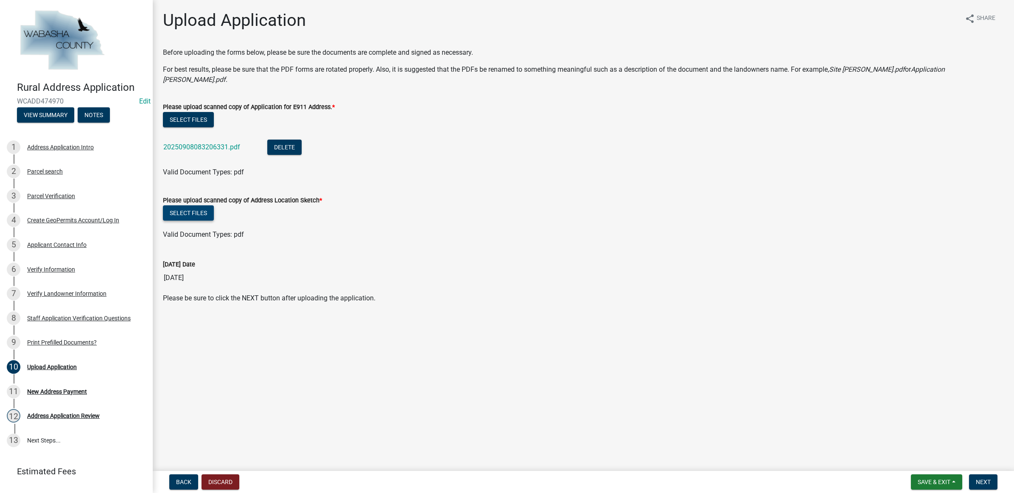
click at [177, 205] on button "Select files" at bounding box center [188, 212] width 51 height 15
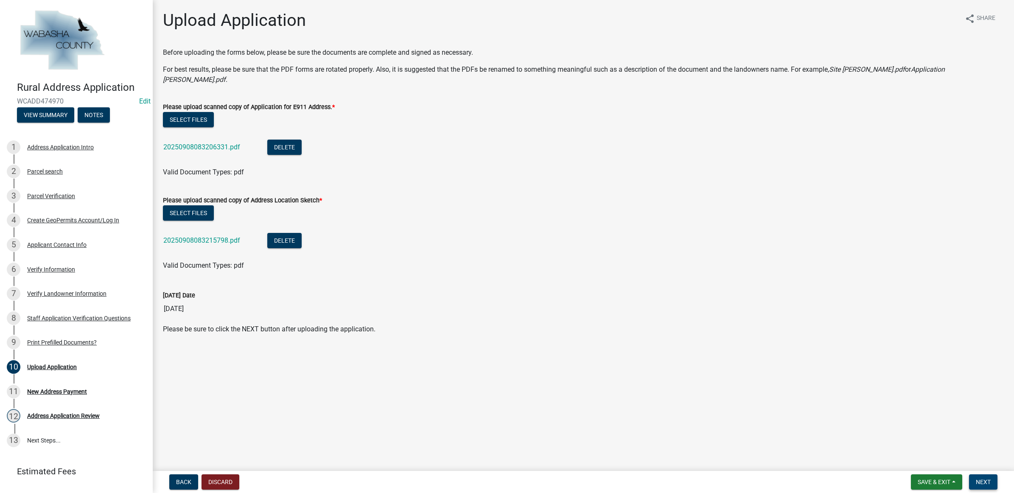
click at [992, 479] on button "Next" at bounding box center [983, 481] width 28 height 15
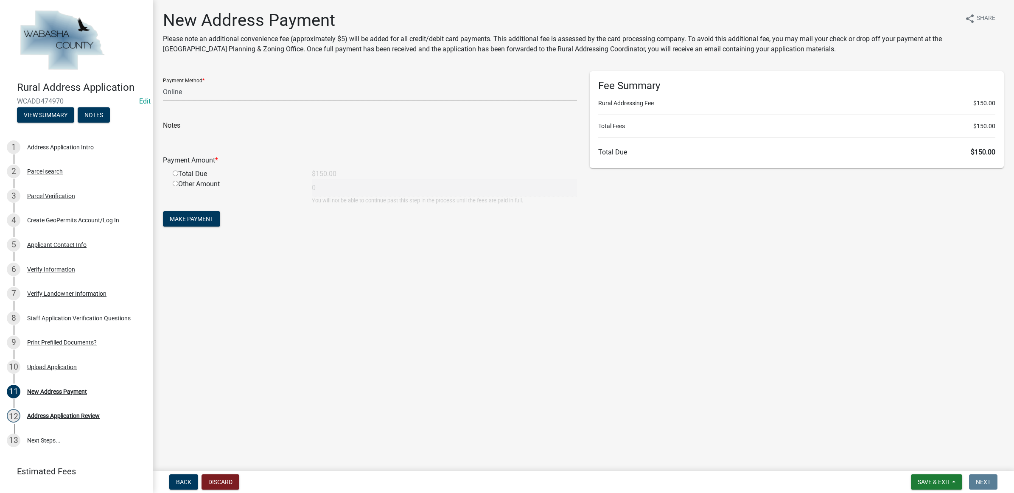
click at [216, 92] on select "Credit Card POS Check Cash Online" at bounding box center [370, 91] width 414 height 17
select select "1: 0"
click at [163, 83] on select "Credit Card POS Check Cash Online" at bounding box center [370, 91] width 414 height 17
click at [202, 131] on input "text" at bounding box center [370, 127] width 414 height 17
type input "5634"
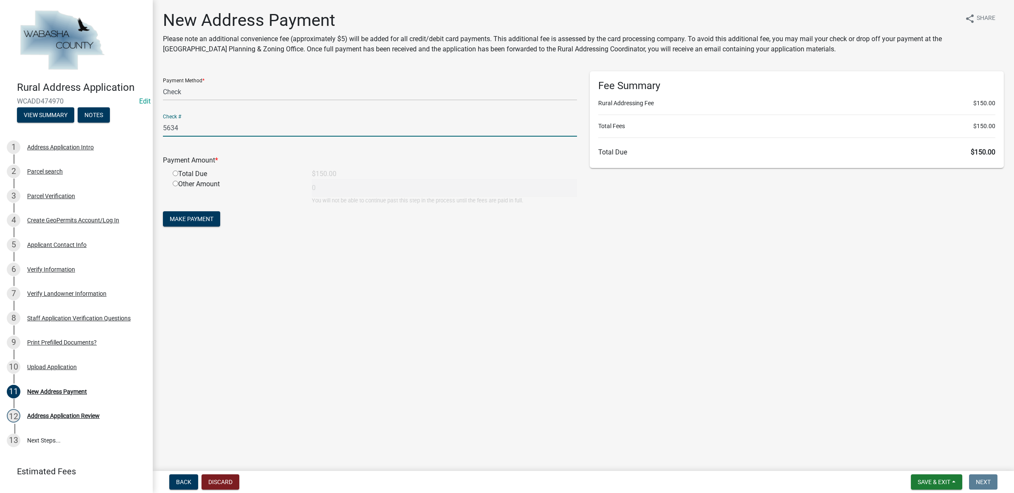
click at [173, 173] on input "radio" at bounding box center [176, 174] width 6 height 6
radio input "true"
type input "150"
click at [178, 216] on span "Make Payment" at bounding box center [192, 219] width 44 height 7
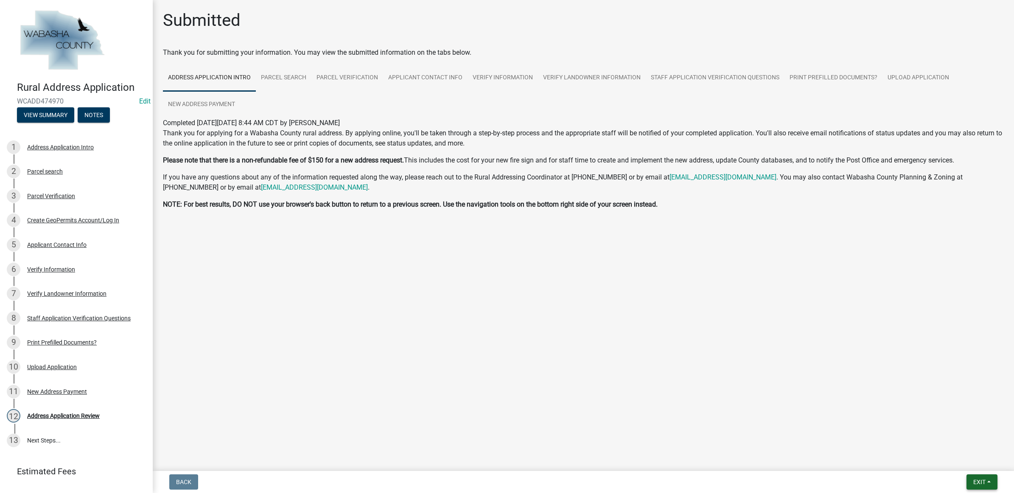
click at [978, 479] on span "Exit" at bounding box center [979, 482] width 12 height 7
click at [972, 463] on button "Save & Exit" at bounding box center [964, 460] width 68 height 20
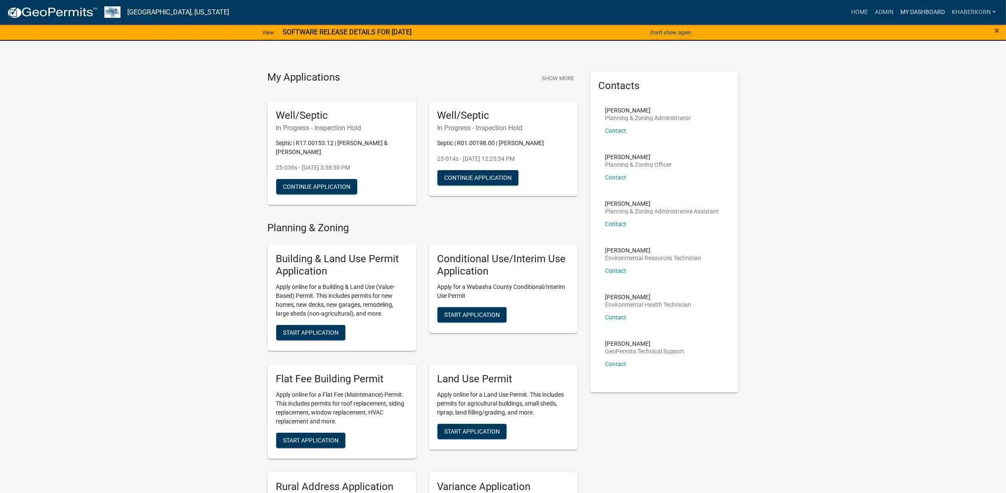
click at [913, 15] on link "My Dashboard" at bounding box center [922, 12] width 51 height 16
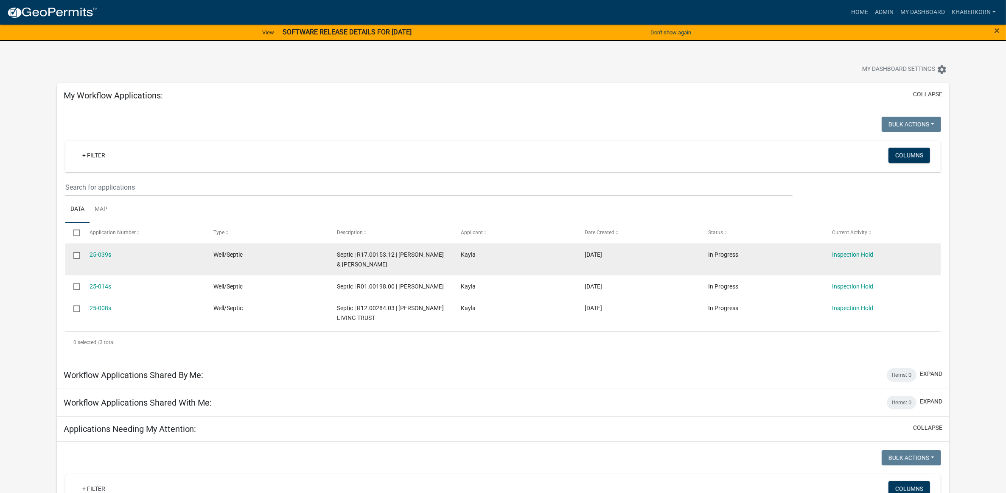
scroll to position [424, 0]
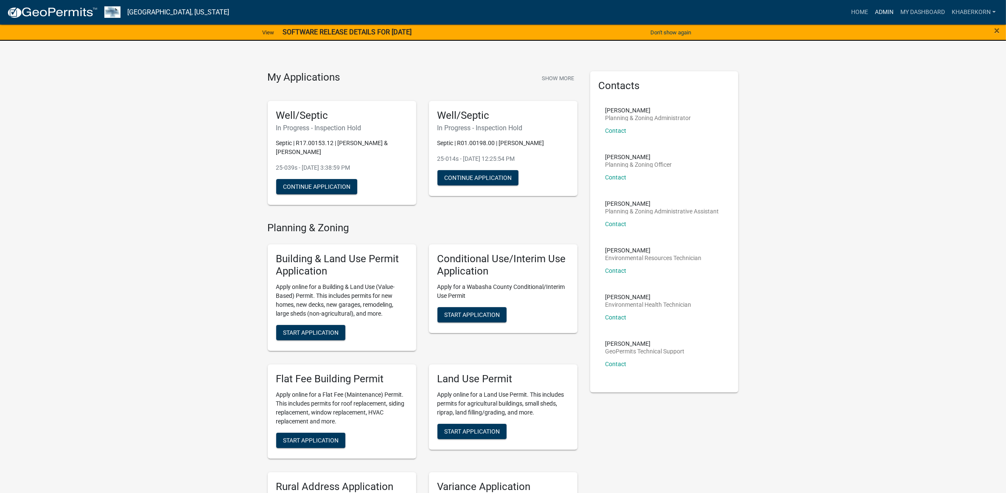
click at [885, 13] on link "Admin" at bounding box center [883, 12] width 25 height 16
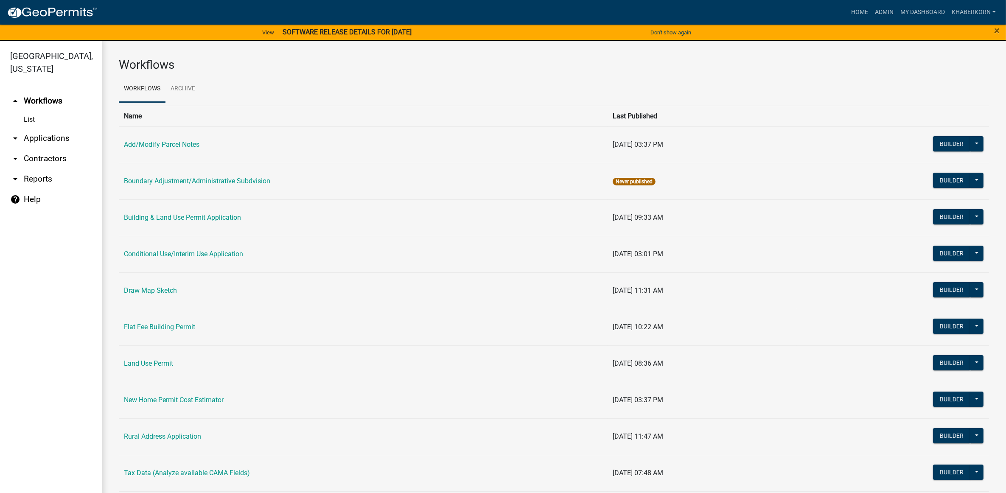
click at [46, 154] on link "arrow_drop_down Contractors" at bounding box center [51, 158] width 102 height 20
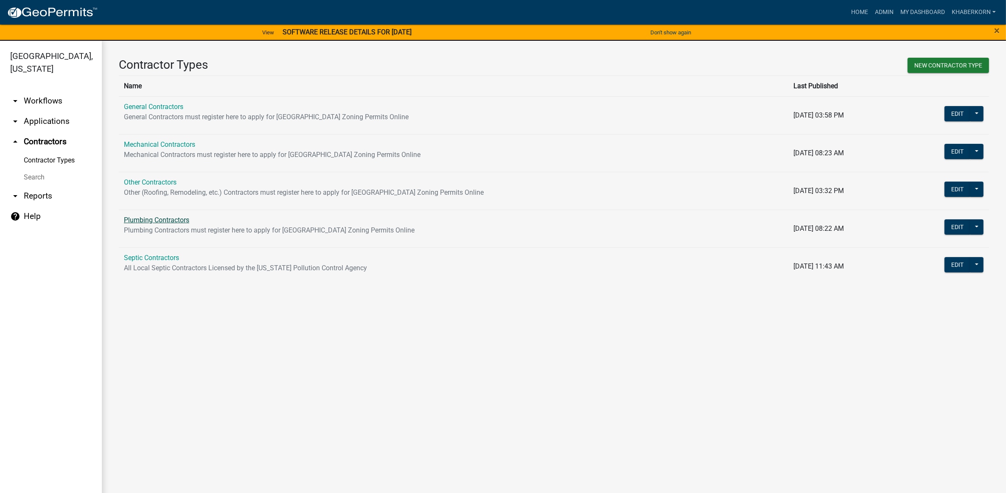
click at [143, 217] on link "Plumbing Contractors" at bounding box center [156, 220] width 65 height 8
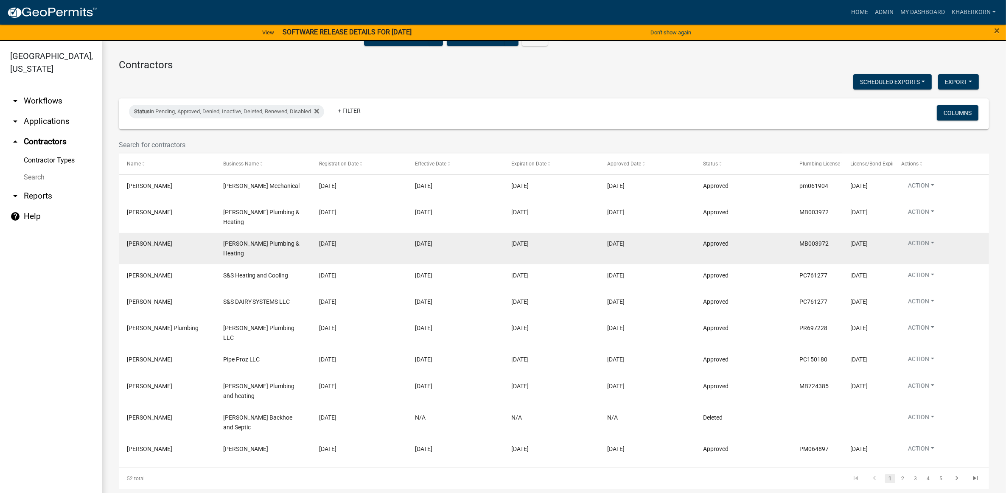
scroll to position [100, 0]
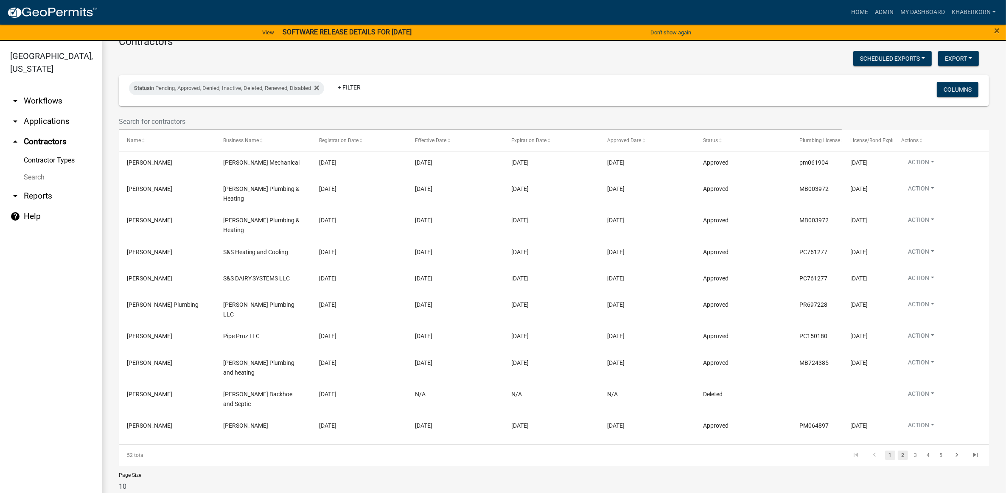
click at [898, 451] on link "2" at bounding box center [903, 455] width 10 height 9
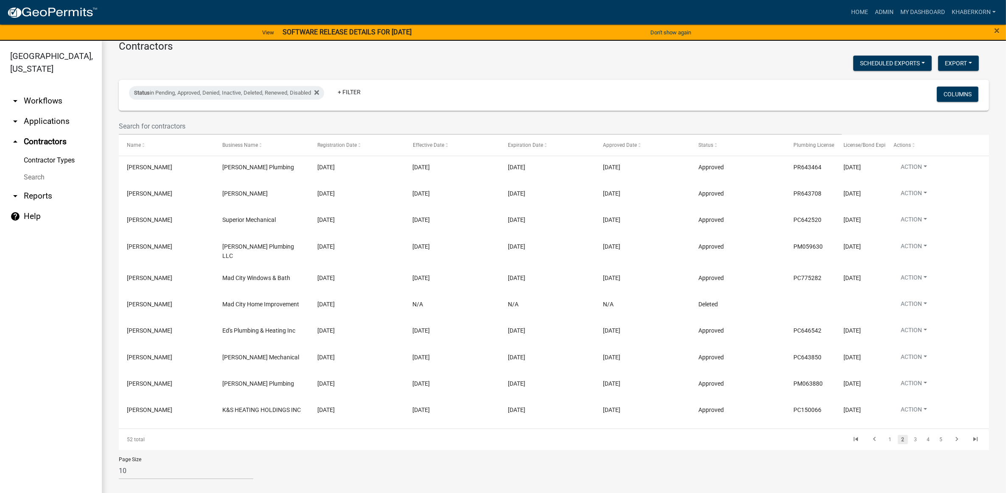
scroll to position [90, 0]
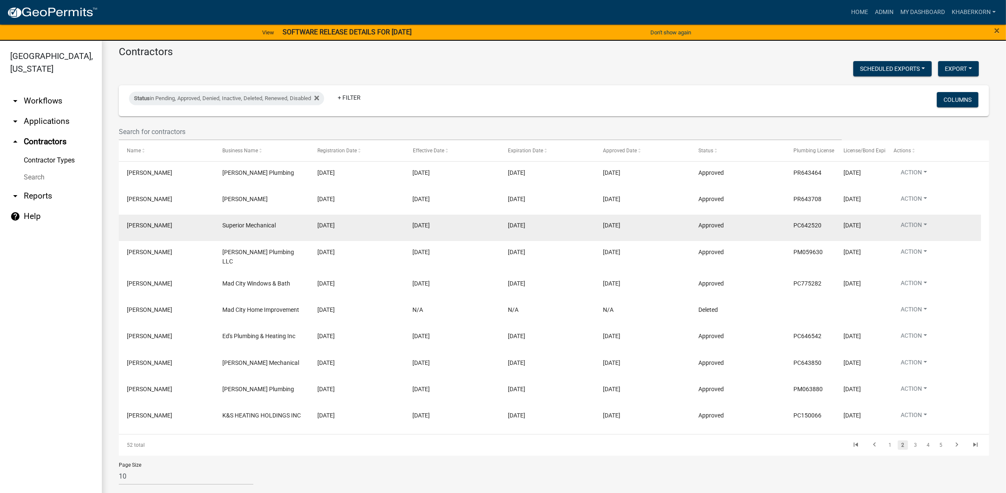
click at [448, 231] on datatable-body-cell "[DATE]" at bounding box center [451, 228] width 95 height 26
